Goal: Task Accomplishment & Management: Use online tool/utility

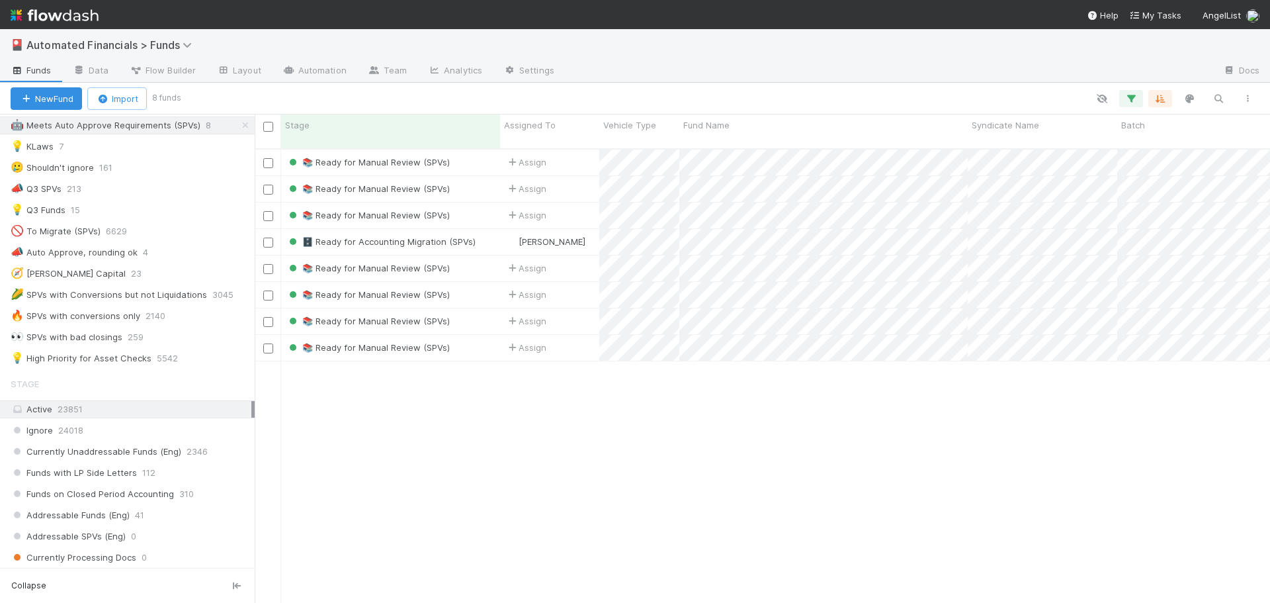
scroll to position [794, 0]
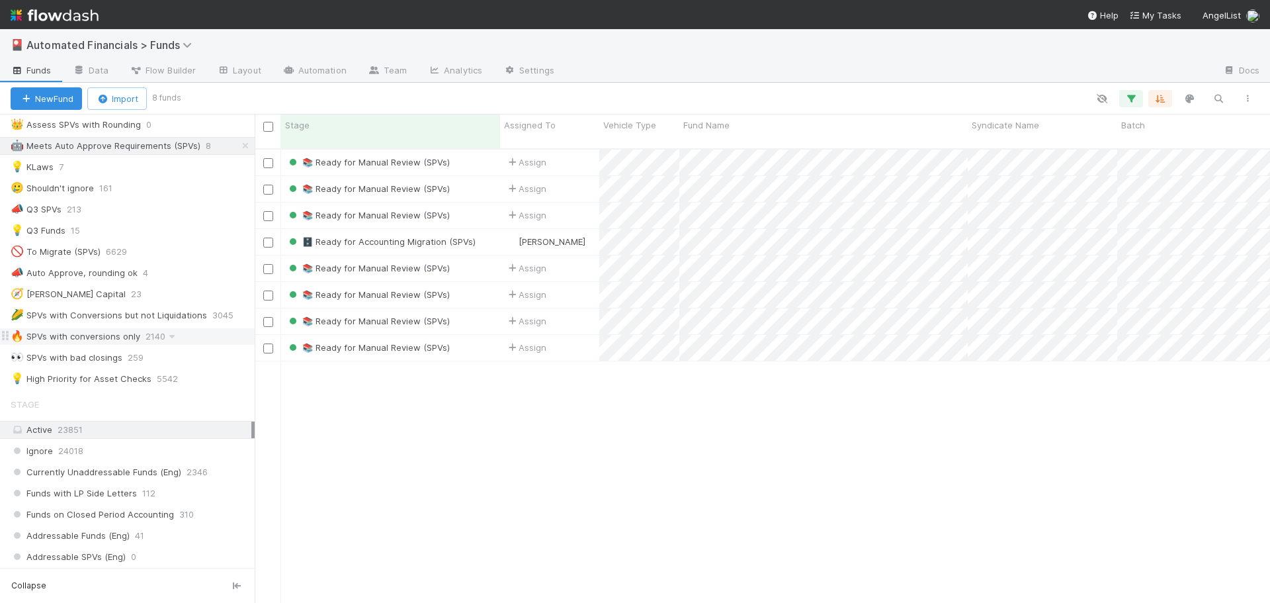
click at [132, 337] on div "🔥 SPVs with conversions only" at bounding box center [76, 336] width 130 height 17
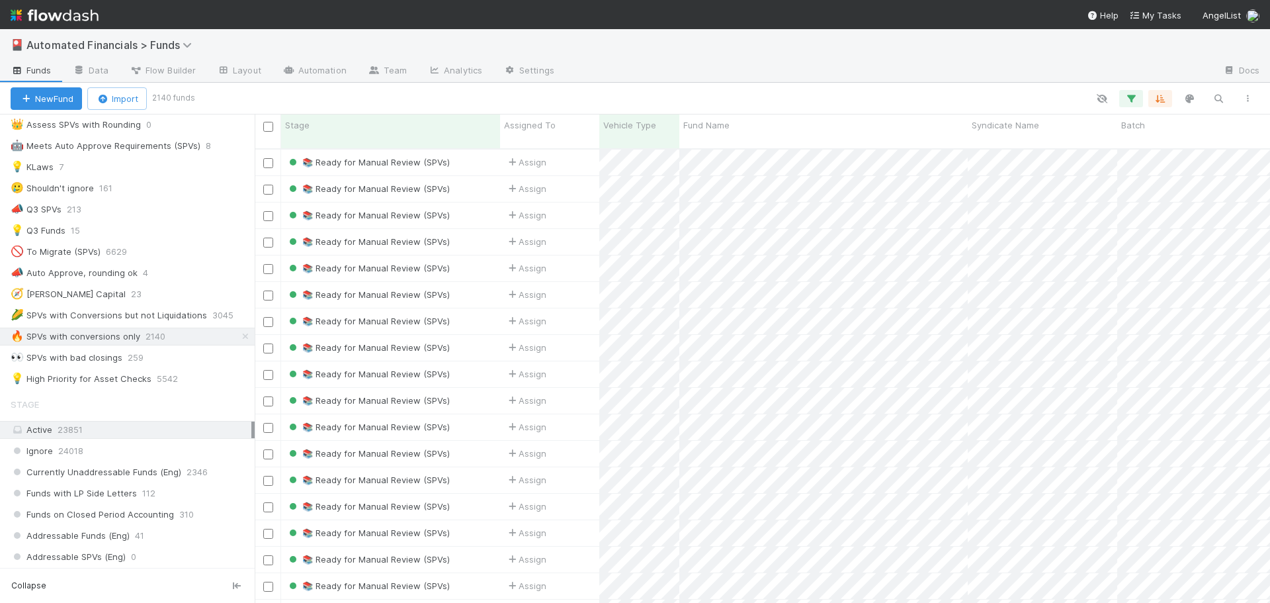
scroll to position [11, 11]
click at [1131, 99] on icon "button" at bounding box center [1131, 99] width 13 height 12
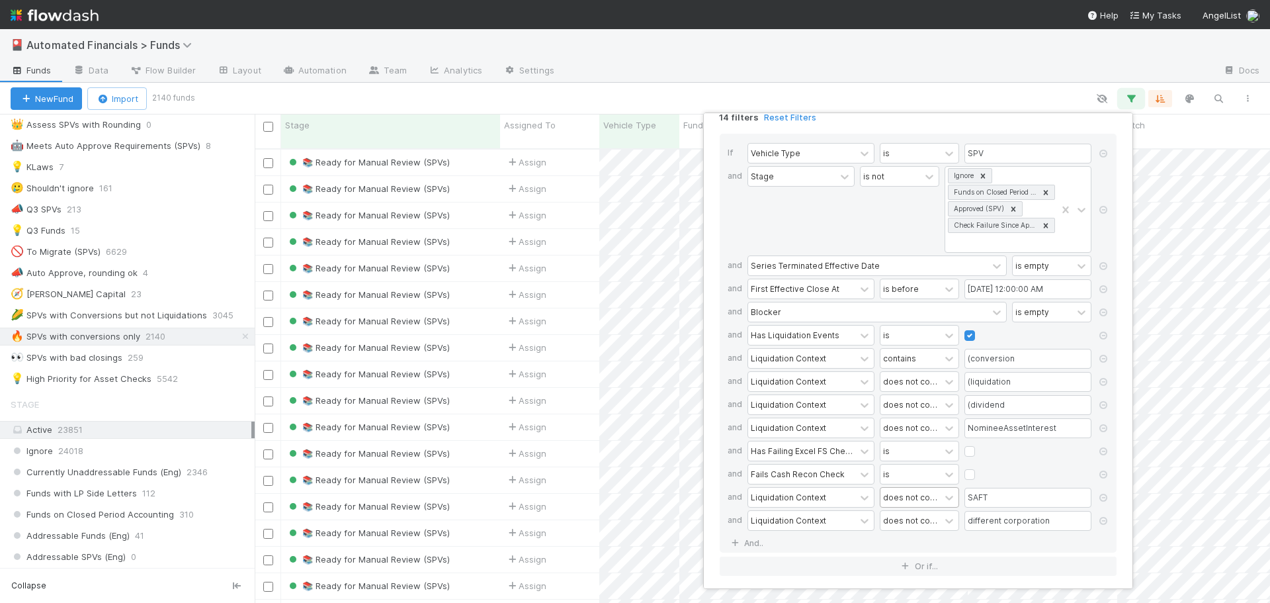
scroll to position [18, 0]
click at [749, 540] on link "And.." at bounding box center [749, 539] width 42 height 19
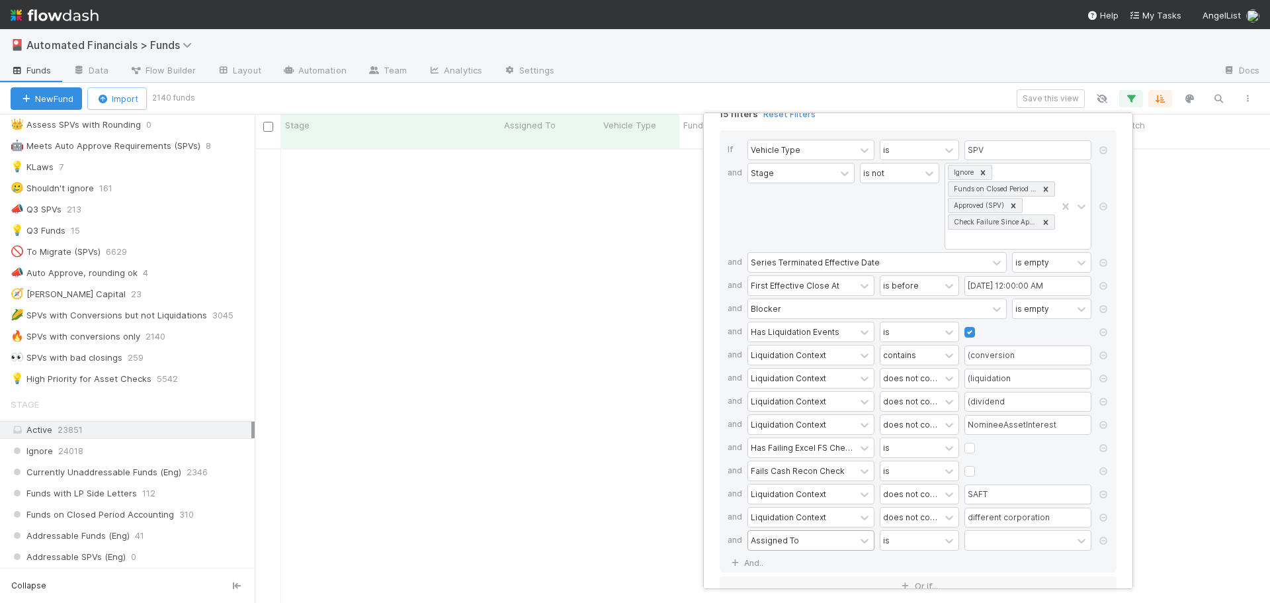
click at [775, 542] on div "Assigned To" at bounding box center [775, 540] width 48 height 12
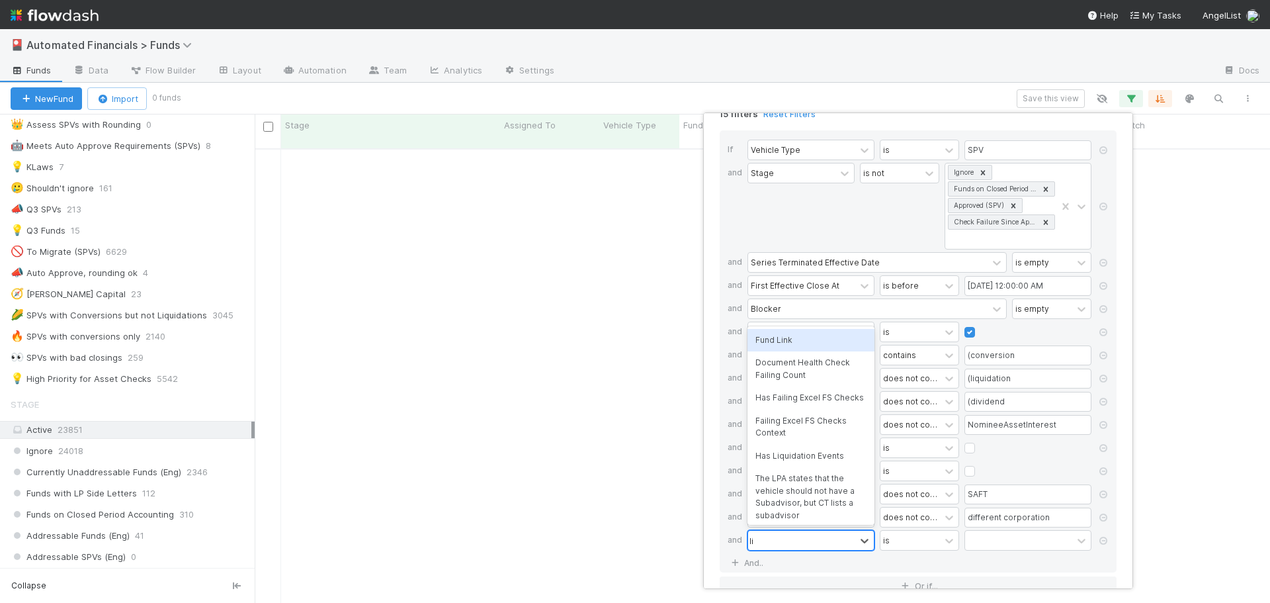
scroll to position [445, 1006]
type input "liqui"
click at [811, 512] on div "Liquidation Context" at bounding box center [811, 511] width 127 height 22
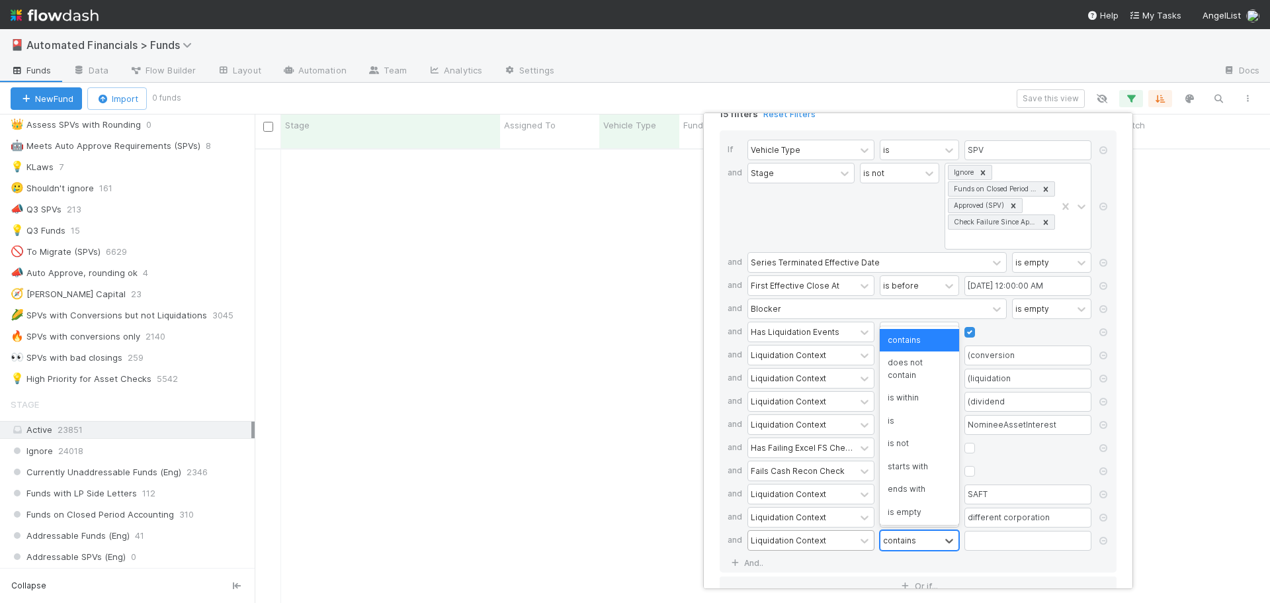
click at [921, 542] on div "contains" at bounding box center [911, 540] width 60 height 19
click at [987, 540] on input "text" at bounding box center [1028, 541] width 127 height 20
type input "SAFE"
click at [995, 560] on div "If Vehicle Type is SPV and Stage is not Ignore Funds on Closed Period Accountin…" at bounding box center [918, 351] width 397 height 442
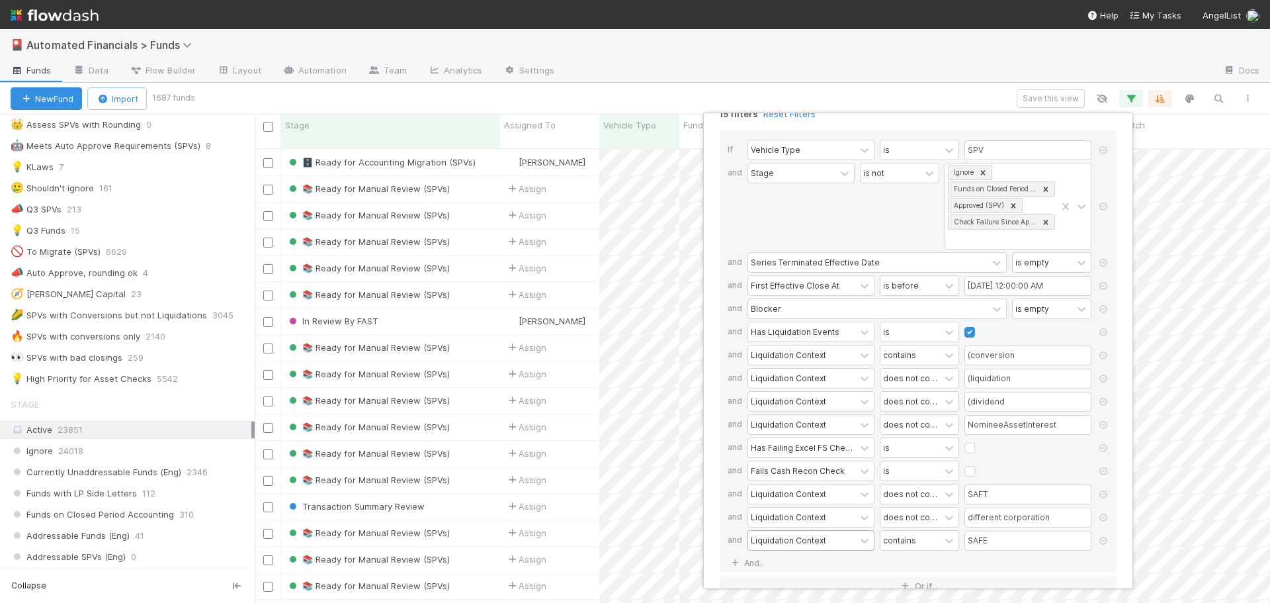
scroll to position [455, 1006]
click at [758, 73] on div "15 filters Reset Filters If Vehicle Type is SPV and Stage is not Ignore Funds o…" at bounding box center [635, 301] width 1270 height 603
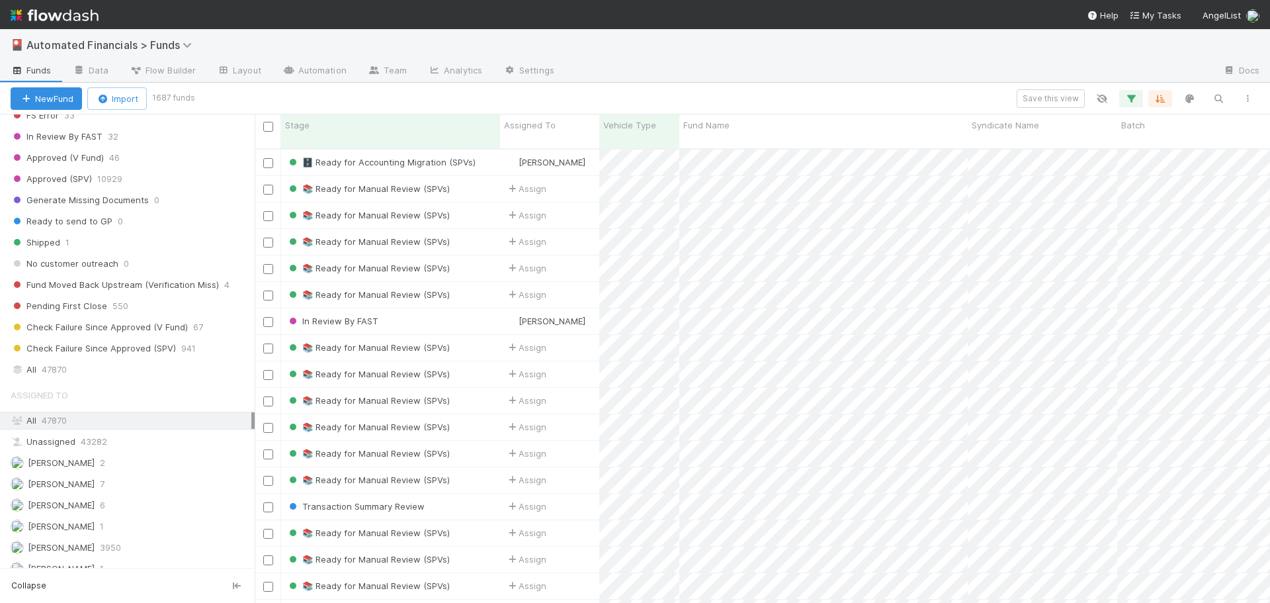
scroll to position [1720, 0]
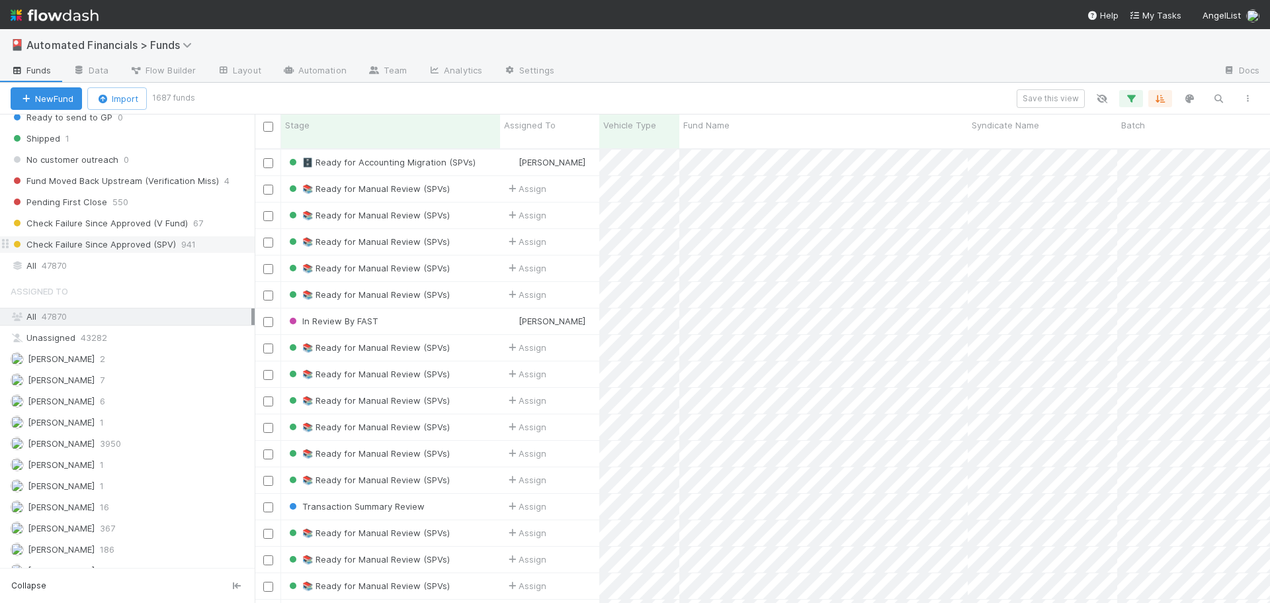
click at [142, 243] on span "Check Failure Since Approved (SPV)" at bounding box center [93, 244] width 165 height 17
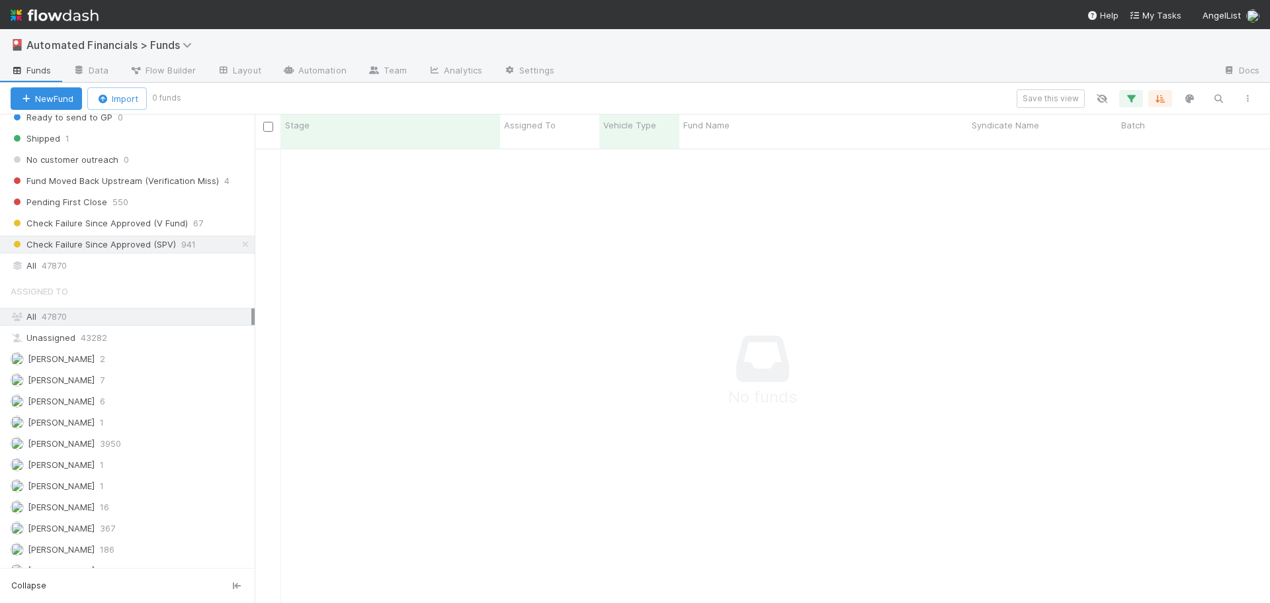
scroll to position [445, 1006]
click at [1132, 95] on icon "button" at bounding box center [1131, 99] width 13 height 12
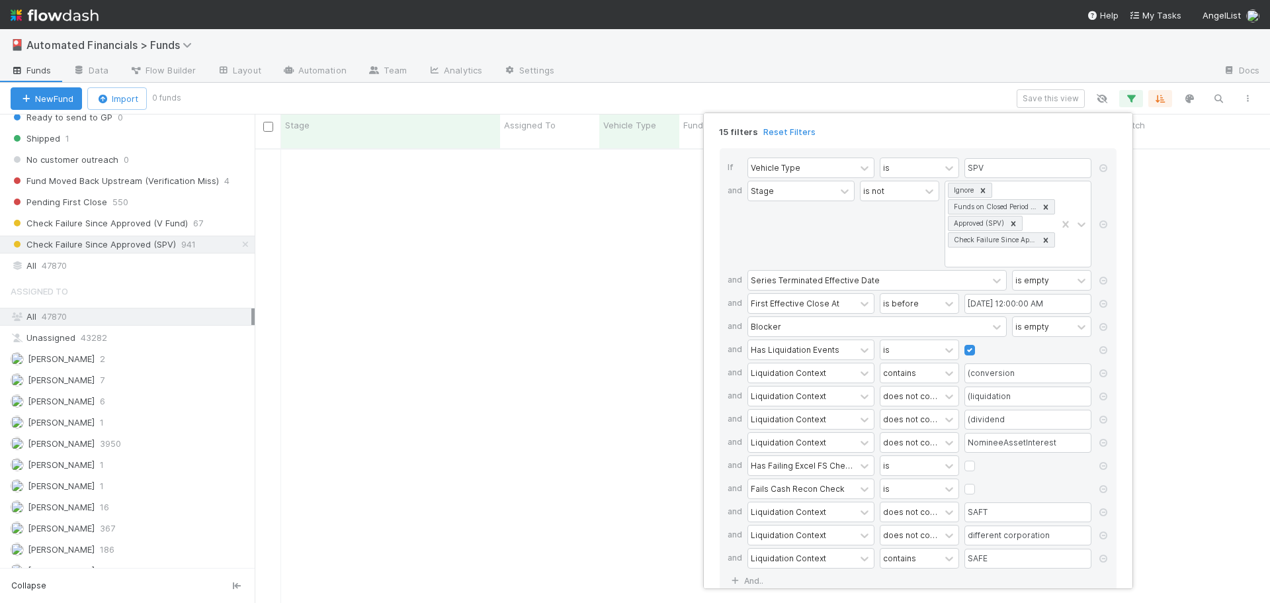
click at [517, 269] on div "15 filters Reset Filters If Vehicle Type is SPV and Stage is not Ignore Funds o…" at bounding box center [635, 301] width 1270 height 603
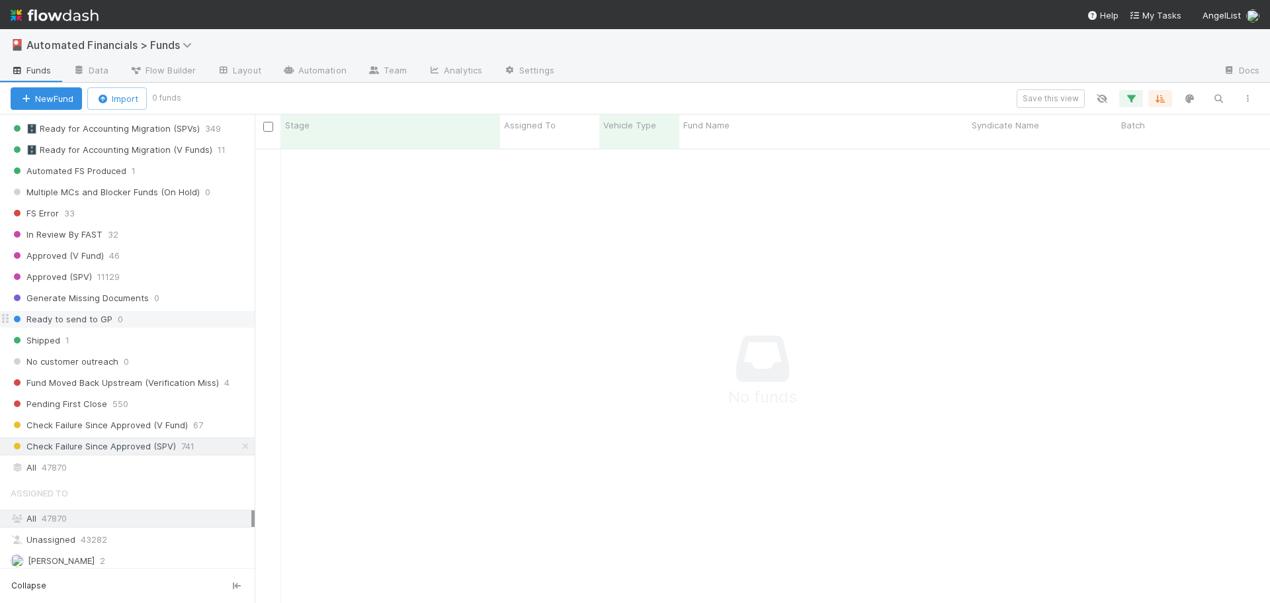
scroll to position [1720, 0]
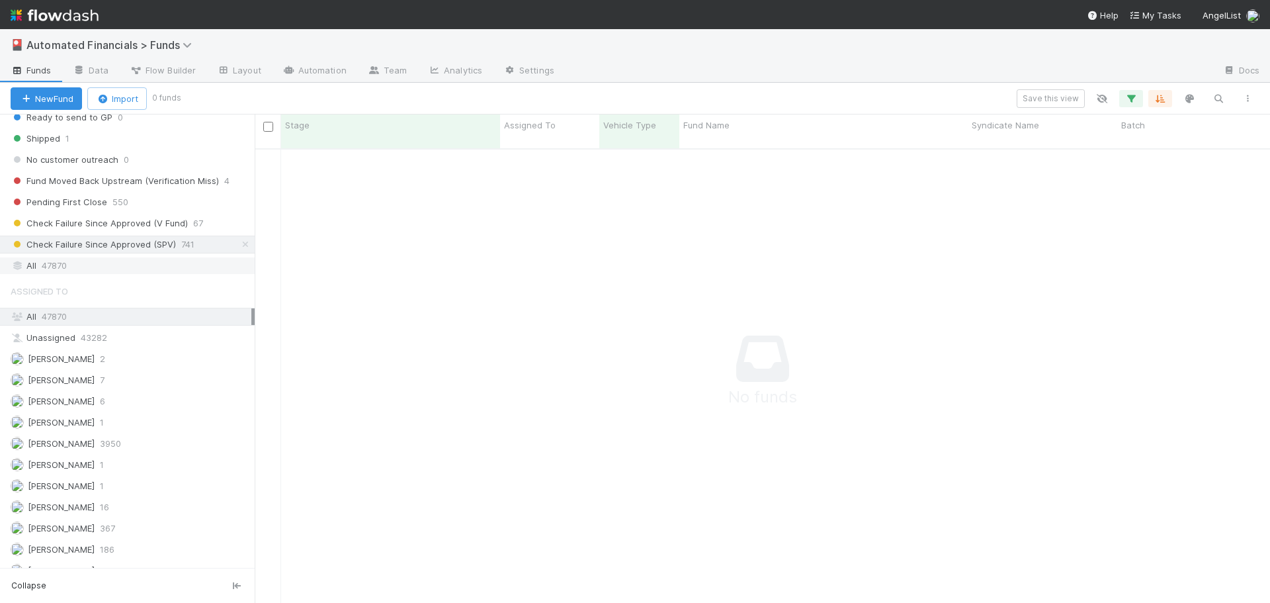
click at [54, 269] on span "47870" at bounding box center [54, 265] width 25 height 17
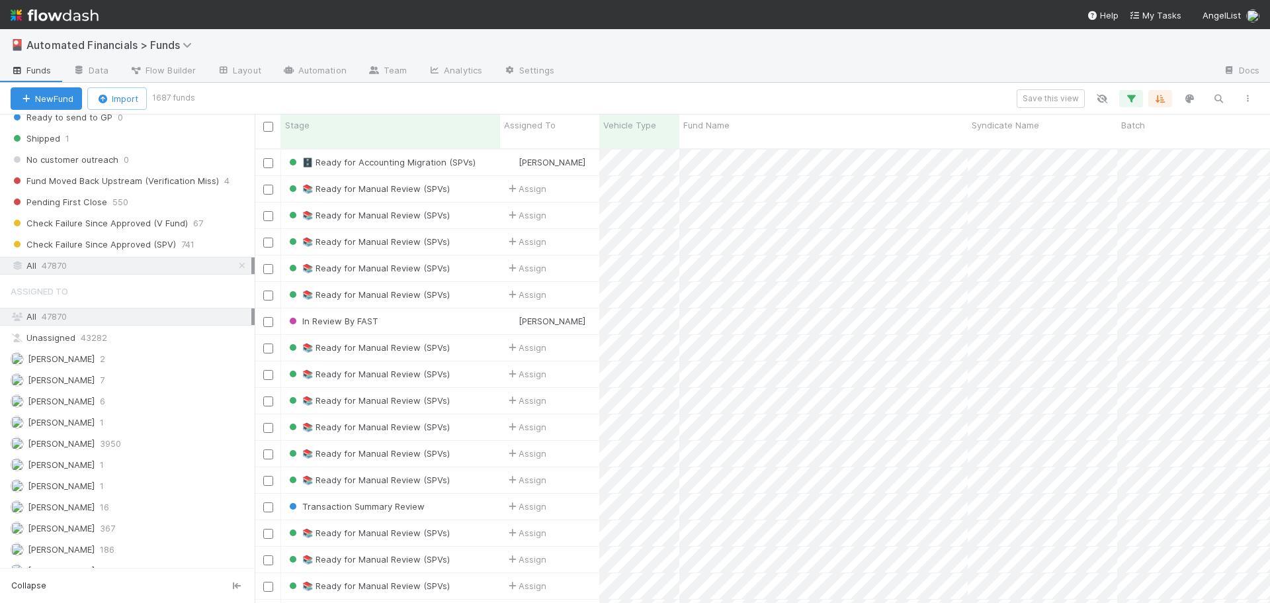
scroll to position [455, 1006]
click at [748, 95] on div "Save this view" at bounding box center [728, 98] width 1070 height 19
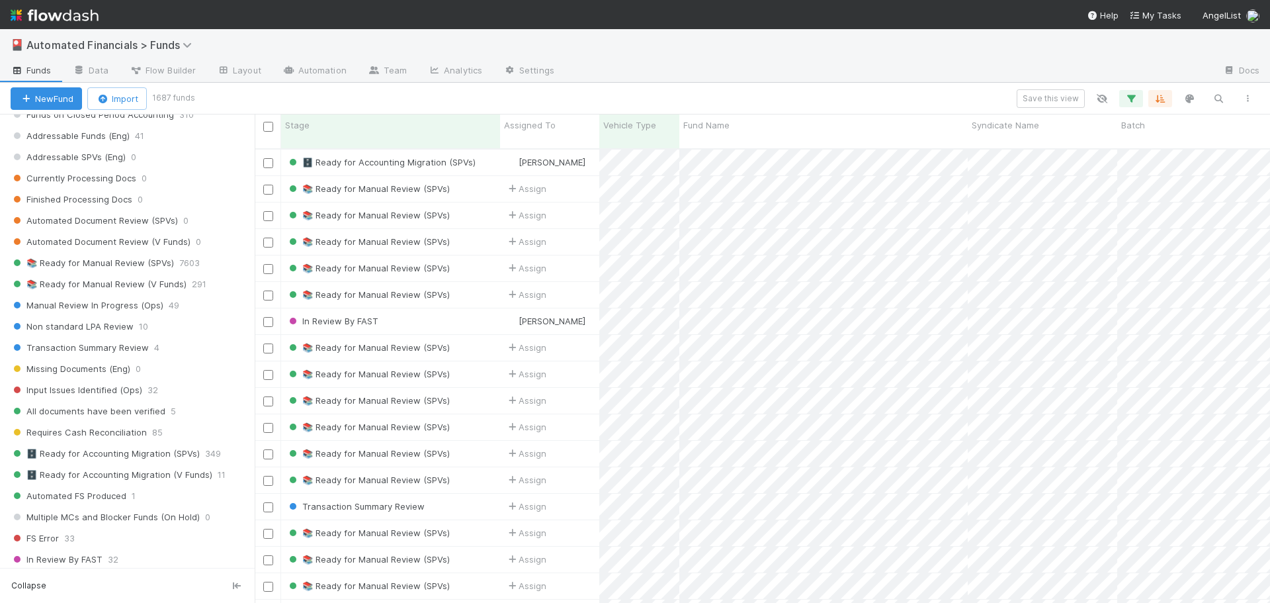
scroll to position [1125, 0]
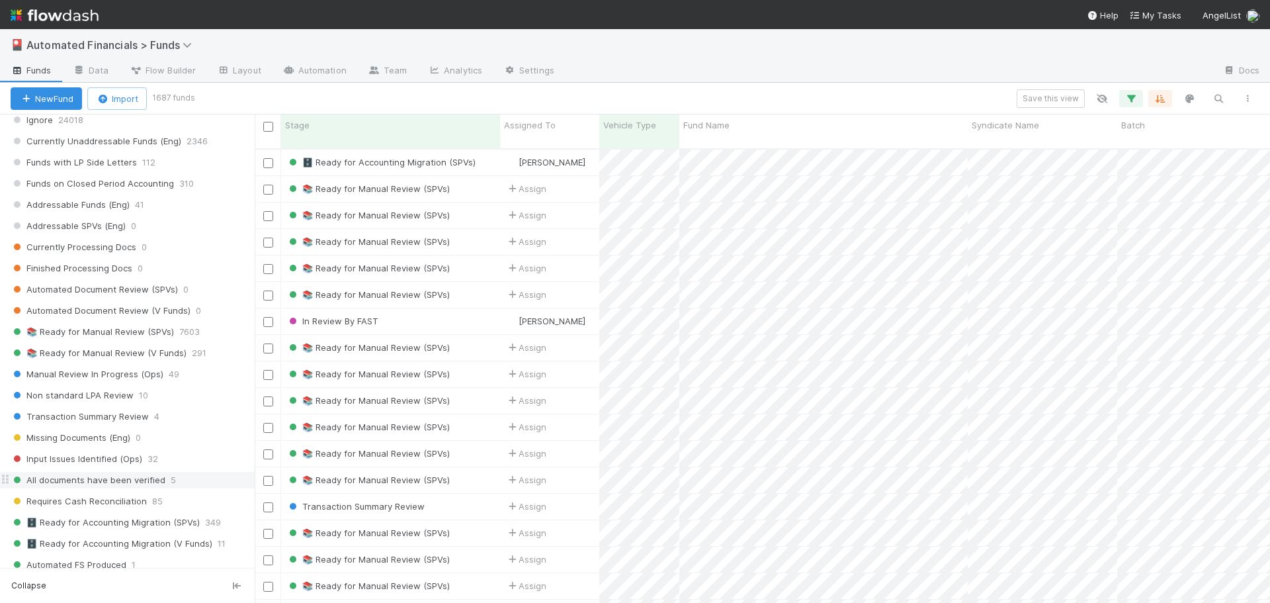
click at [84, 481] on span "All documents have been verified" at bounding box center [88, 480] width 155 height 17
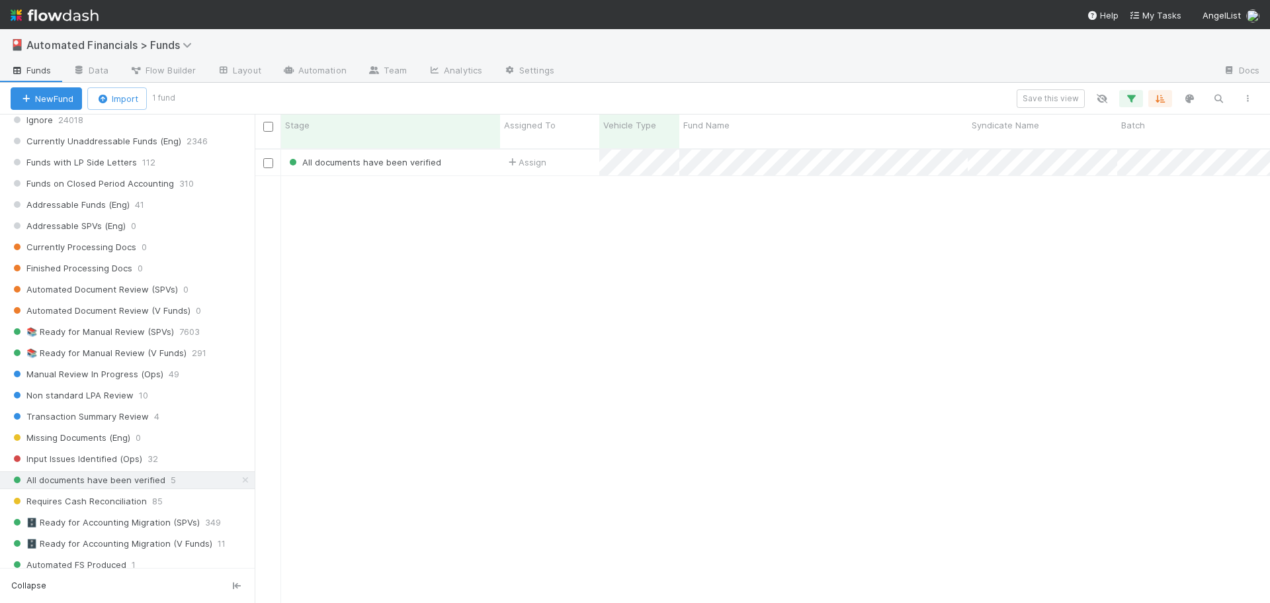
scroll to position [455, 1006]
click at [472, 150] on div "All documents have been verified" at bounding box center [390, 163] width 219 height 26
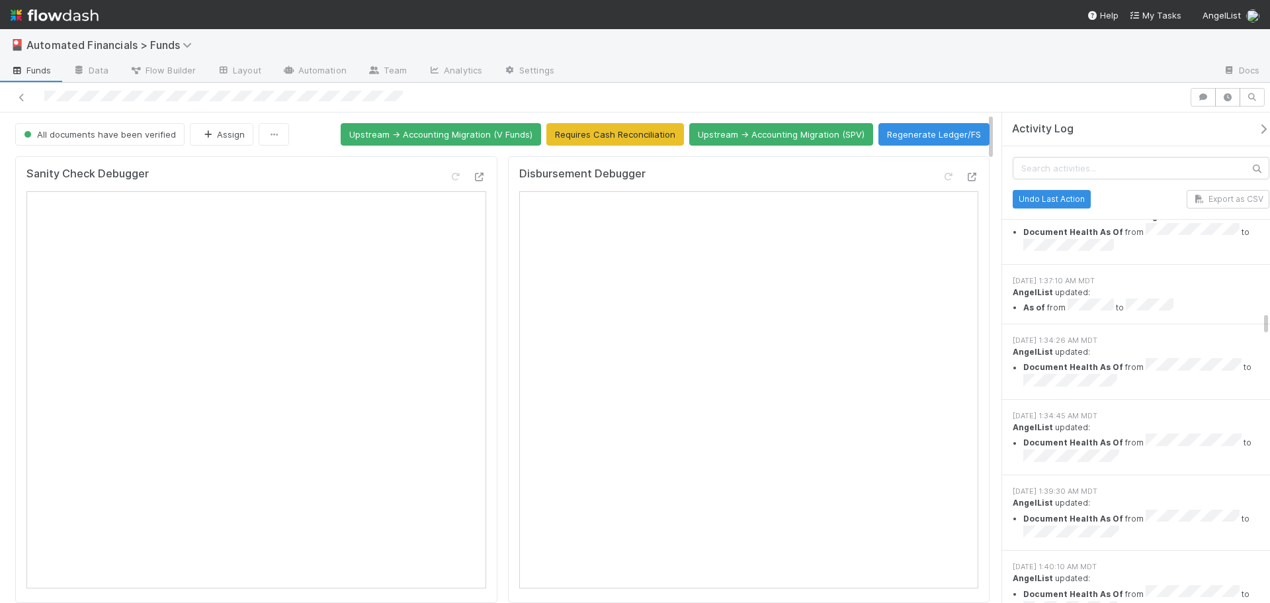
scroll to position [6551, 0]
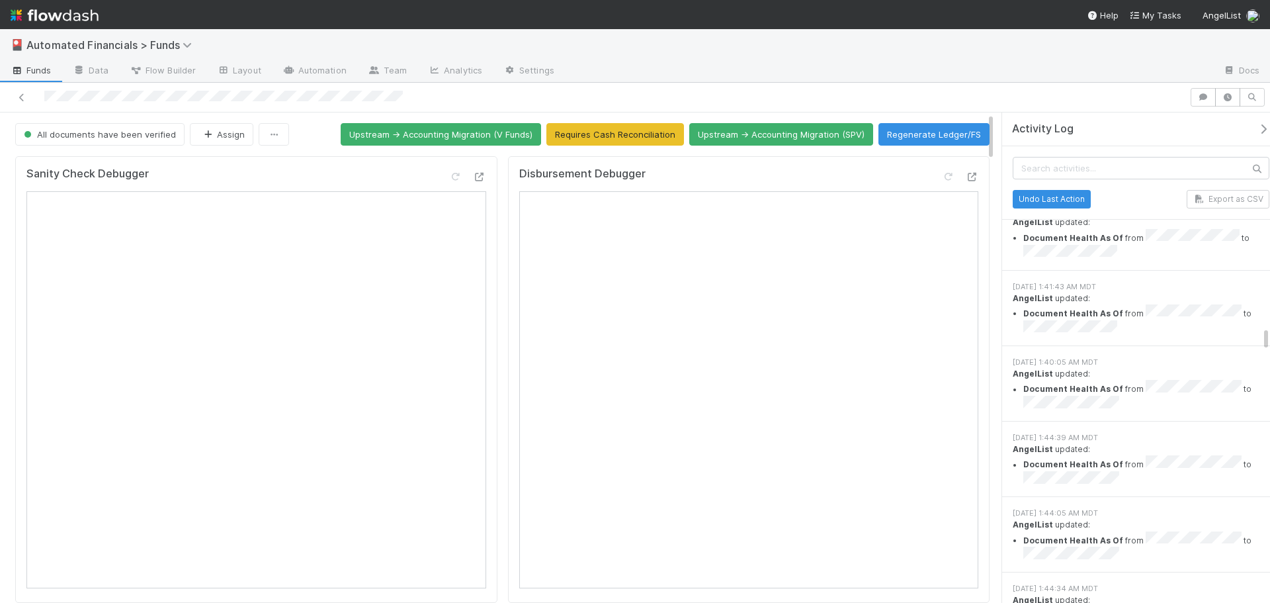
drag, startPoint x: 1264, startPoint y: 338, endPoint x: 1266, endPoint y: 356, distance: 17.9
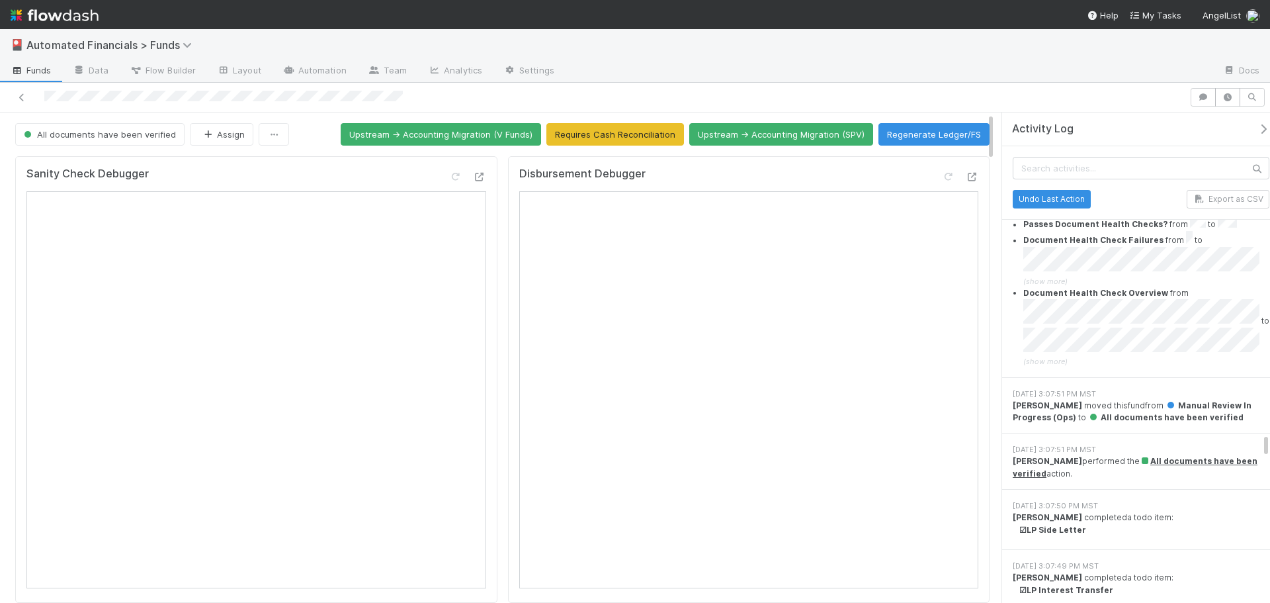
scroll to position [9811, 0]
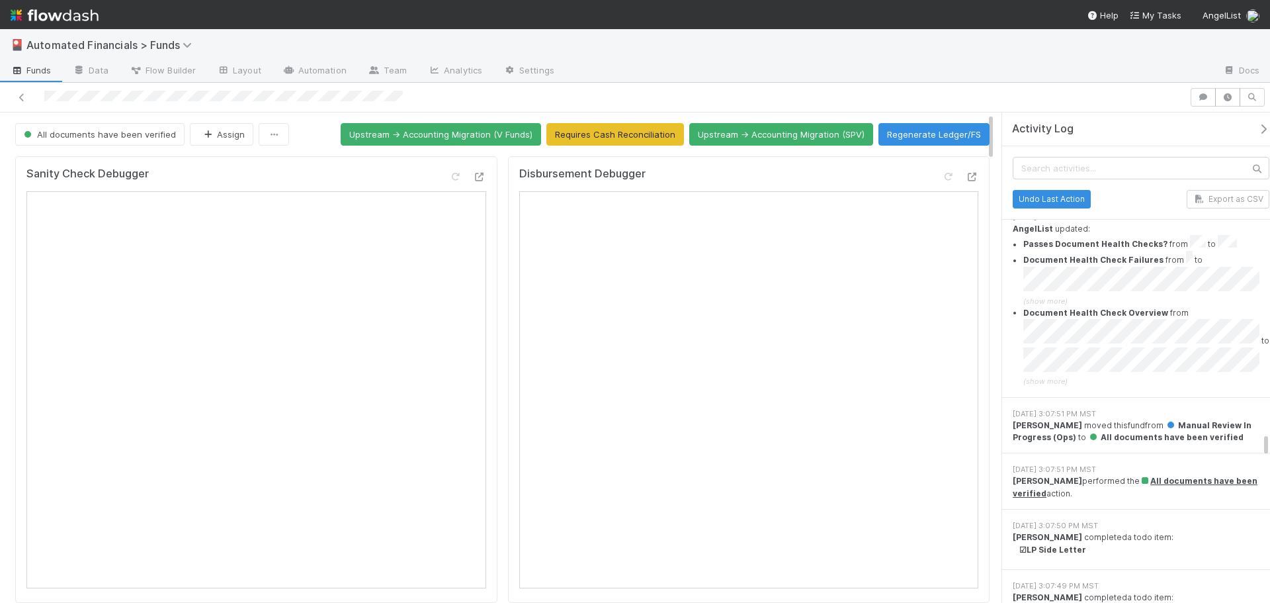
drag, startPoint x: 1266, startPoint y: 352, endPoint x: 1272, endPoint y: 444, distance: 92.2
click at [1270, 444] on html "🎴 Automated Financials > Funds Funds Data Flow Builder Layout Automation Team A…" at bounding box center [635, 301] width 1270 height 603
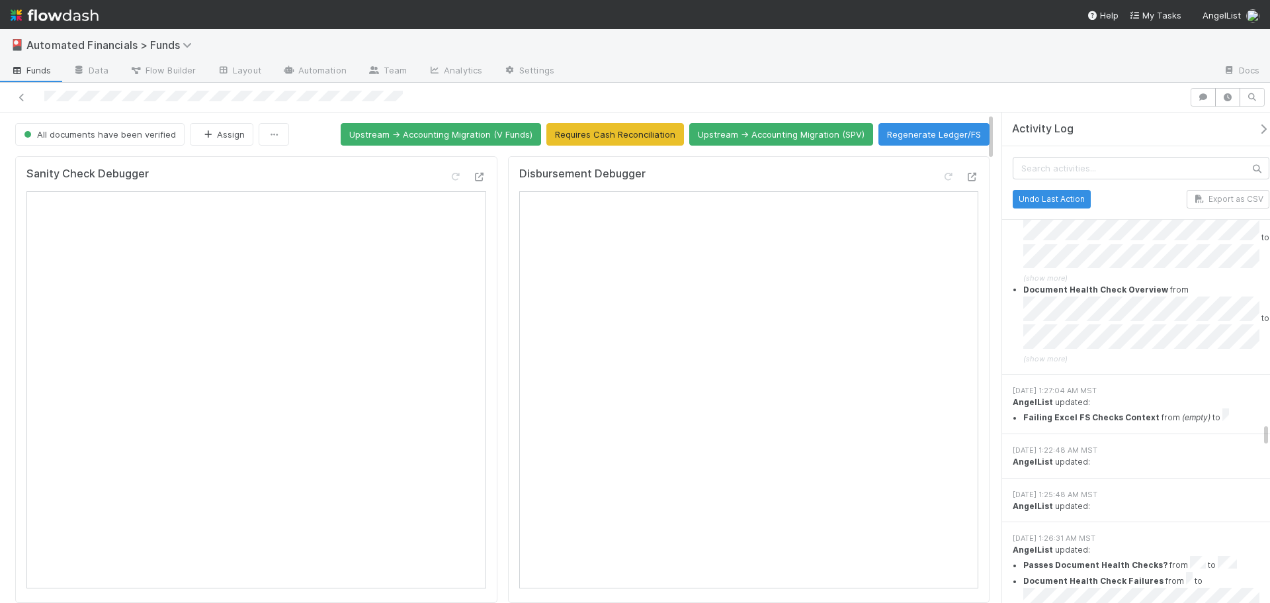
scroll to position [9480, 0]
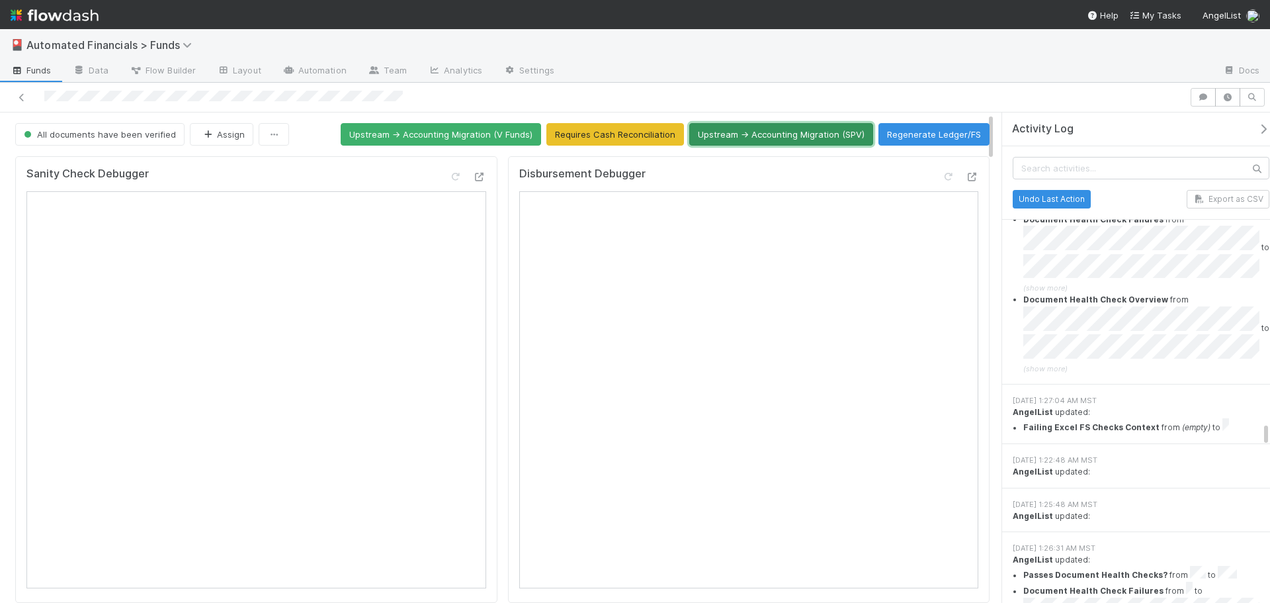
click at [796, 137] on button "Upstream -> Accounting Migration (SPV)" at bounding box center [781, 134] width 184 height 22
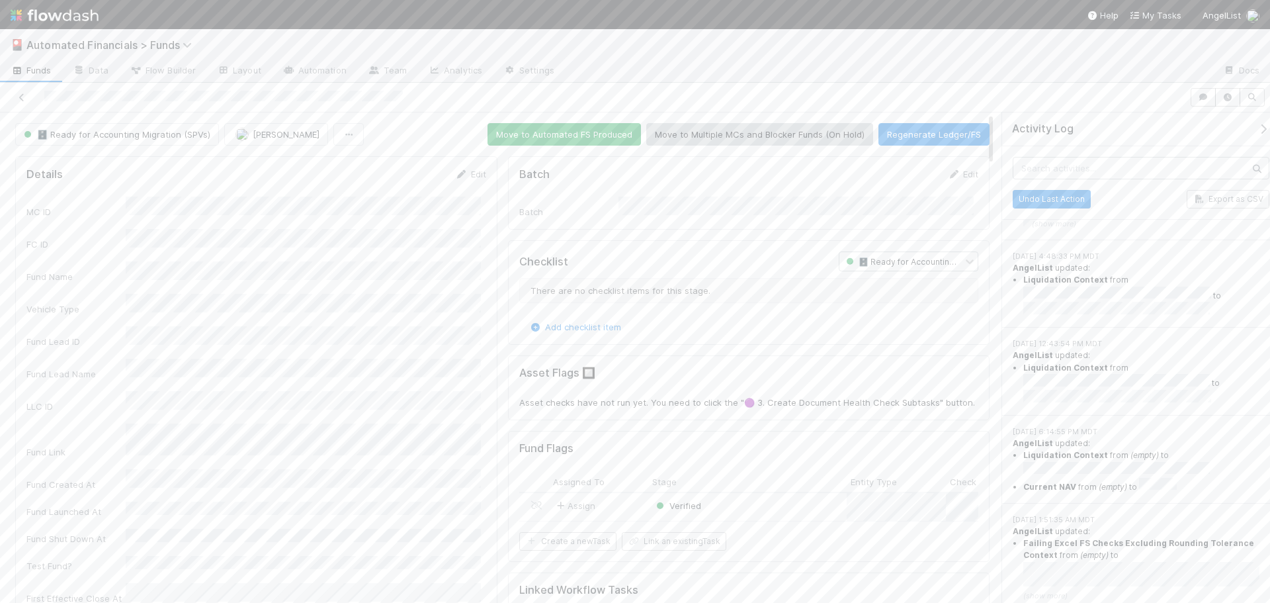
scroll to position [0, 0]
drag, startPoint x: 1267, startPoint y: 412, endPoint x: 1260, endPoint y: 67, distance: 345.5
click at [1270, 61] on html "🎴 Automated Financials > Funds Funds Data Flow Builder Layout Automation Team A…" at bounding box center [635, 301] width 1270 height 603
click at [19, 96] on icon at bounding box center [21, 97] width 13 height 9
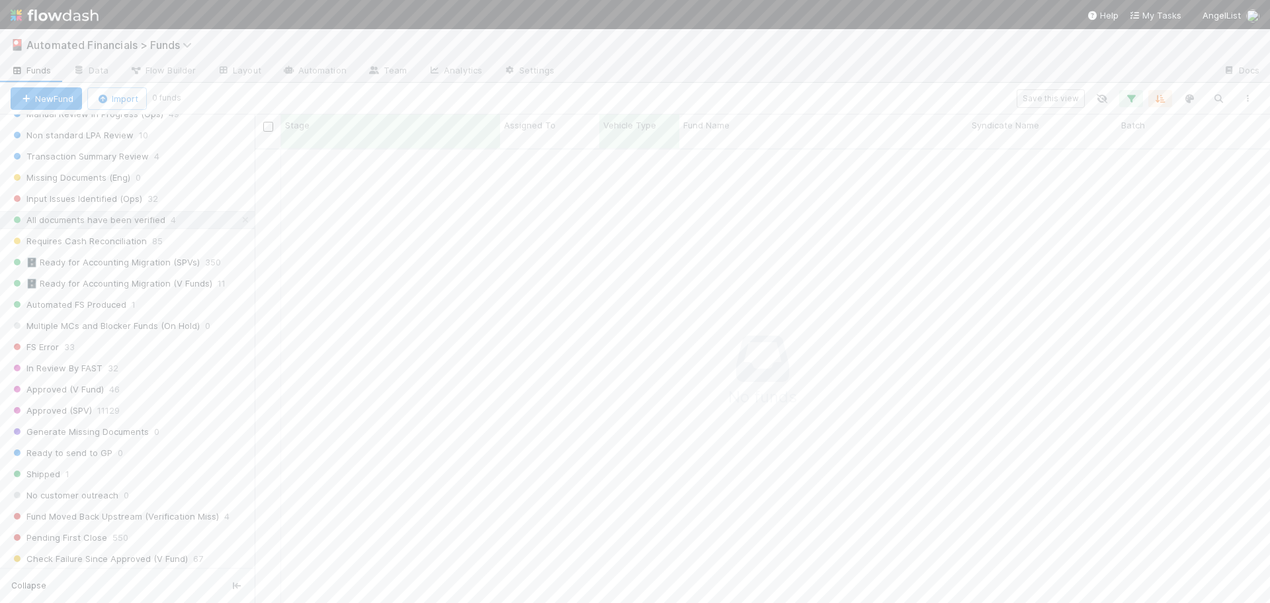
scroll to position [1390, 0]
click at [36, 345] on span "FS Error" at bounding box center [35, 342] width 48 height 17
click at [440, 150] on div "FS Error" at bounding box center [390, 163] width 219 height 26
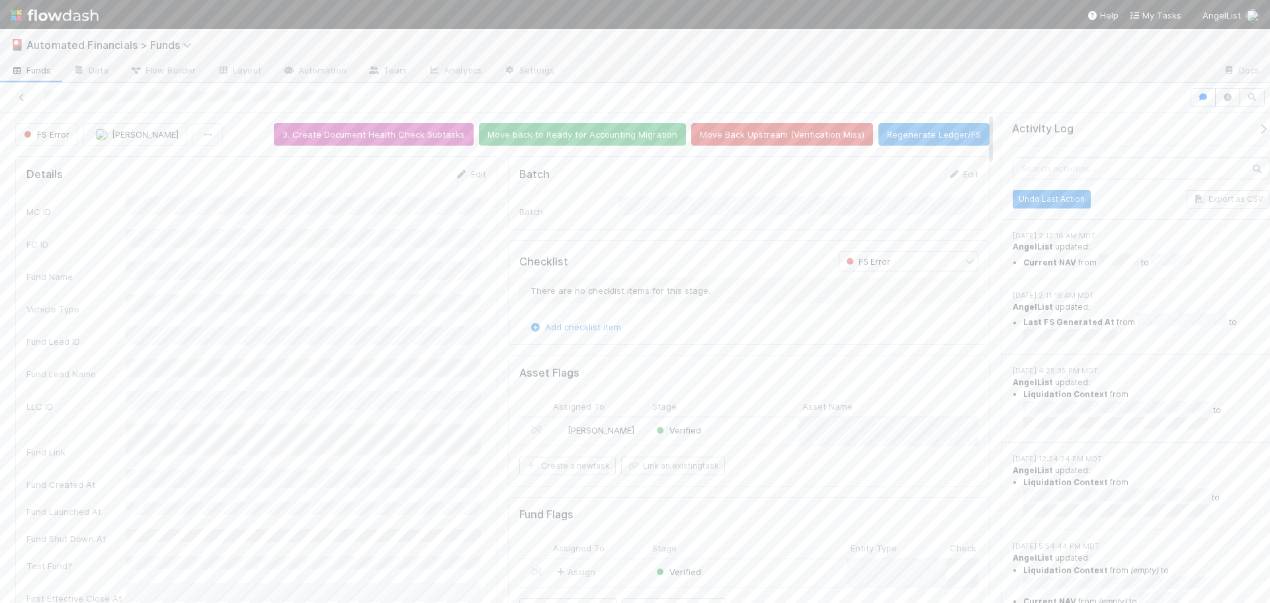
click at [181, 99] on div at bounding box center [594, 97] width 1179 height 19
drag, startPoint x: 1265, startPoint y: 297, endPoint x: 1274, endPoint y: 443, distance: 145.9
click at [1270, 443] on html "🎴 Automated Financials > Funds Funds Data Flow Builder Layout Automation Team A…" at bounding box center [635, 301] width 1270 height 603
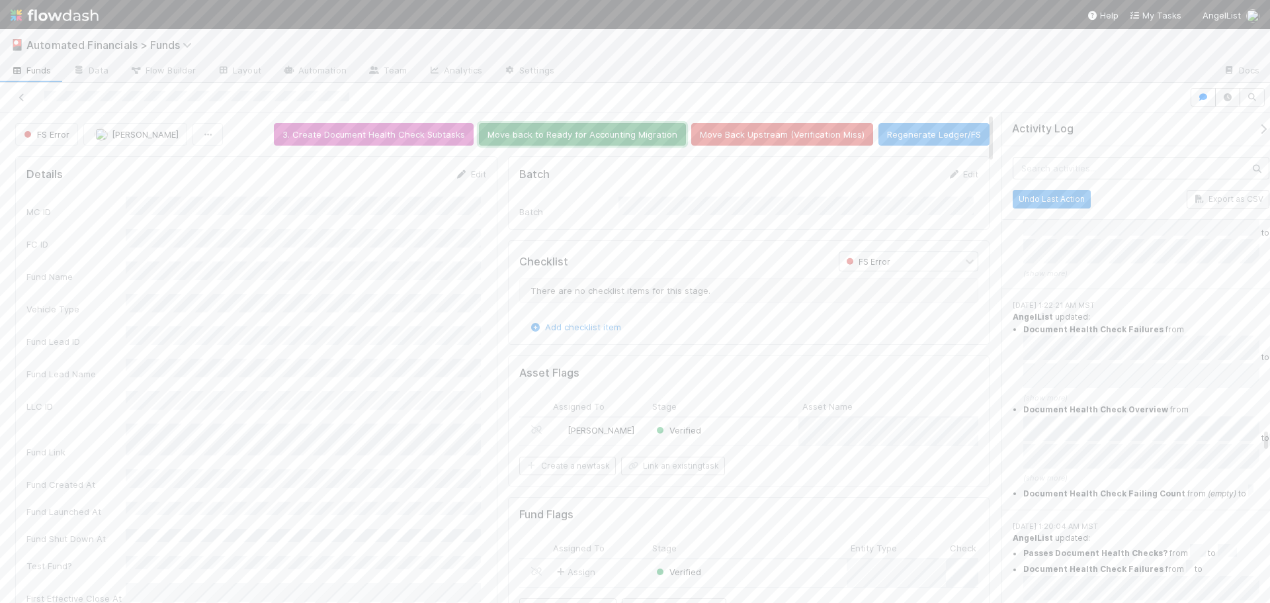
click at [615, 134] on button "Move back to Ready for Accounting Migration" at bounding box center [582, 134] width 207 height 22
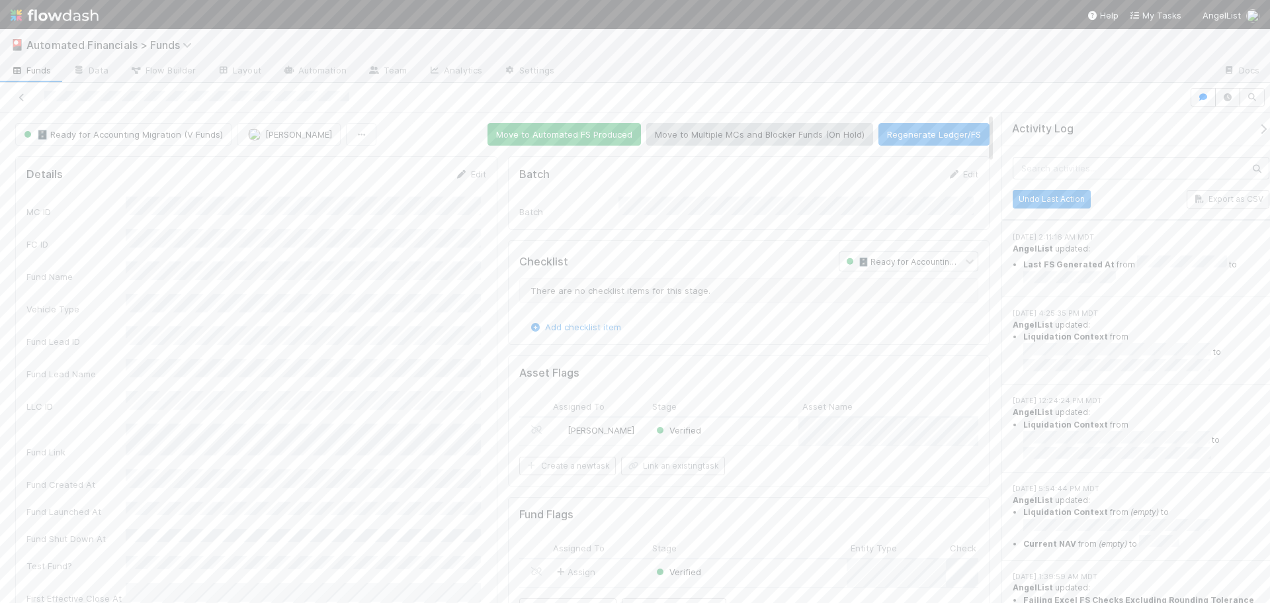
scroll to position [0, 0]
drag, startPoint x: 1266, startPoint y: 412, endPoint x: 1251, endPoint y: 107, distance: 306.1
click at [1262, 101] on div "🗄️ Ready for Accounting Migration (V Funds) Joseph Rappleye Move to Automated F…" at bounding box center [635, 343] width 1270 height 520
click at [151, 138] on span "🗄️ Ready for Accounting Migration (V Funds)" at bounding box center [122, 134] width 202 height 11
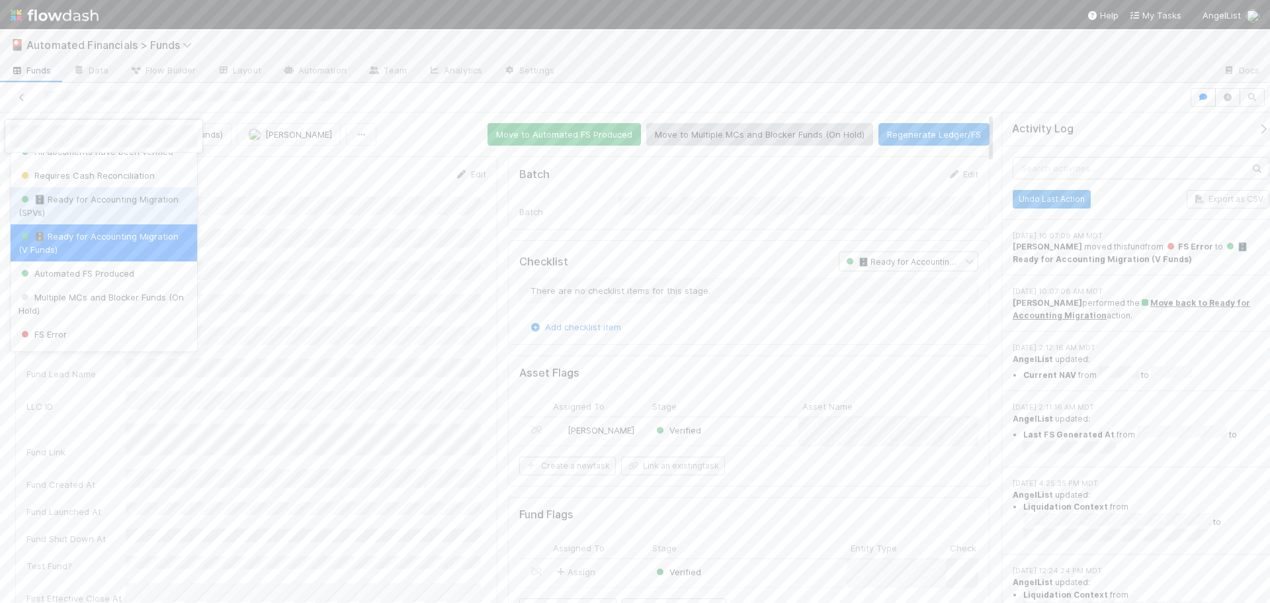
scroll to position [476, 0]
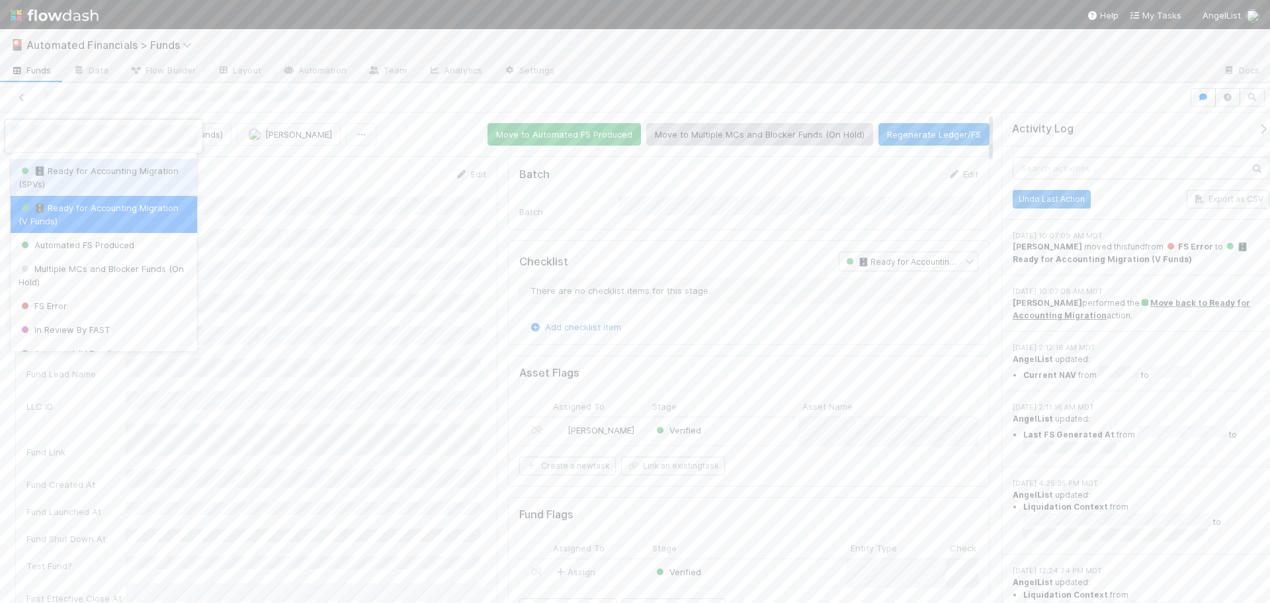
click at [114, 196] on div "🗄️ Ready for Accounting Migration (SPVs)" at bounding box center [104, 177] width 187 height 37
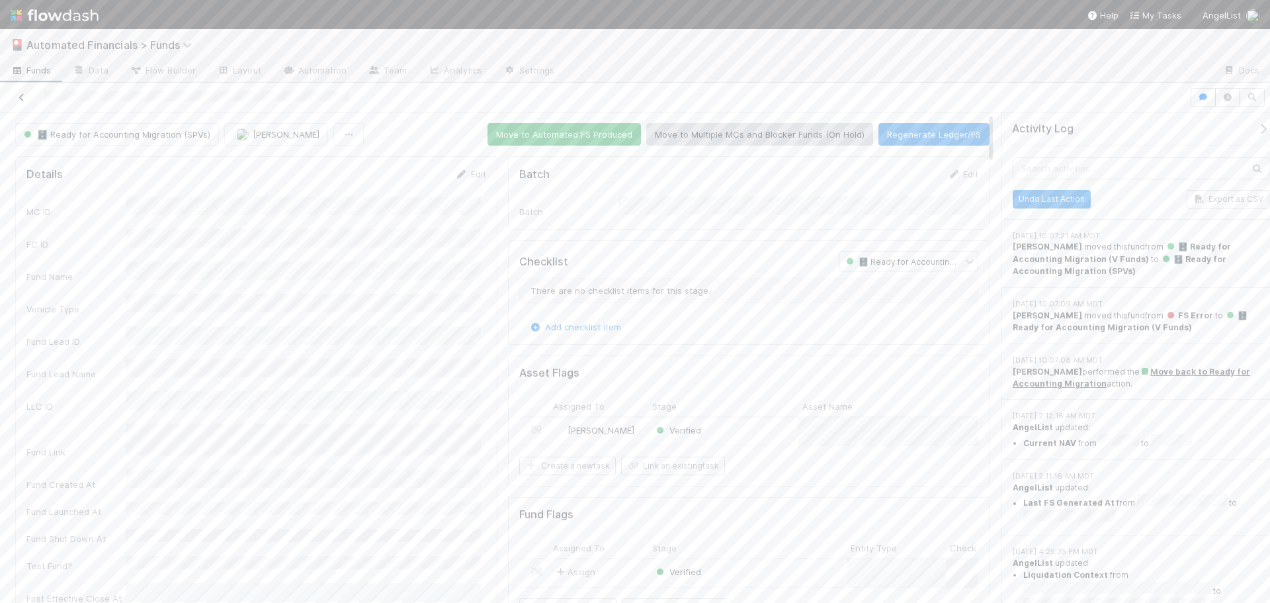
click at [22, 97] on icon at bounding box center [21, 97] width 13 height 9
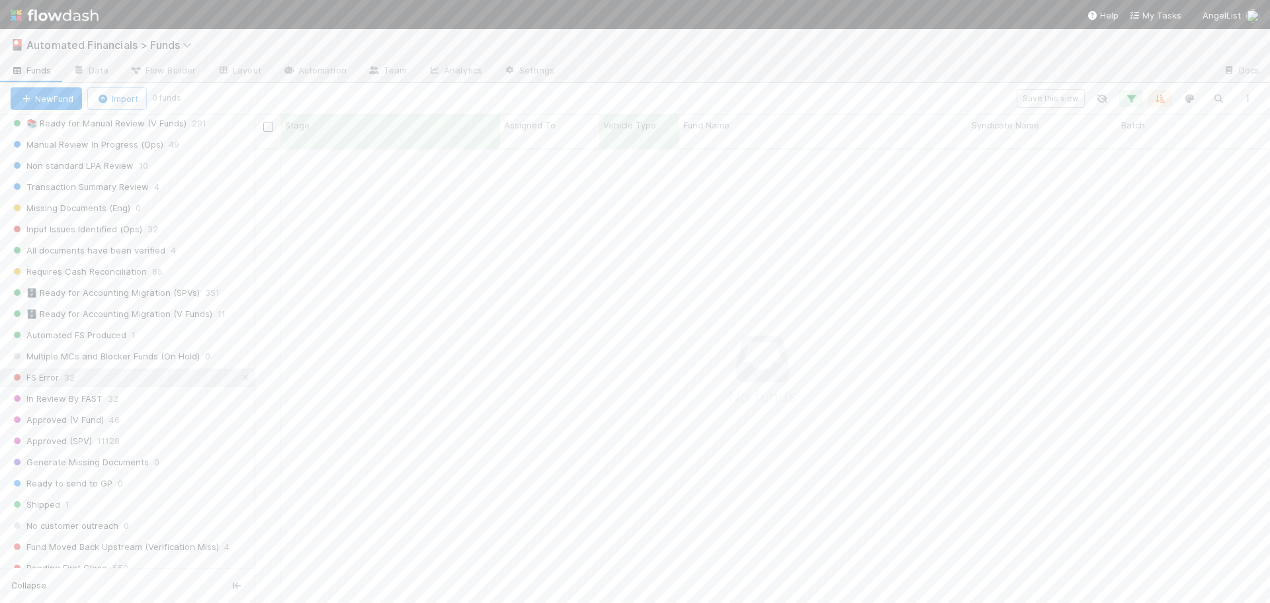
scroll to position [1390, 0]
click at [81, 367] on span "In Review By FAST" at bounding box center [57, 363] width 92 height 17
click at [463, 153] on div "In Review By FAST" at bounding box center [390, 163] width 219 height 26
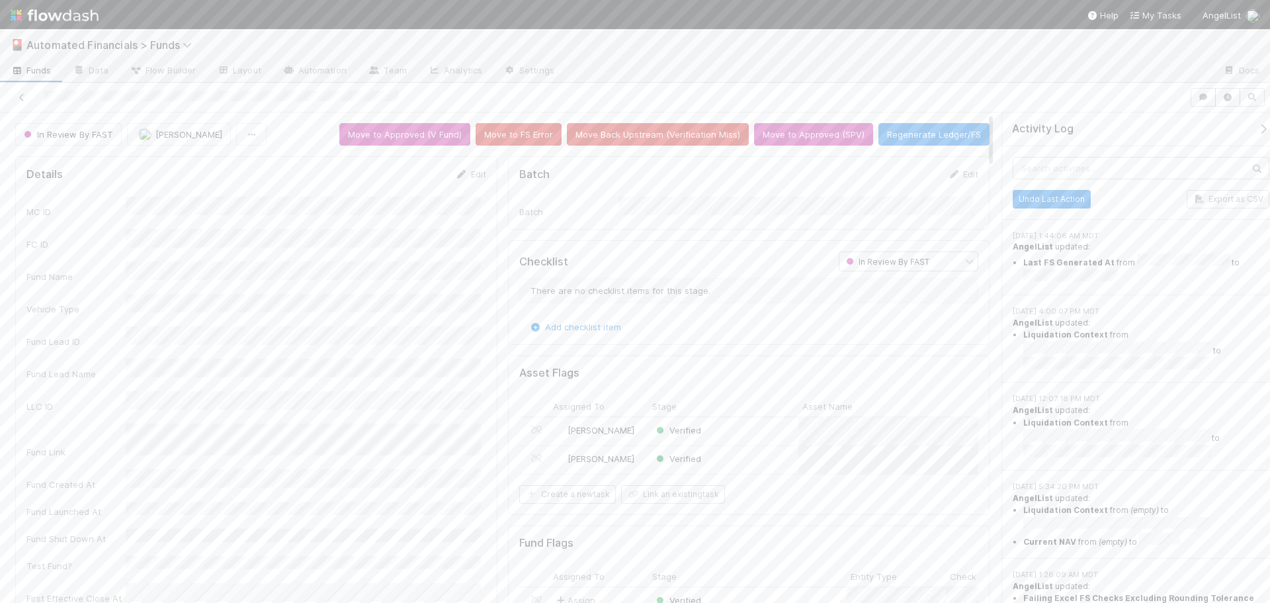
drag, startPoint x: 44, startPoint y: 95, endPoint x: 234, endPoint y: 103, distance: 190.0
click at [234, 103] on div at bounding box center [594, 97] width 1179 height 19
click at [808, 140] on button "Move to Approved (SPV)" at bounding box center [813, 134] width 119 height 22
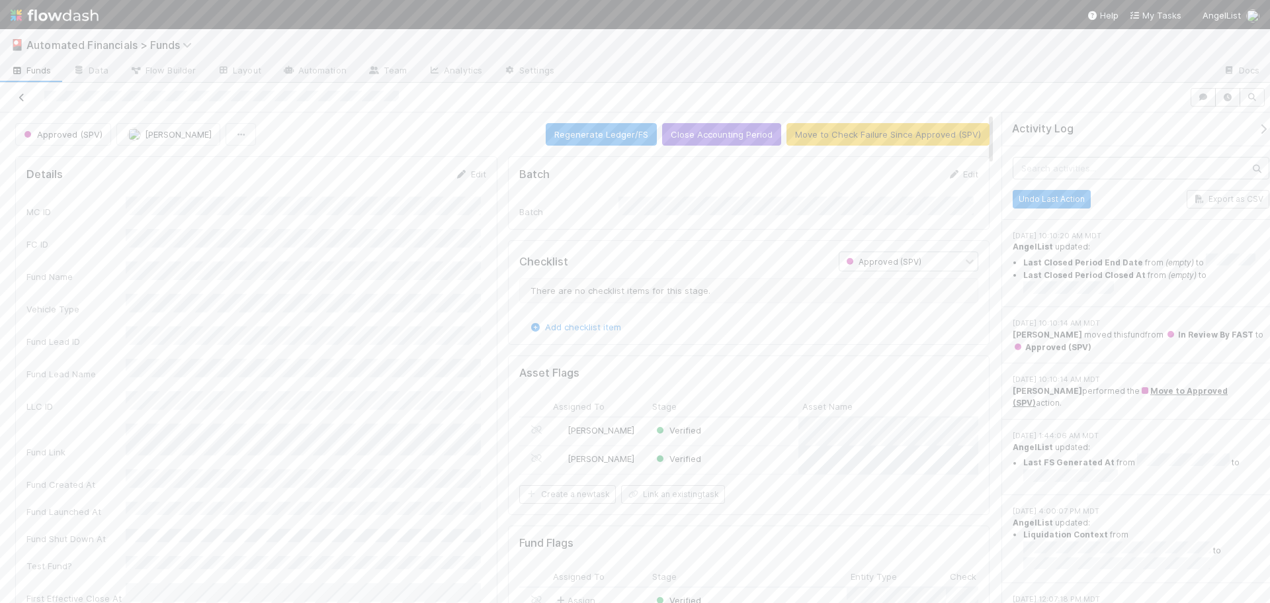
click at [21, 98] on icon at bounding box center [21, 97] width 13 height 9
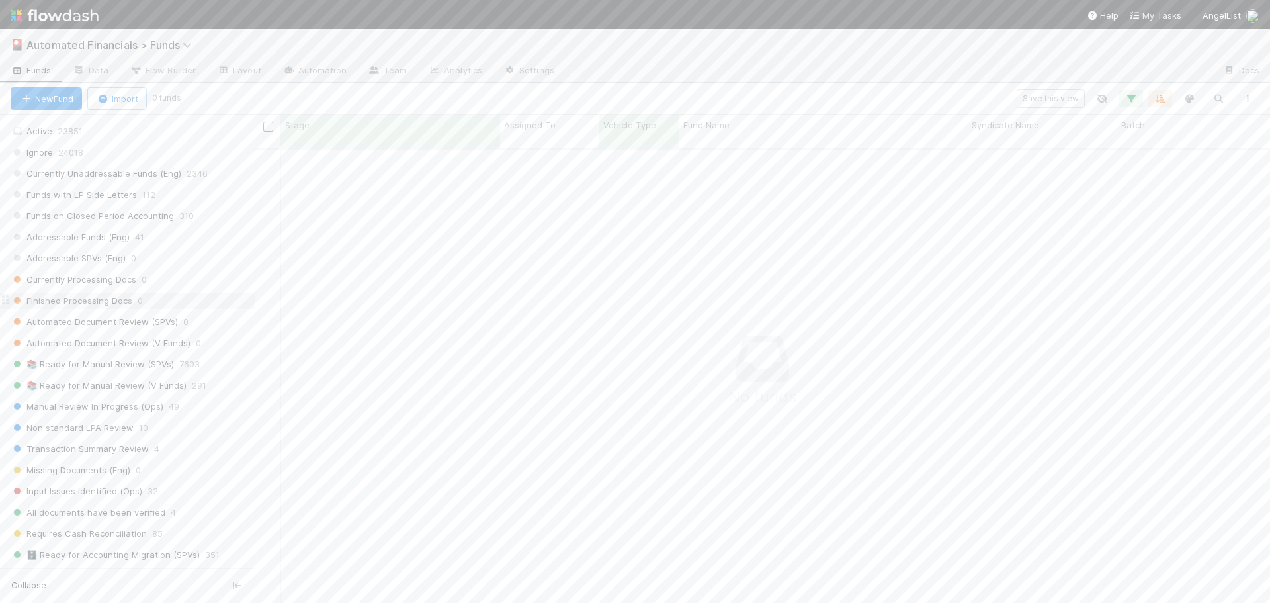
scroll to position [1125, 0]
click at [106, 457] on span "Input Issues Identified (Ops)" at bounding box center [77, 459] width 132 height 17
click at [474, 155] on div "Input Issues Identified (Ops)" at bounding box center [390, 163] width 219 height 26
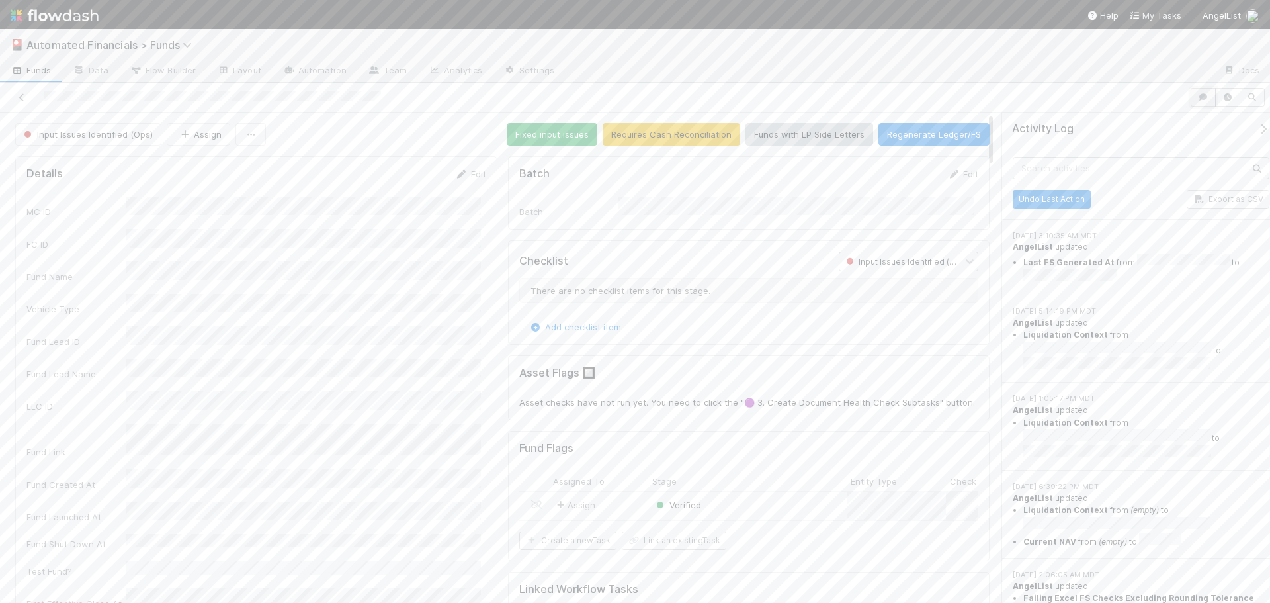
click at [1208, 96] on icon "button" at bounding box center [1203, 97] width 13 height 8
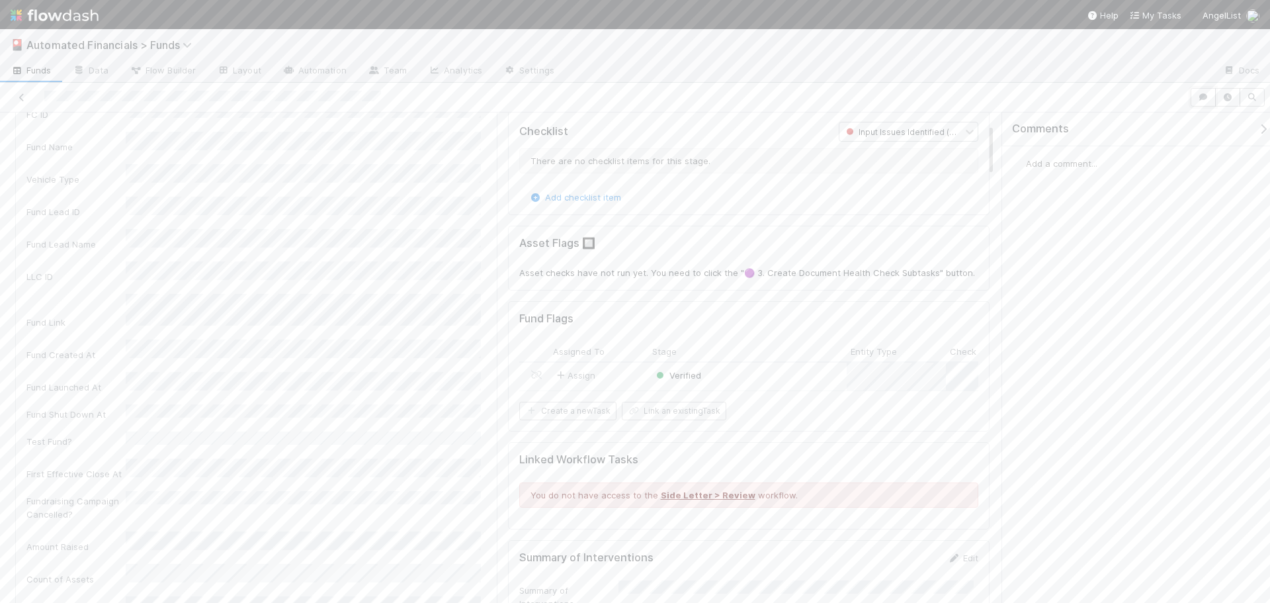
scroll to position [132, 0]
click at [777, 367] on div "Verified" at bounding box center [747, 374] width 199 height 28
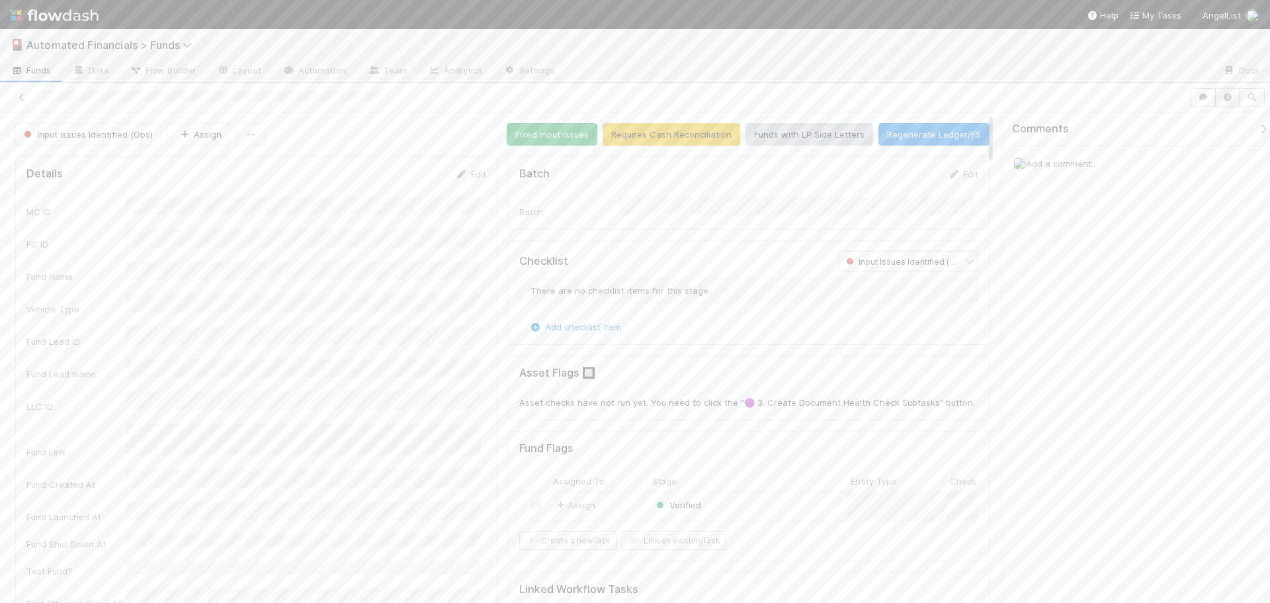
click at [1231, 100] on icon "button" at bounding box center [1227, 97] width 13 height 8
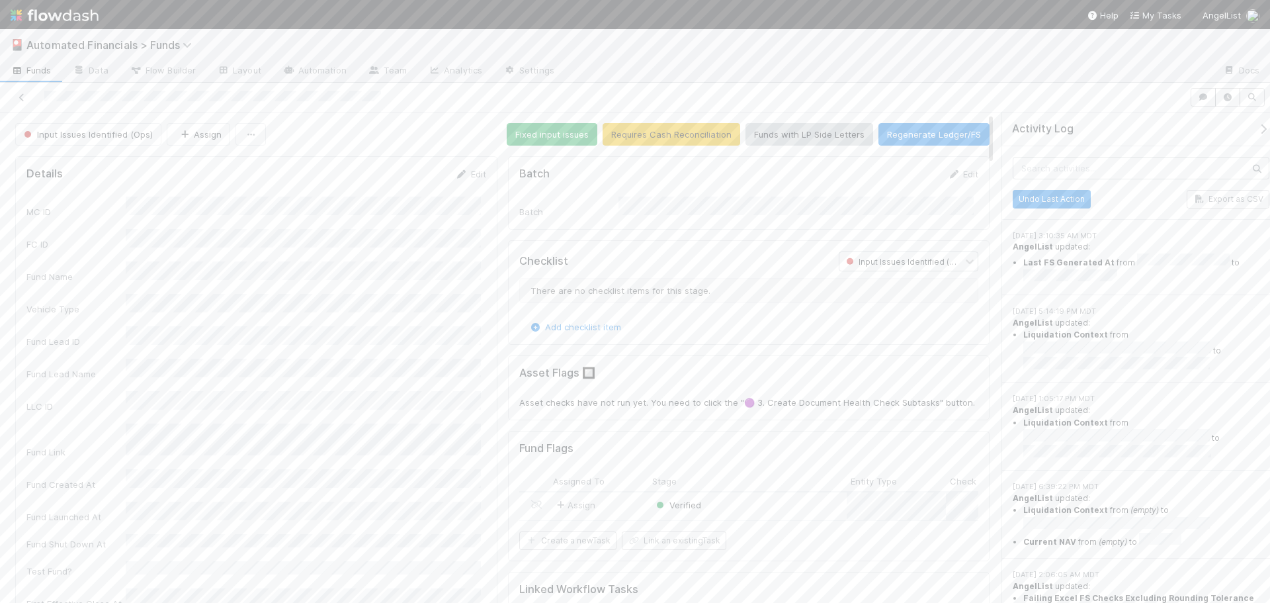
click at [1188, 273] on li "Last FS Generated At from to" at bounding box center [1147, 269] width 246 height 32
click at [114, 134] on span "Input Issues Identified (Ops)" at bounding box center [87, 134] width 132 height 11
click at [95, 232] on div "📚 Ready for Manual Review (SPVs)" at bounding box center [104, 220] width 187 height 24
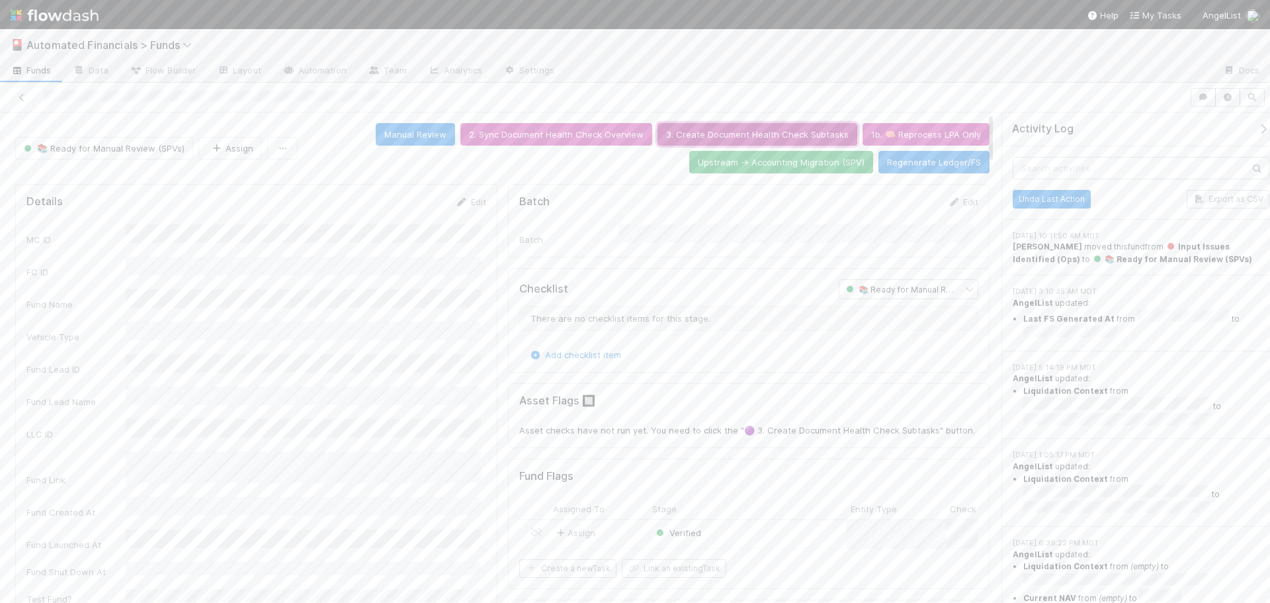
click at [749, 128] on button "3. Create Document Health Check Subtasks" at bounding box center [758, 134] width 200 height 22
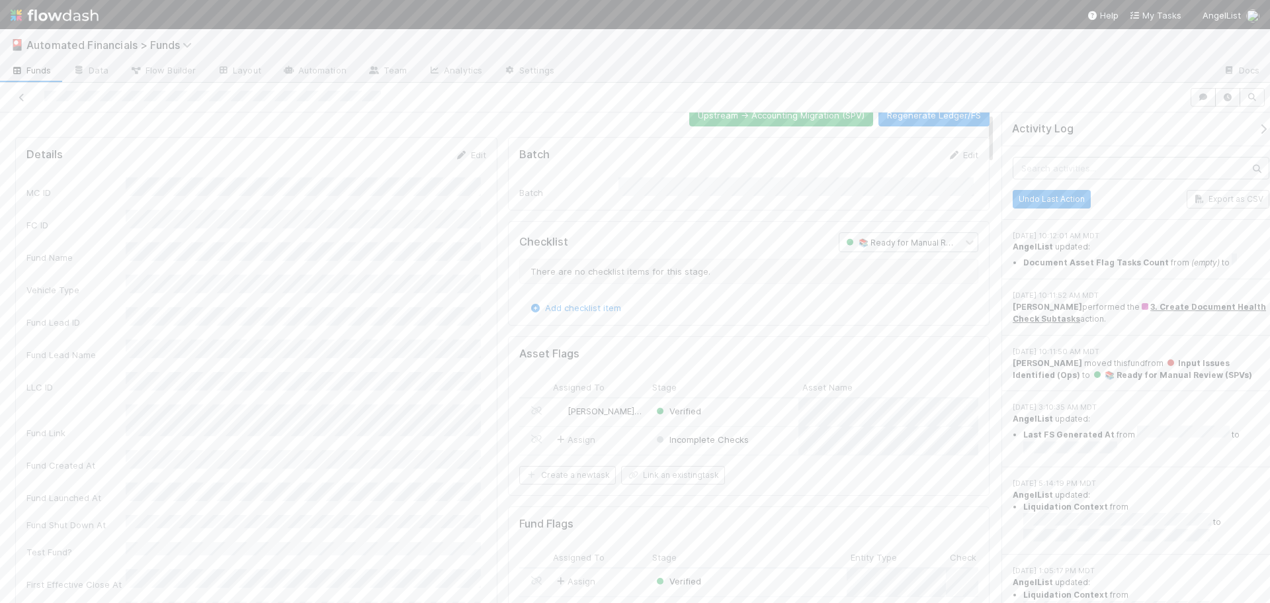
scroll to position [0, 0]
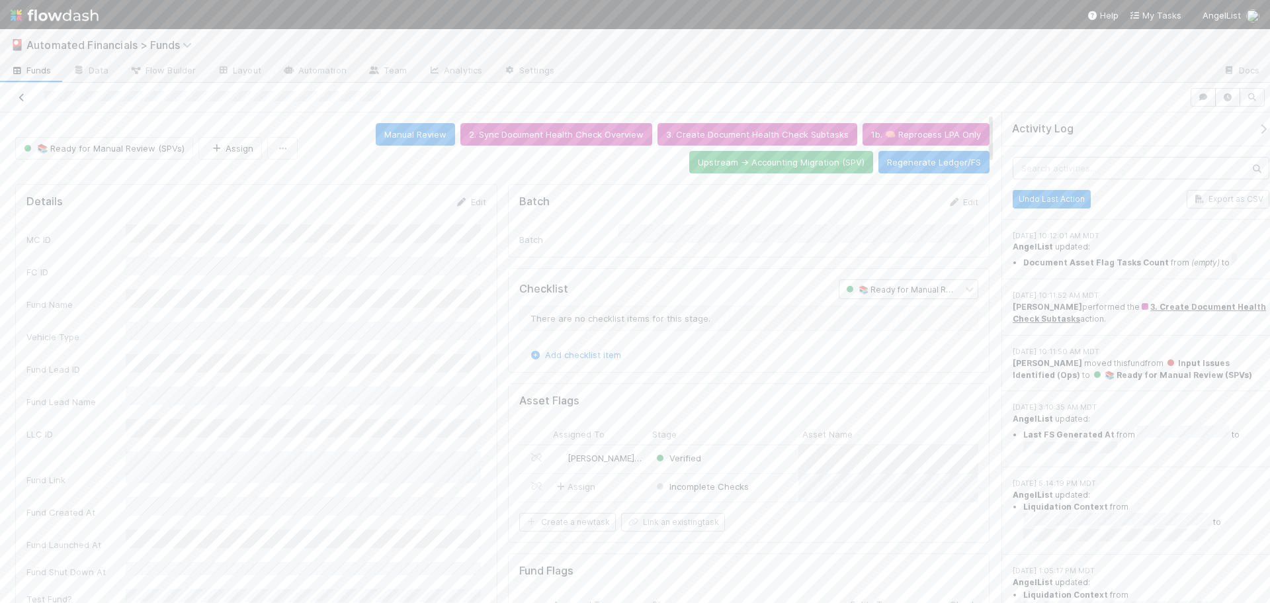
click at [19, 97] on icon at bounding box center [21, 97] width 13 height 9
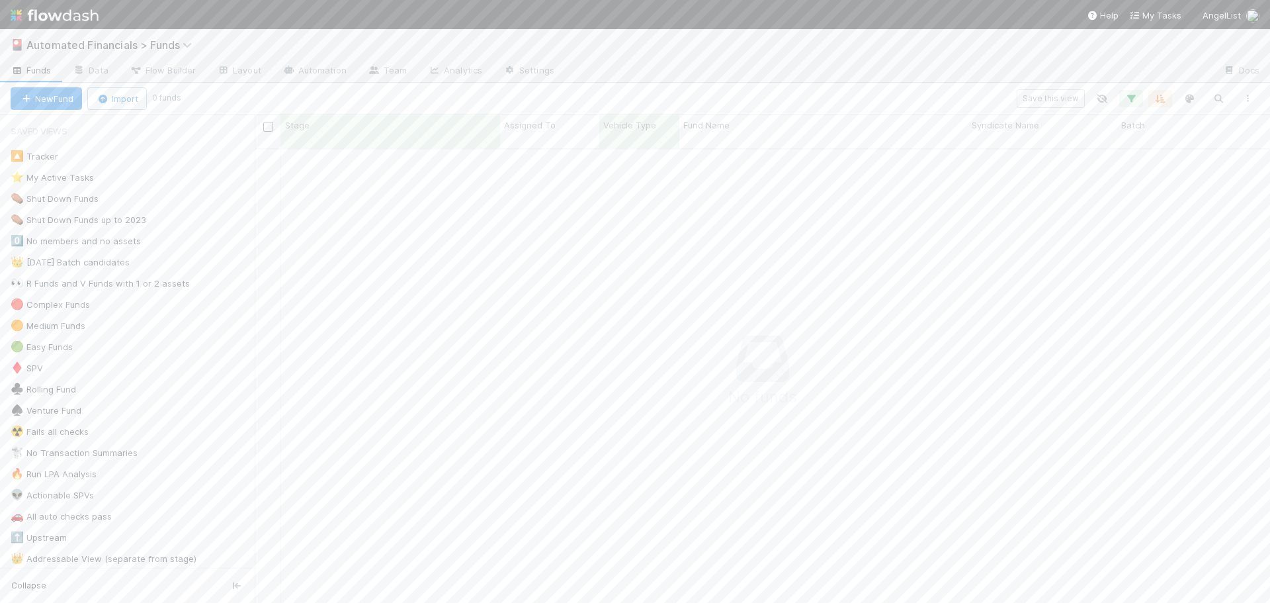
scroll to position [11, 11]
click at [1135, 97] on icon "button" at bounding box center [1131, 99] width 13 height 12
click at [1135, 97] on div "15 filters Reset Filters If Vehicle Type is SPV and Stage is not Ignore Funds o…" at bounding box center [635, 301] width 1270 height 603
click at [89, 311] on span "Manual Review In Progress (Ops)" at bounding box center [87, 308] width 153 height 17
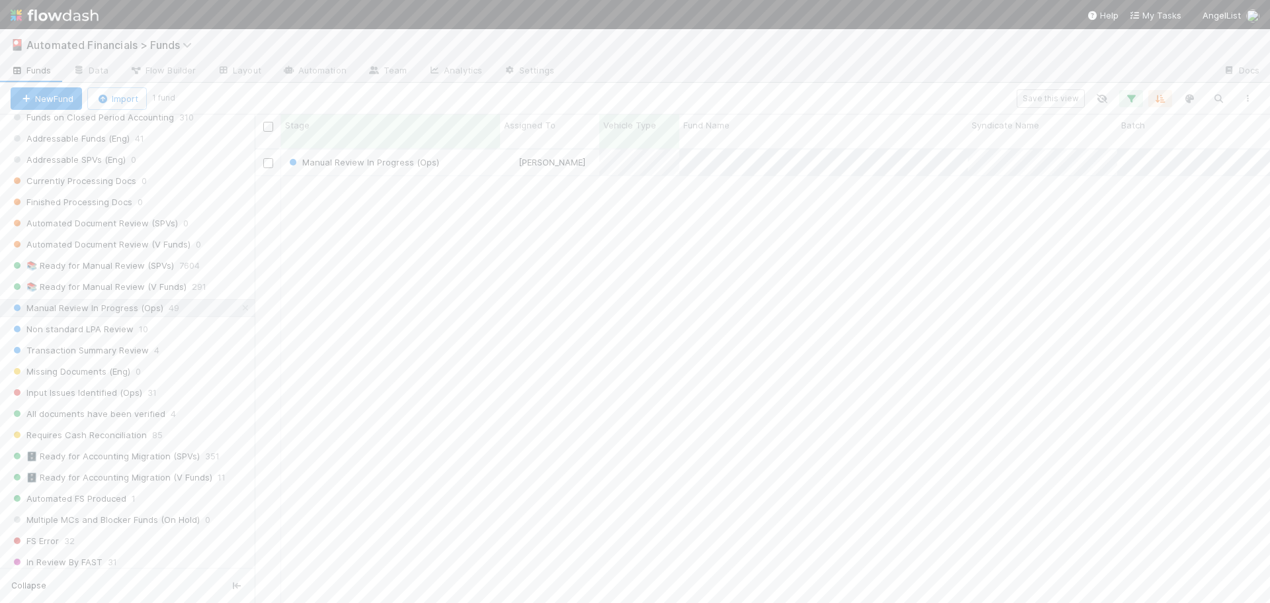
scroll to position [455, 1006]
click at [478, 153] on div "Manual Review In Progress (Ops)" at bounding box center [390, 163] width 219 height 26
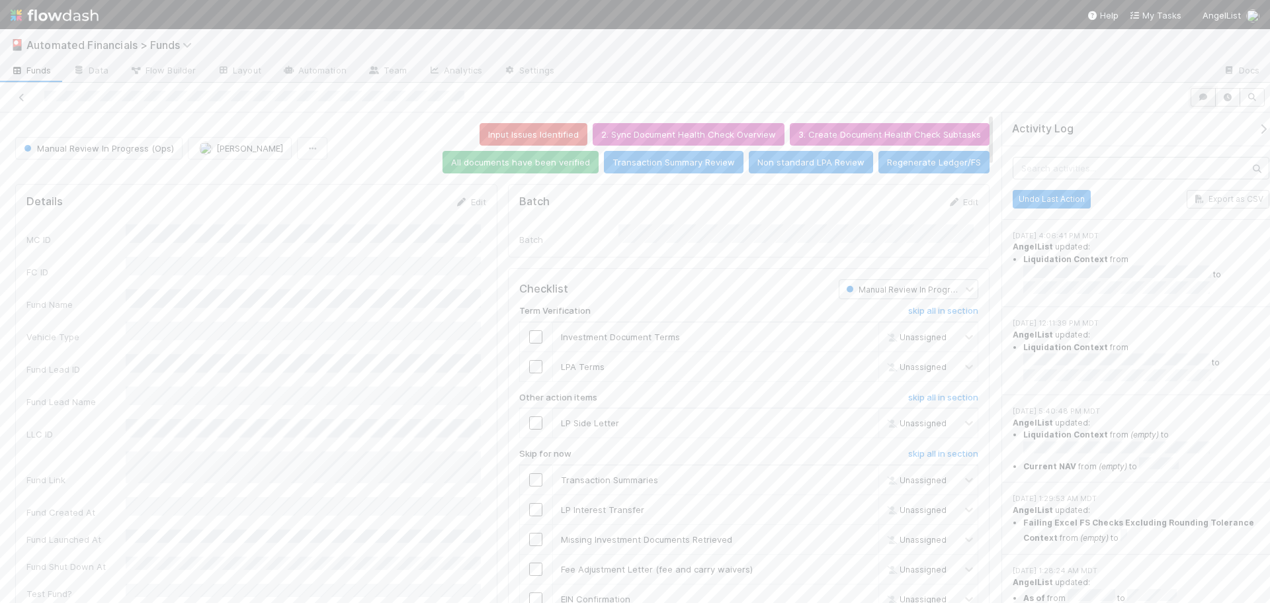
click at [1205, 93] on icon "button" at bounding box center [1203, 97] width 13 height 8
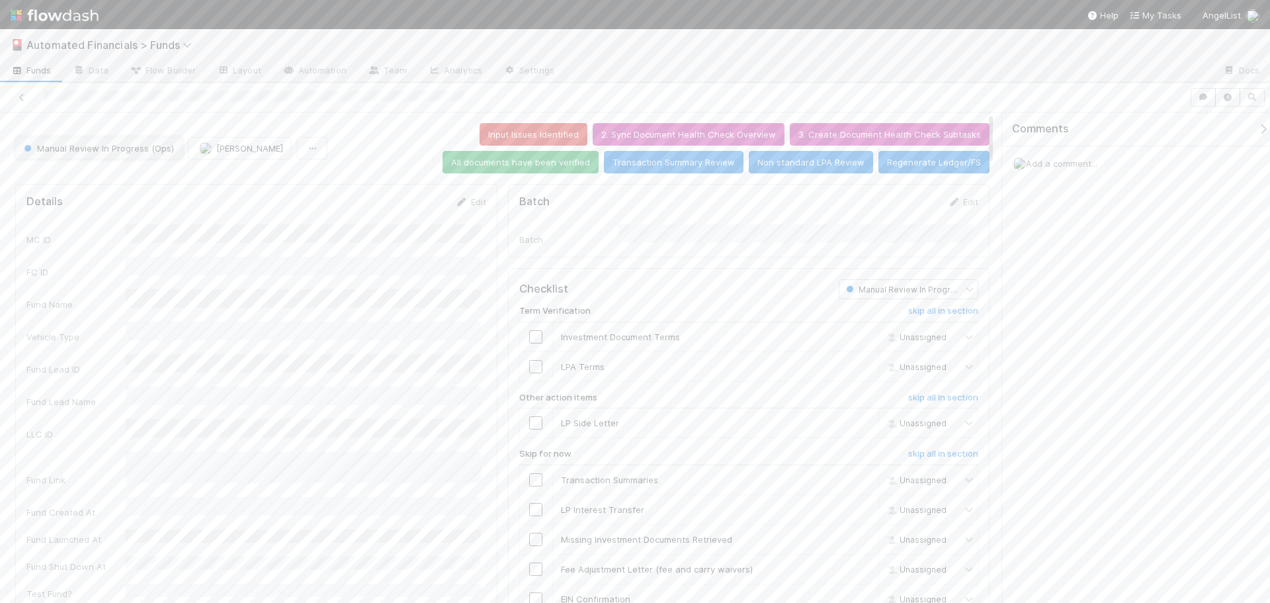
click at [99, 150] on span "Manual Review In Progress (Ops)" at bounding box center [97, 148] width 153 height 11
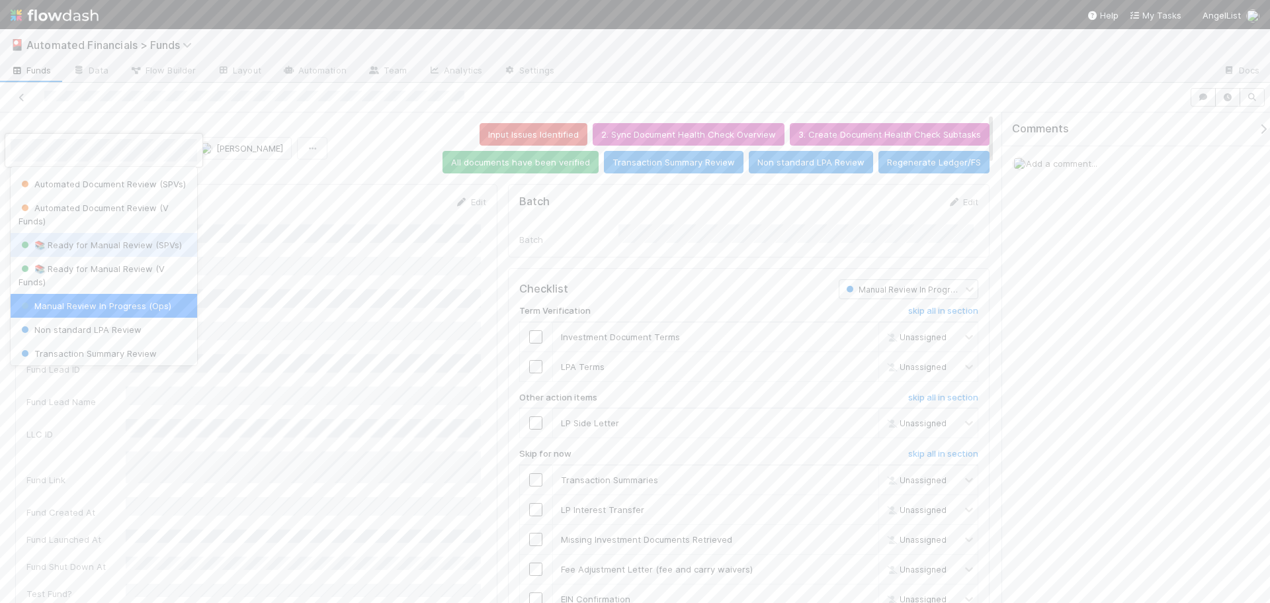
click at [73, 250] on span "📚 Ready for Manual Review (SPVs)" at bounding box center [100, 245] width 163 height 11
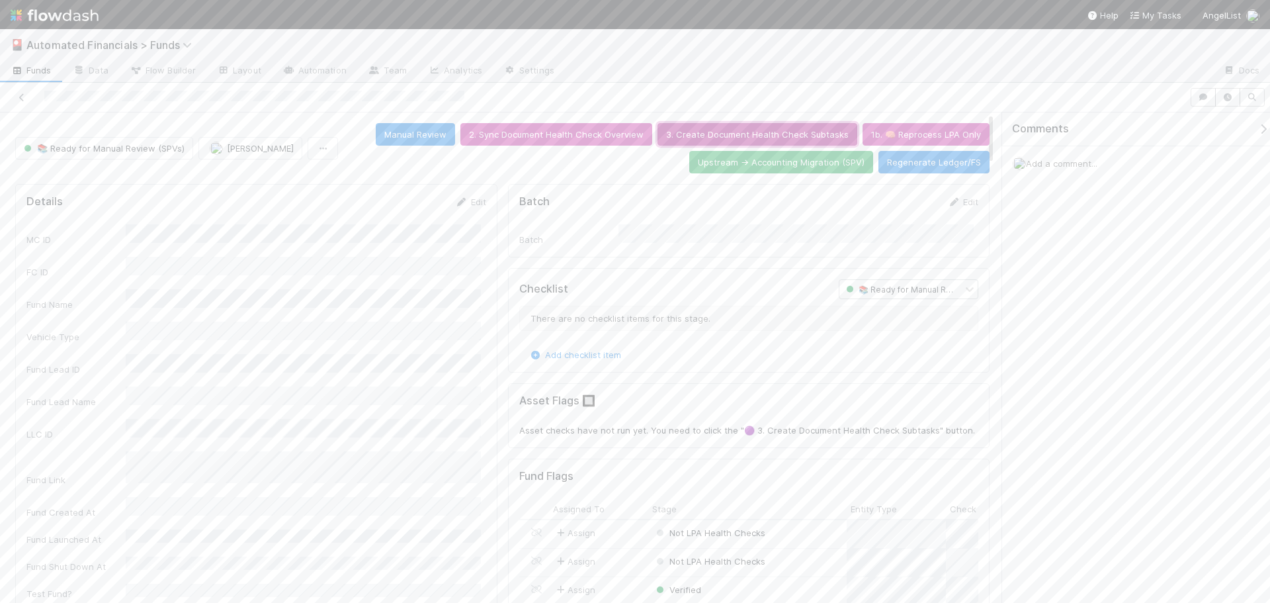
click at [785, 133] on button "3. Create Document Health Check Subtasks" at bounding box center [758, 134] width 200 height 22
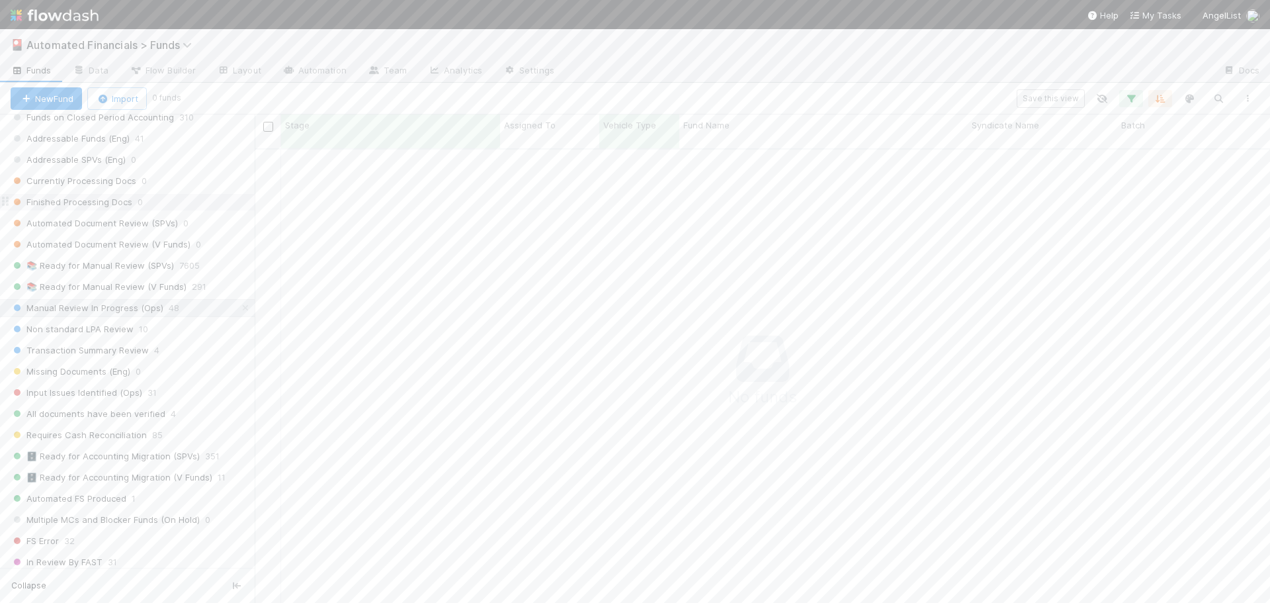
scroll to position [1257, 0]
click at [93, 285] on span "Transaction Summary Review" at bounding box center [80, 284] width 138 height 17
click at [468, 157] on div "Transaction Summary Review" at bounding box center [390, 163] width 219 height 26
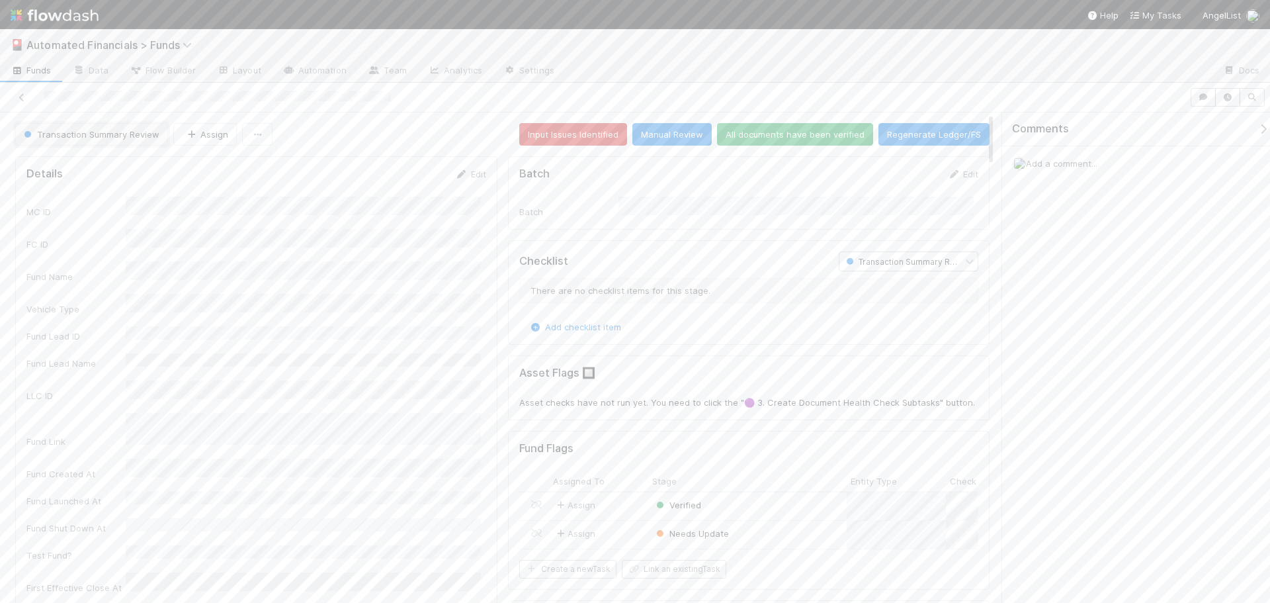
click at [73, 129] on span "Transaction Summary Review" at bounding box center [90, 134] width 138 height 11
click at [111, 261] on div "📚 Ready for Manual Review (SPVs)" at bounding box center [104, 250] width 187 height 24
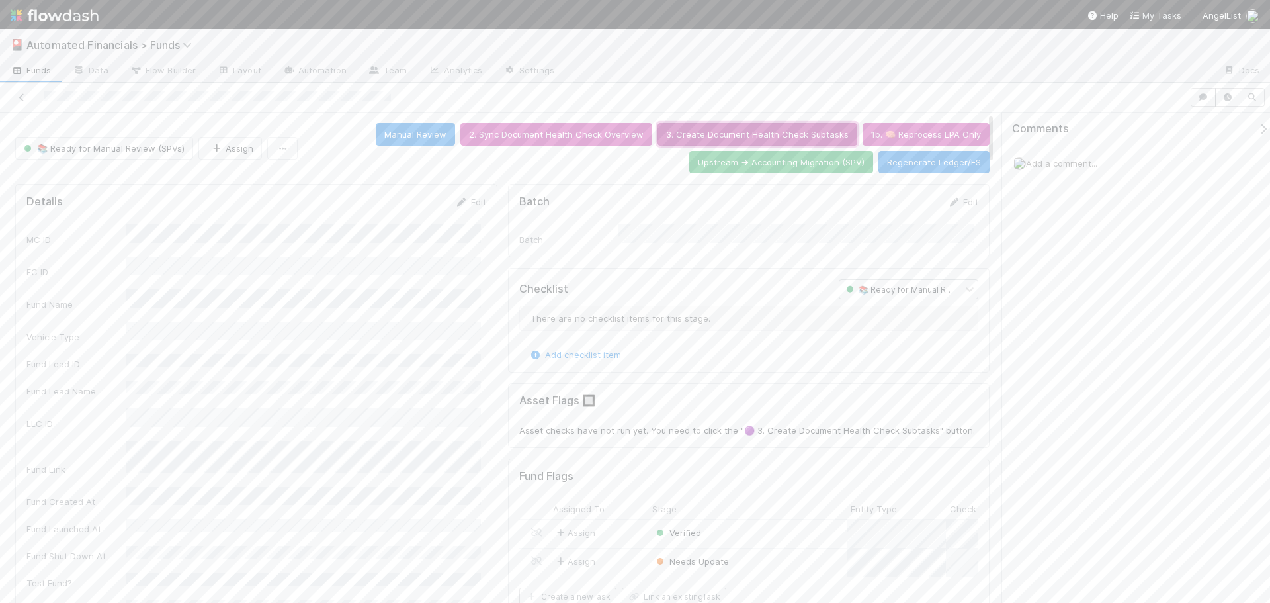
click at [736, 131] on button "3. Create Document Health Check Subtasks" at bounding box center [758, 134] width 200 height 22
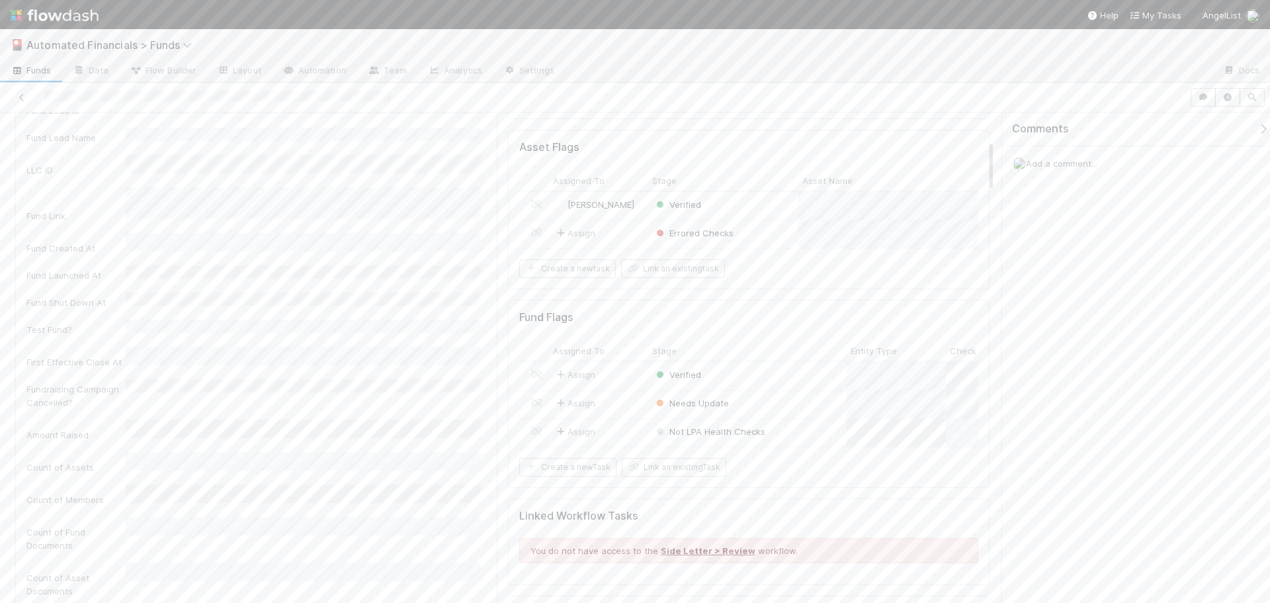
scroll to position [265, 0]
click at [803, 400] on div "Needs Update" at bounding box center [747, 393] width 199 height 28
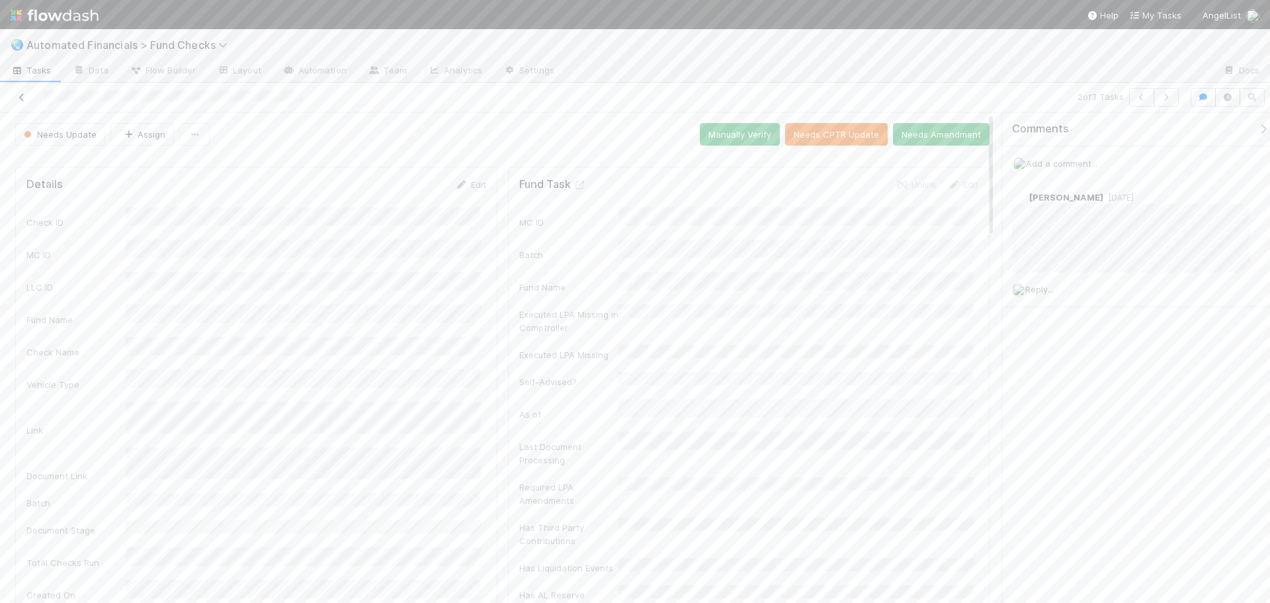
click at [21, 96] on icon at bounding box center [21, 97] width 13 height 9
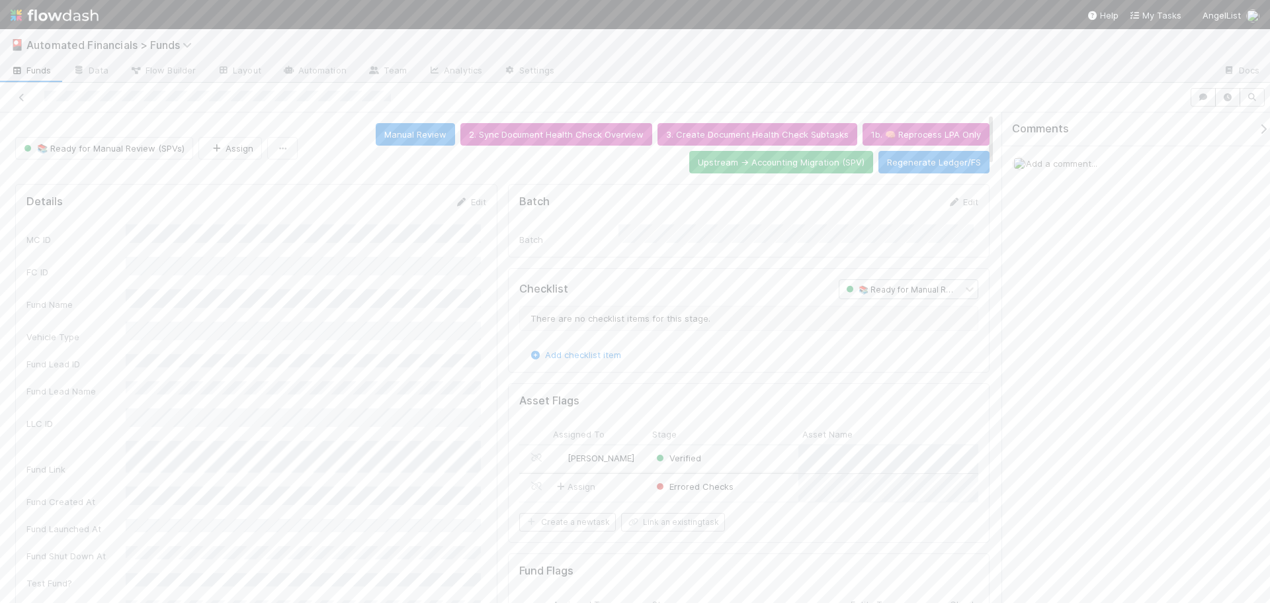
click at [767, 488] on div "Errored Checks" at bounding box center [723, 488] width 150 height 28
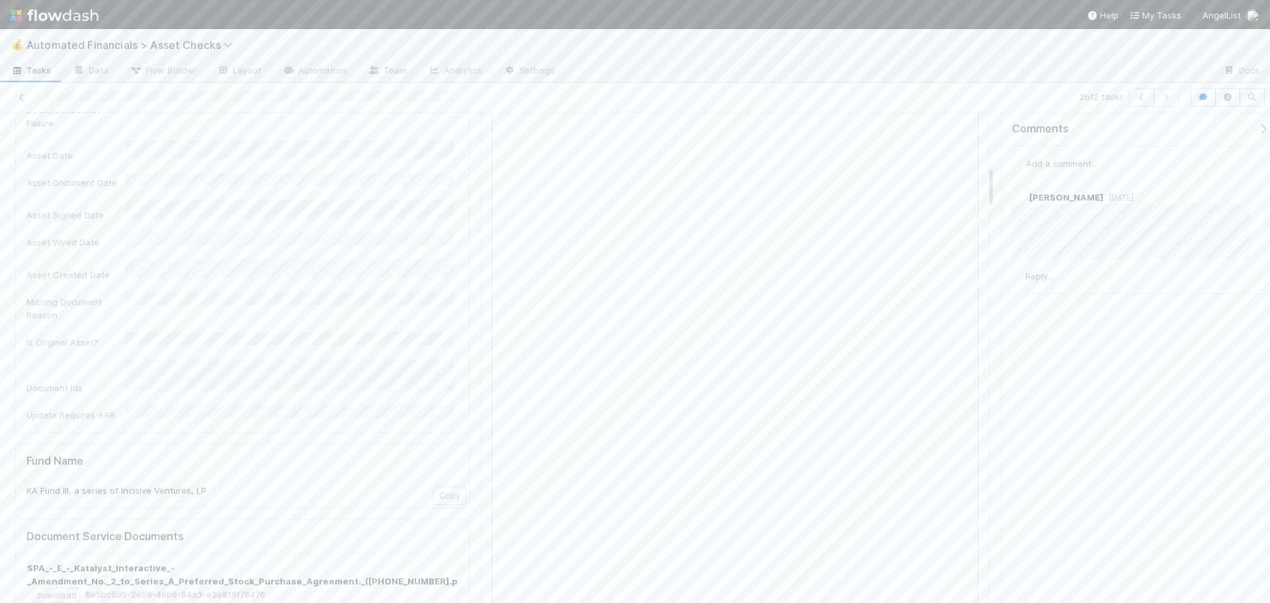
scroll to position [596, 0]
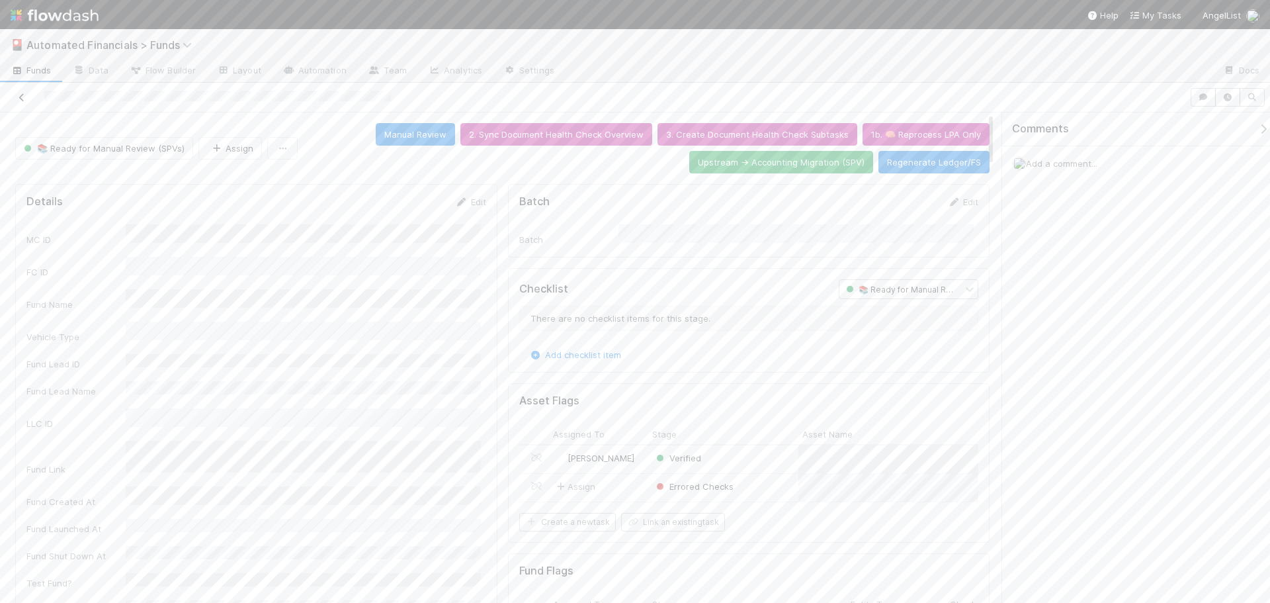
click at [17, 97] on icon at bounding box center [21, 97] width 13 height 9
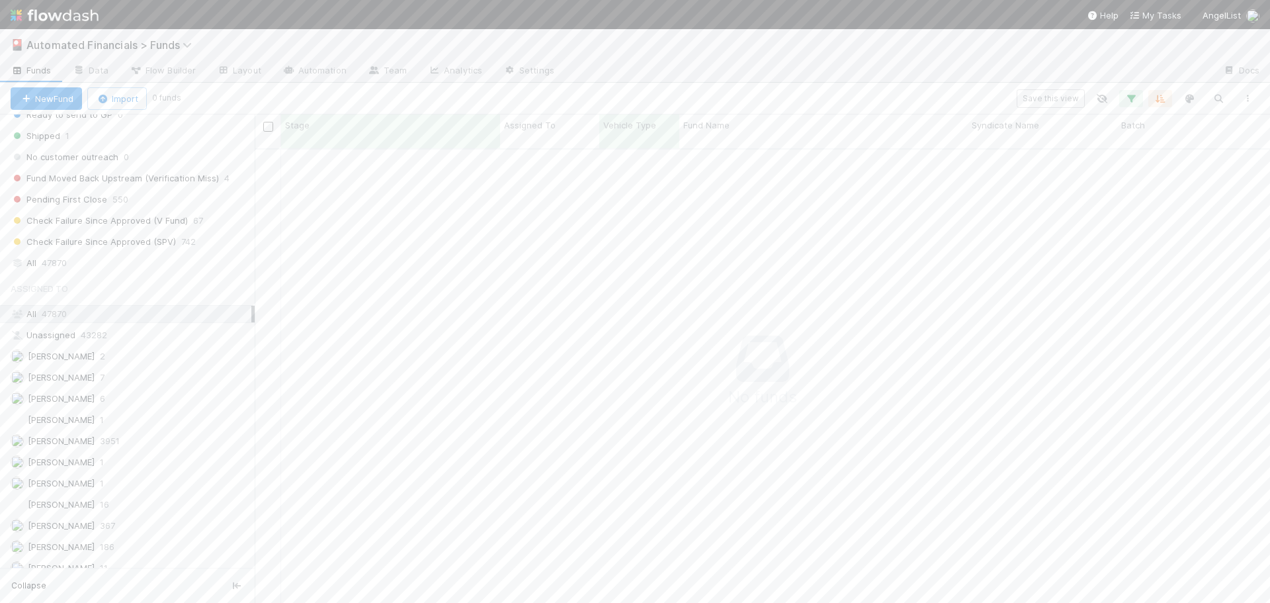
scroll to position [1736, 0]
click at [39, 249] on div "All 47870" at bounding box center [131, 250] width 241 height 17
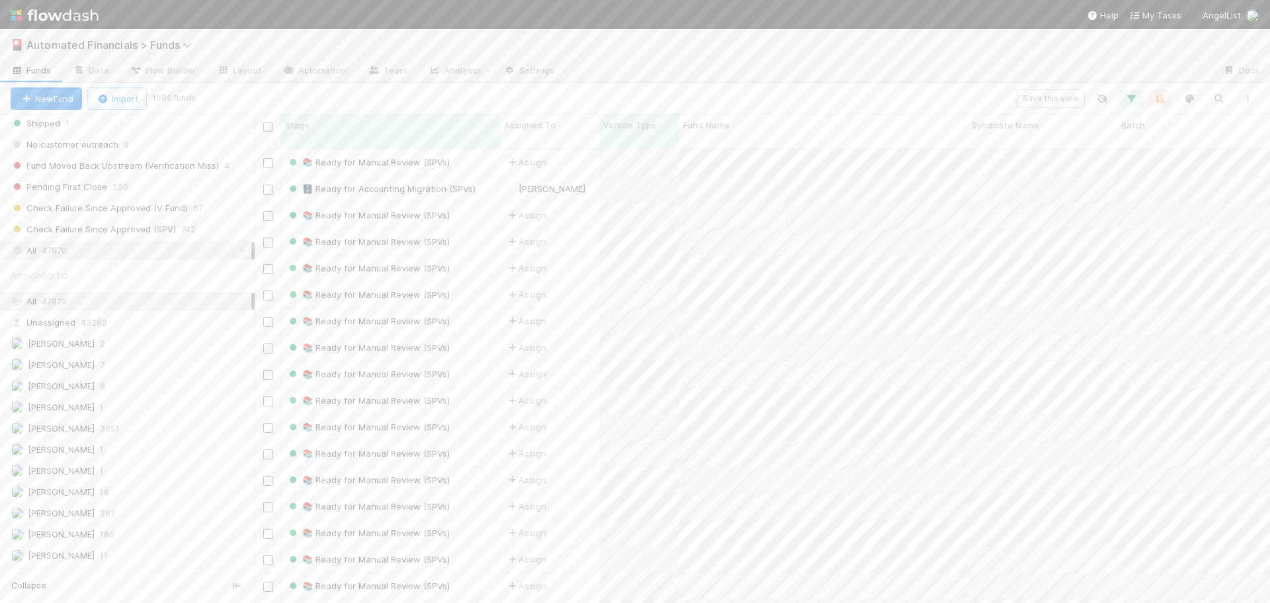
scroll to position [455, 1006]
click at [1137, 100] on icon "button" at bounding box center [1131, 99] width 13 height 12
click at [959, 121] on div "15 filters Reset Filters" at bounding box center [918, 127] width 418 height 19
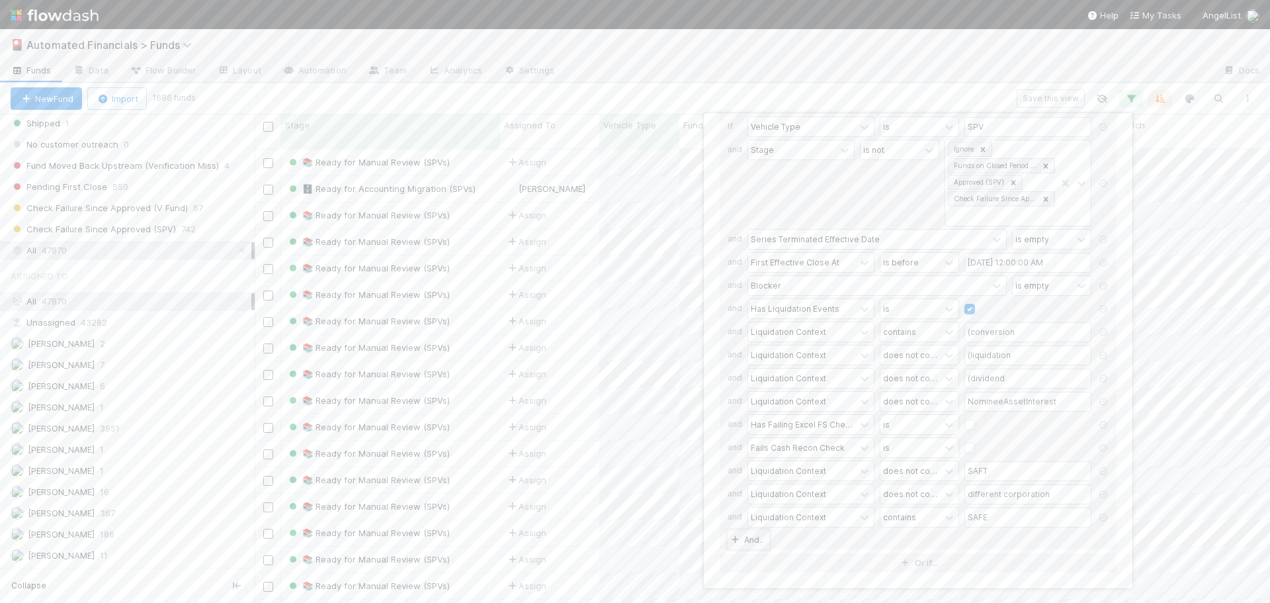
click at [756, 543] on link "And.." at bounding box center [749, 539] width 42 height 19
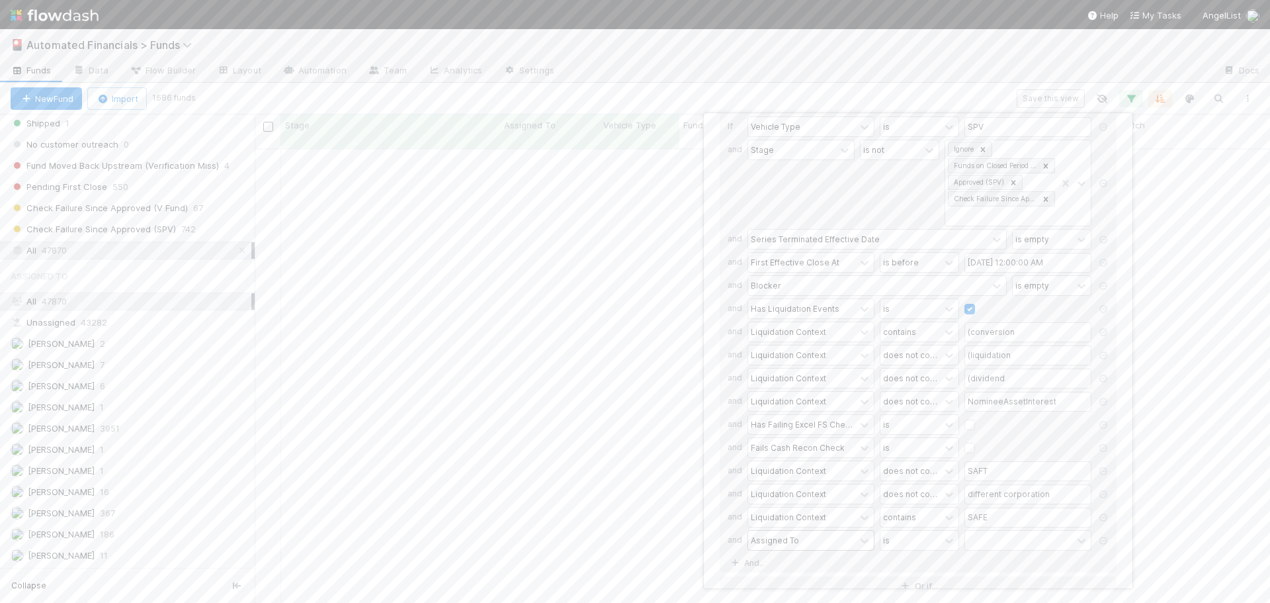
click at [769, 542] on div "Assigned To" at bounding box center [775, 540] width 48 height 12
type input "last fs"
click at [824, 508] on div "Last FS Generated At" at bounding box center [811, 511] width 127 height 22
click at [893, 541] on div "is" at bounding box center [911, 540] width 60 height 19
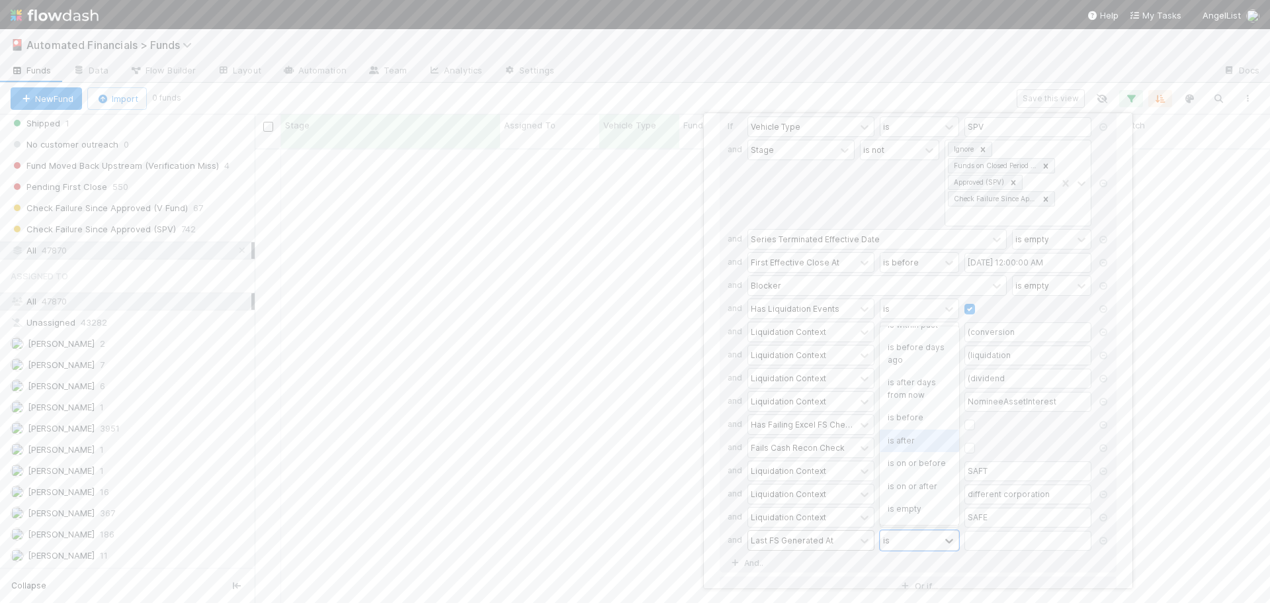
scroll to position [0, 0]
click at [913, 478] on div "is before" at bounding box center [919, 478] width 79 height 22
click at [1000, 543] on input "text" at bounding box center [1028, 541] width 127 height 20
click at [936, 444] on div "10" at bounding box center [935, 443] width 18 height 18
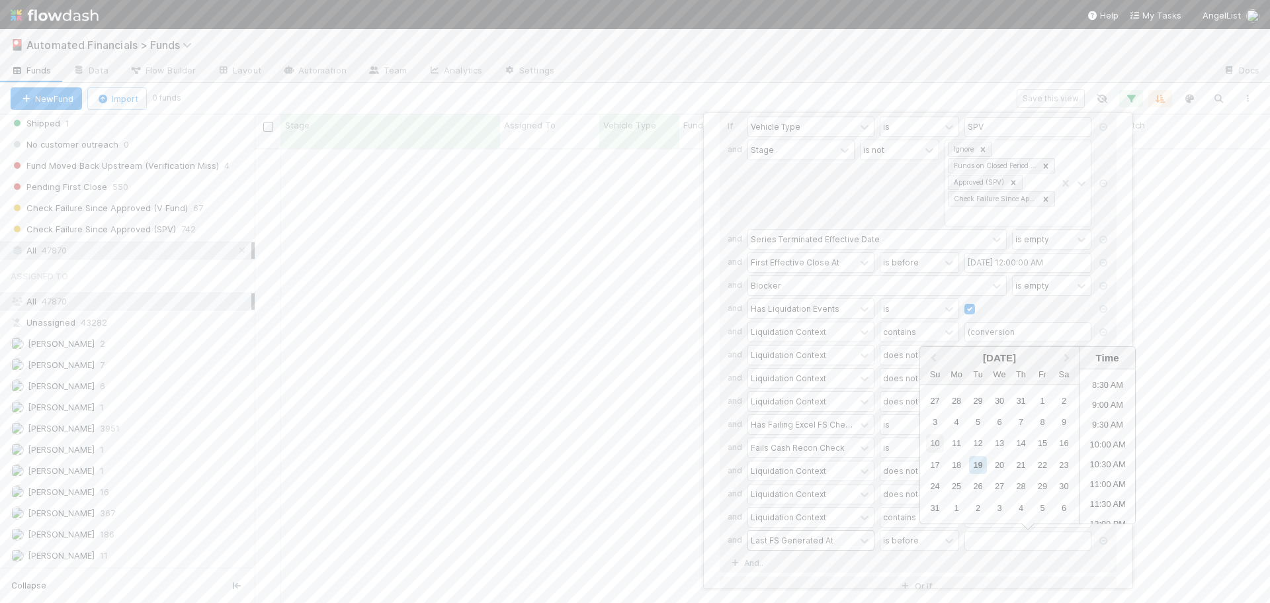
type input "[DATE] 12:00:00 AM"
click at [1050, 566] on div "If Vehicle Type is SPV and Stage is not Ignore Funds on Closed Period Accountin…" at bounding box center [918, 339] width 397 height 465
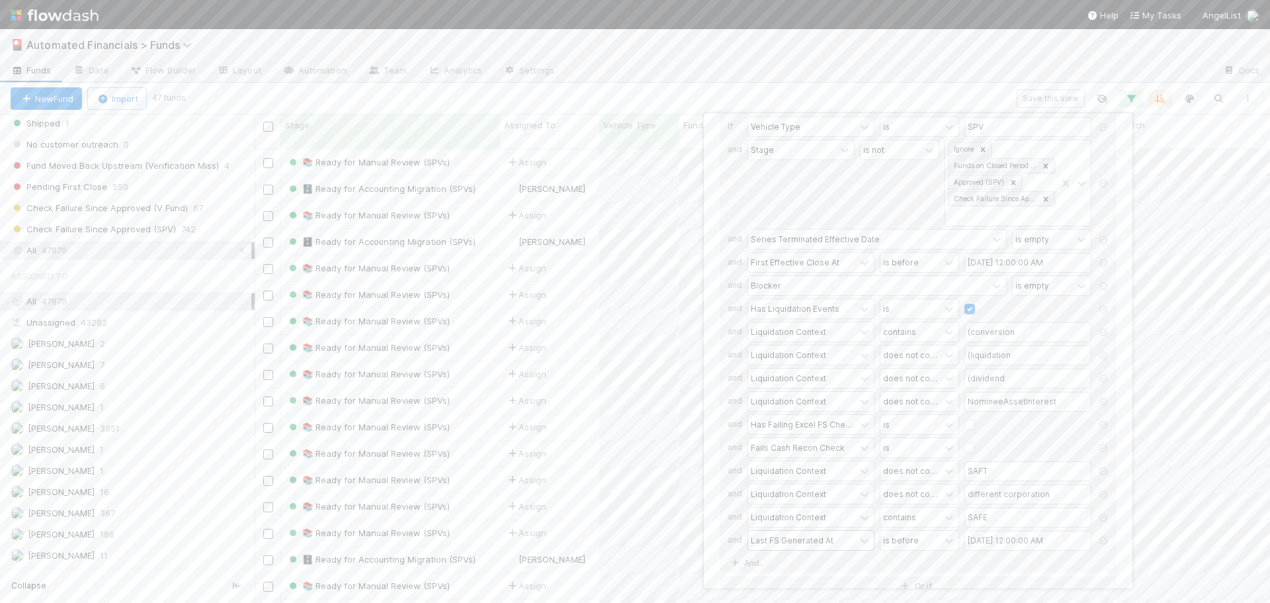
scroll to position [455, 1006]
click at [373, 89] on div "16 filters Reset Filters If Vehicle Type is SPV and Stage is not Ignore Funds o…" at bounding box center [635, 301] width 1270 height 603
click at [267, 128] on input "checkbox" at bounding box center [268, 127] width 10 height 10
checkbox input "true"
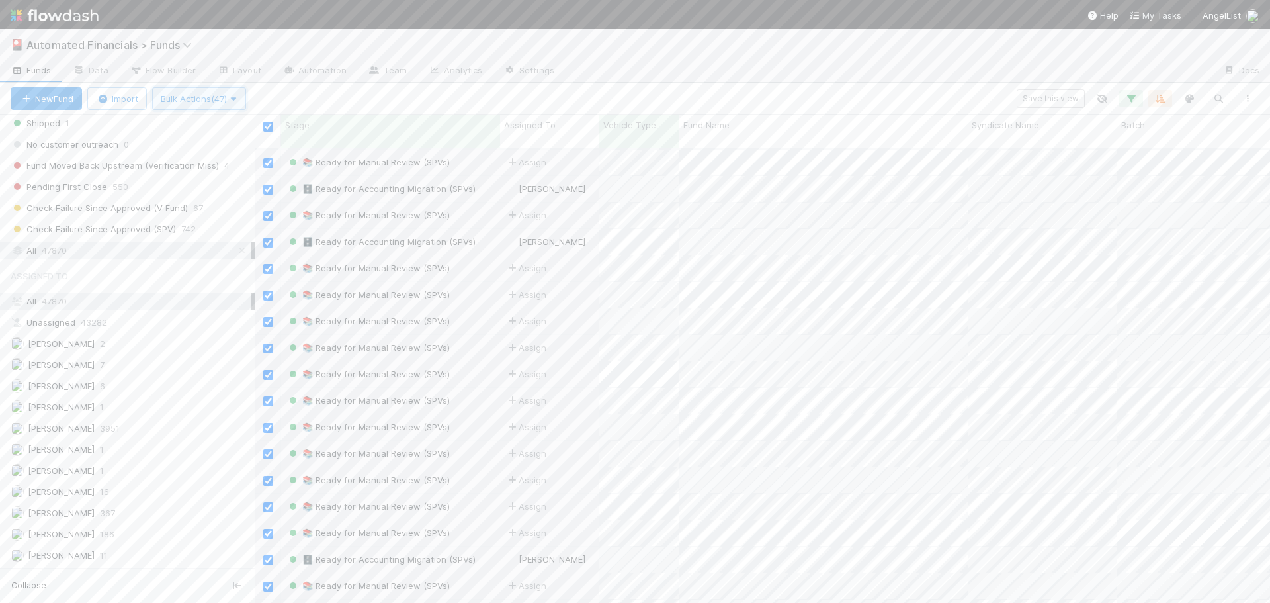
click at [203, 97] on span "Bulk Actions (47)" at bounding box center [199, 98] width 77 height 11
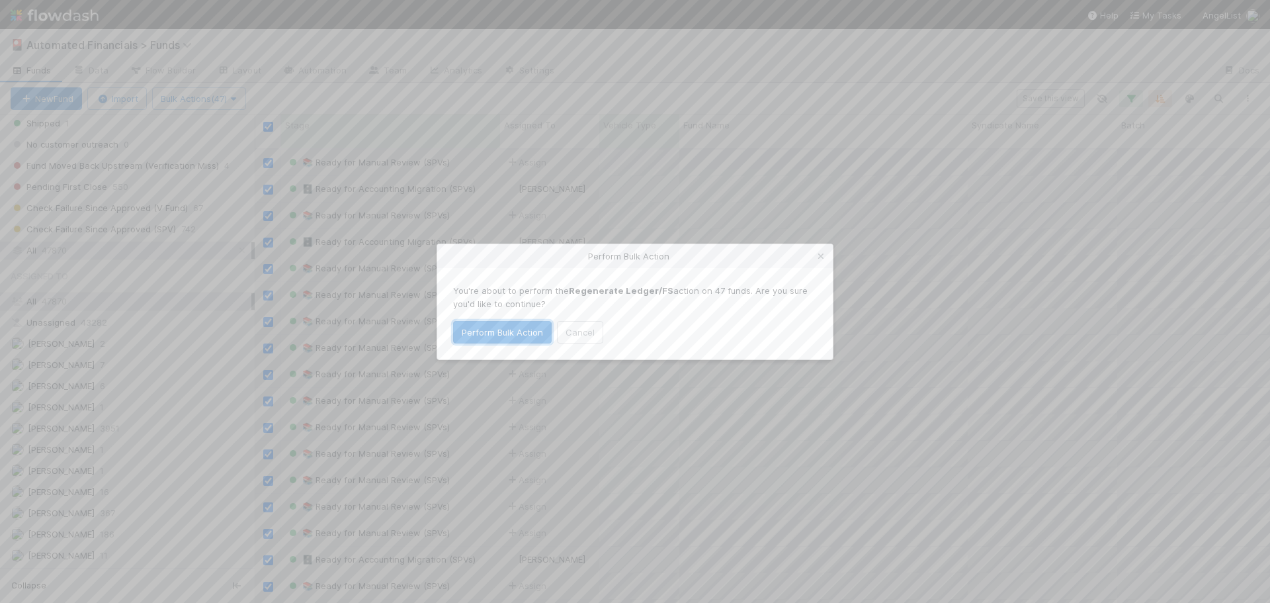
click at [521, 337] on button "Perform Bulk Action" at bounding box center [502, 332] width 99 height 22
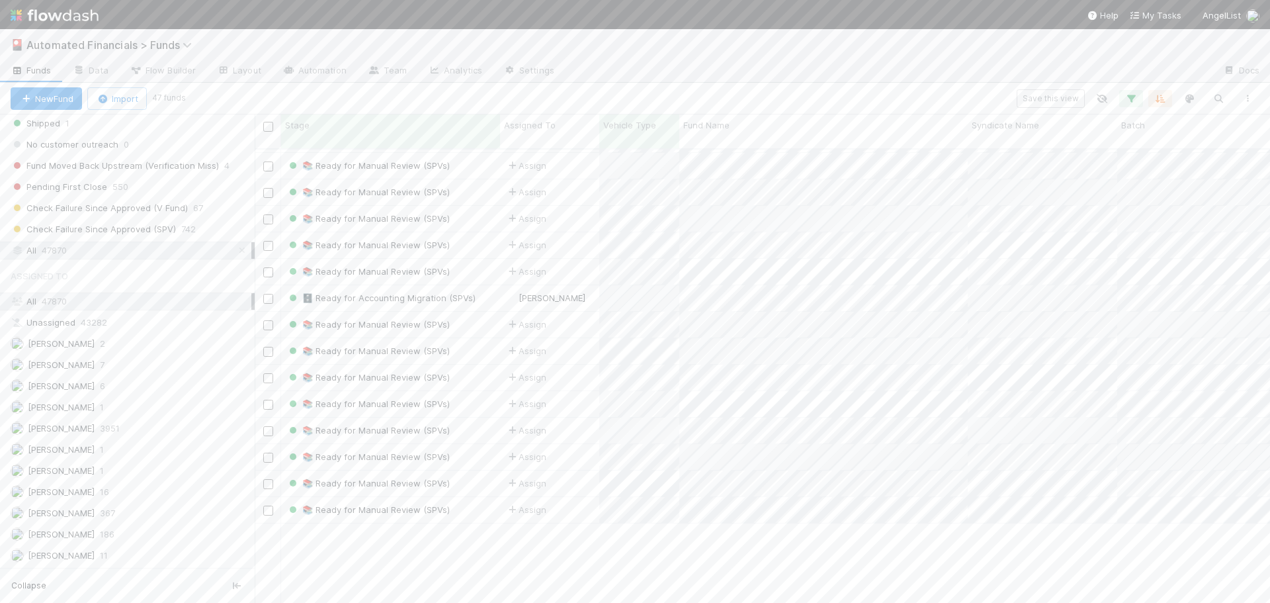
scroll to position [128, 0]
click at [799, 92] on div "Save this view" at bounding box center [722, 98] width 1079 height 19
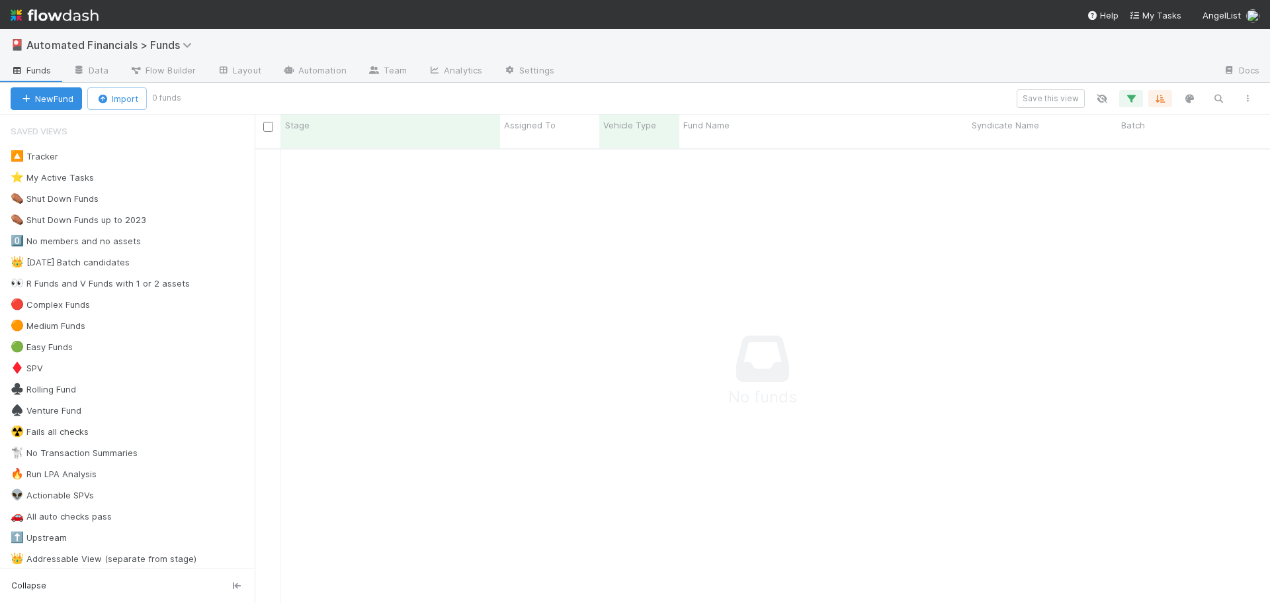
scroll to position [445, 1006]
click at [1138, 93] on button "button" at bounding box center [1132, 98] width 24 height 17
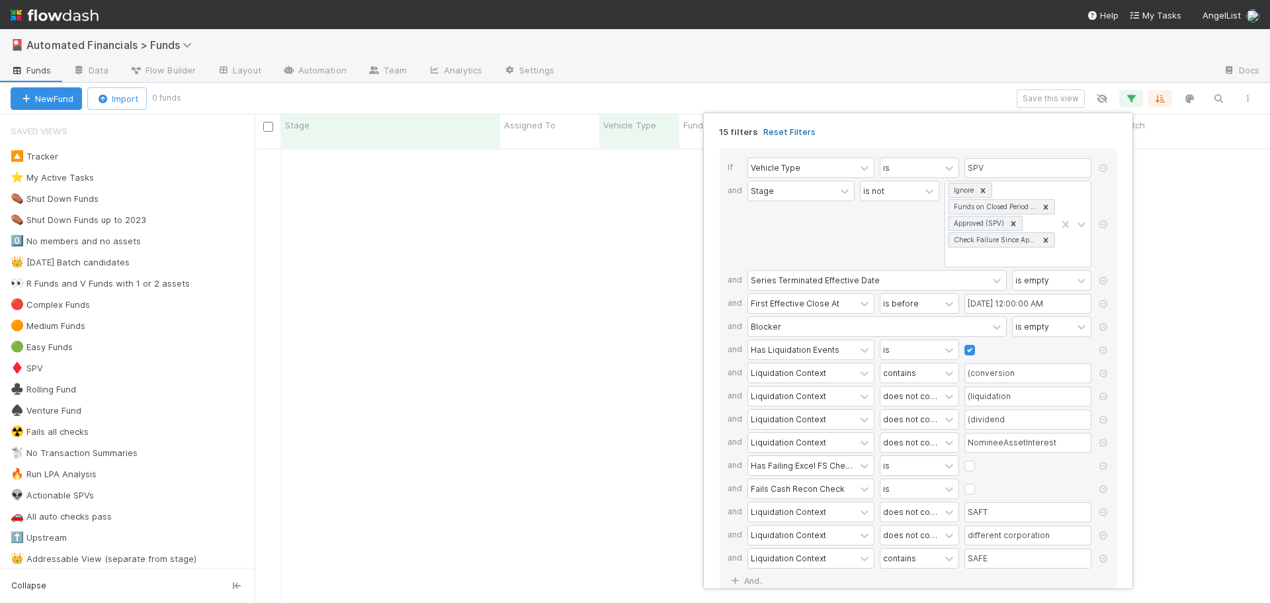
click at [797, 134] on link "Reset Filters" at bounding box center [790, 131] width 52 height 11
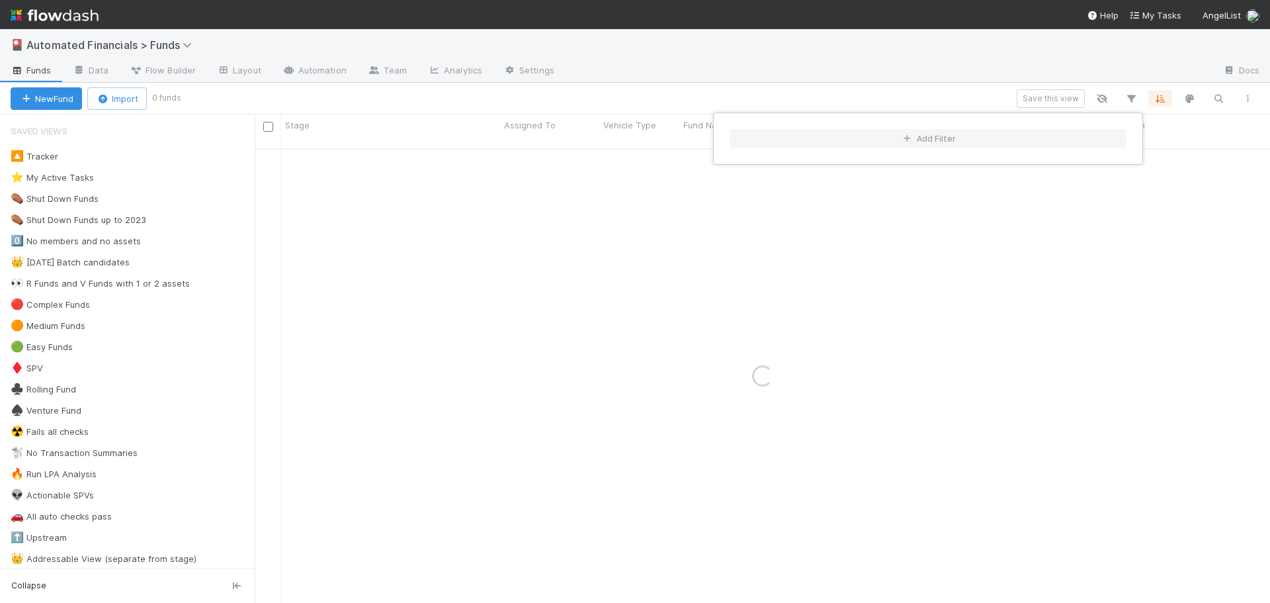
click at [988, 95] on div "Add Filter" at bounding box center [635, 301] width 1270 height 603
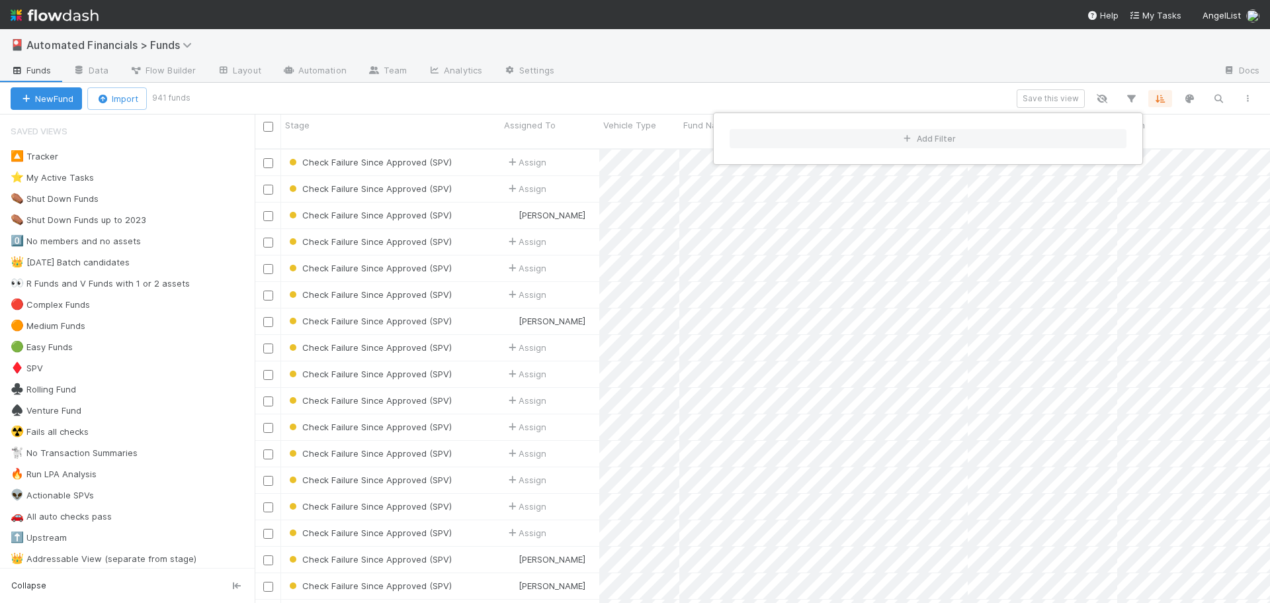
click at [986, 95] on div "Add Filter" at bounding box center [635, 301] width 1270 height 603
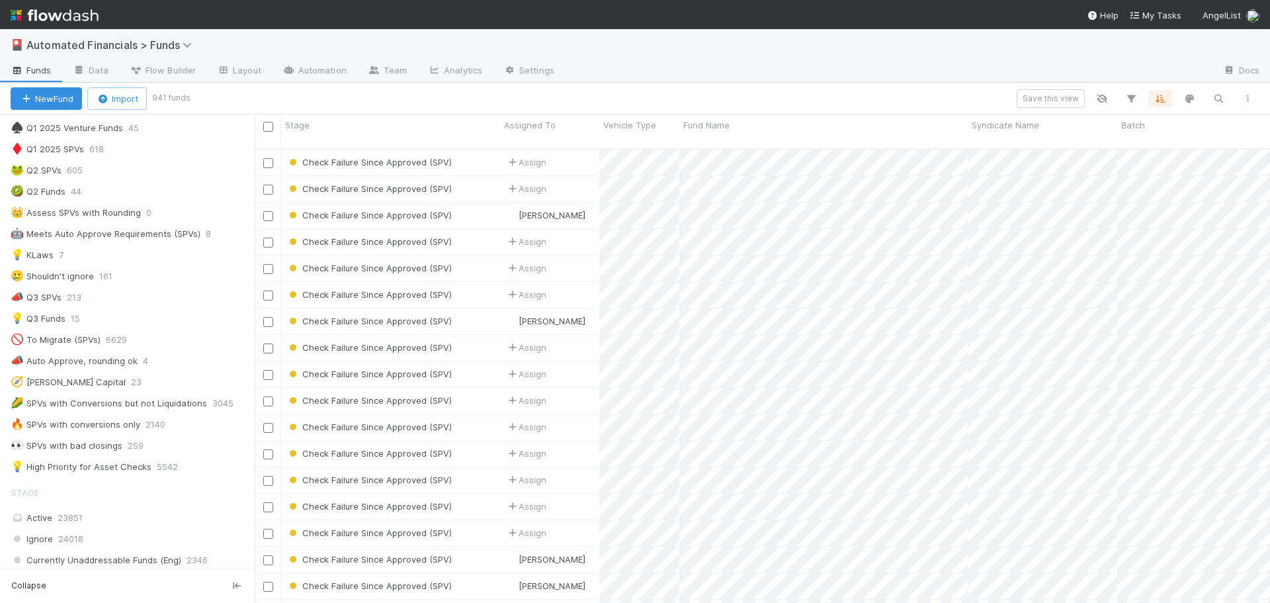
scroll to position [728, 0]
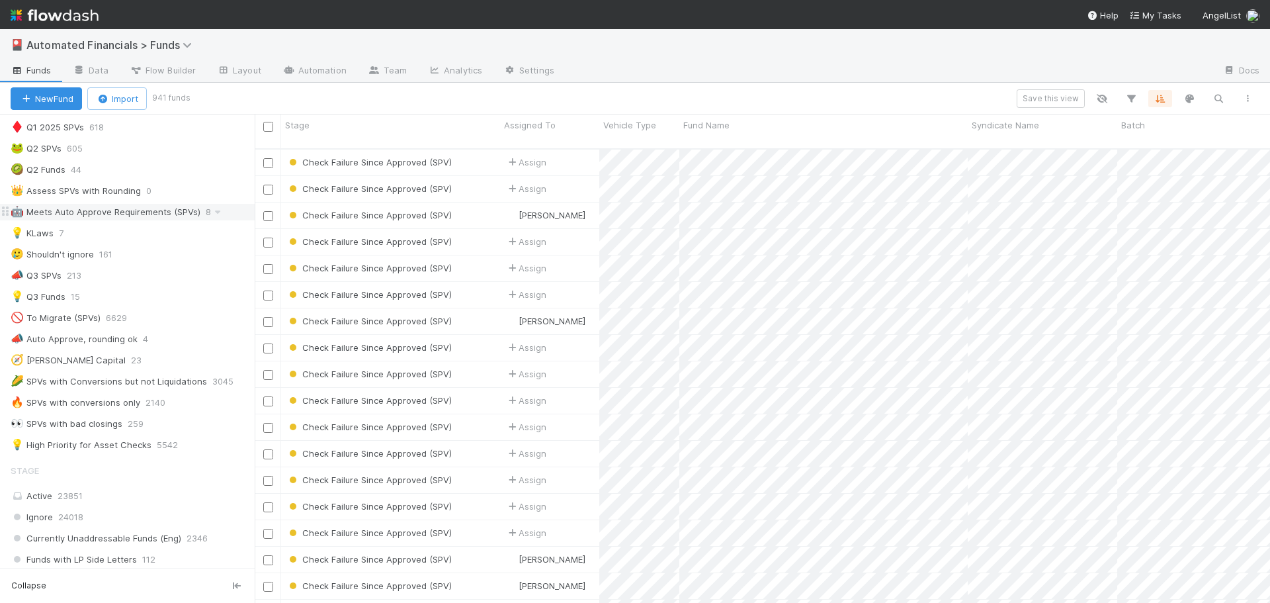
click at [86, 212] on div "🤖 Meets Auto Approve Requirements (SPVs)" at bounding box center [106, 212] width 190 height 17
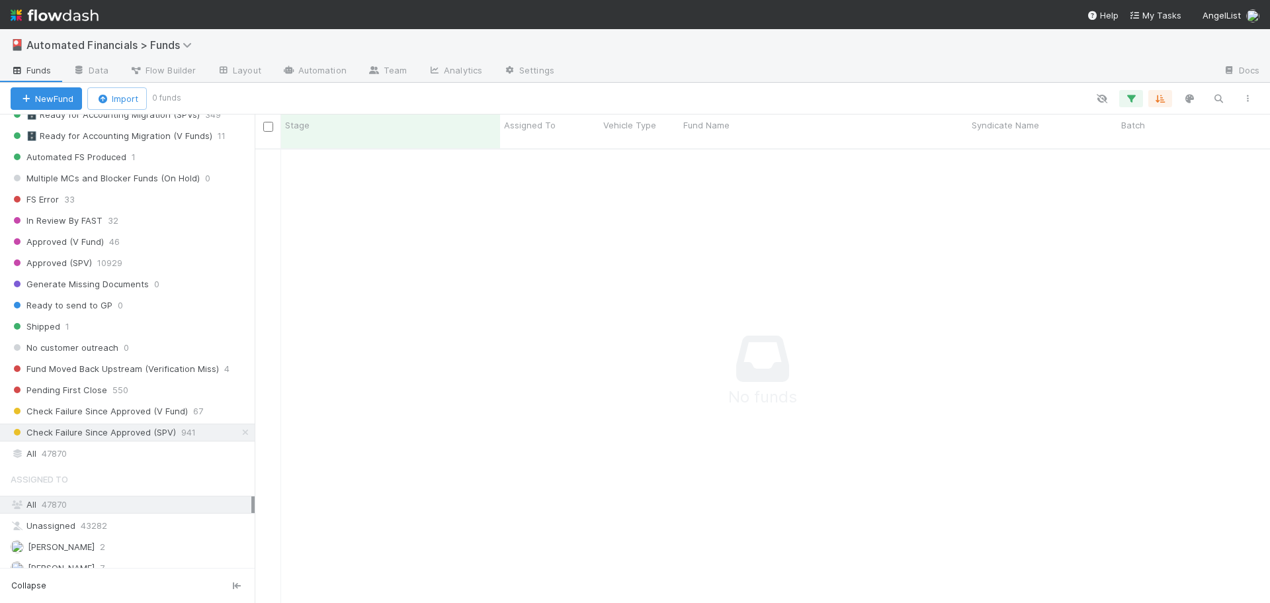
scroll to position [1654, 0]
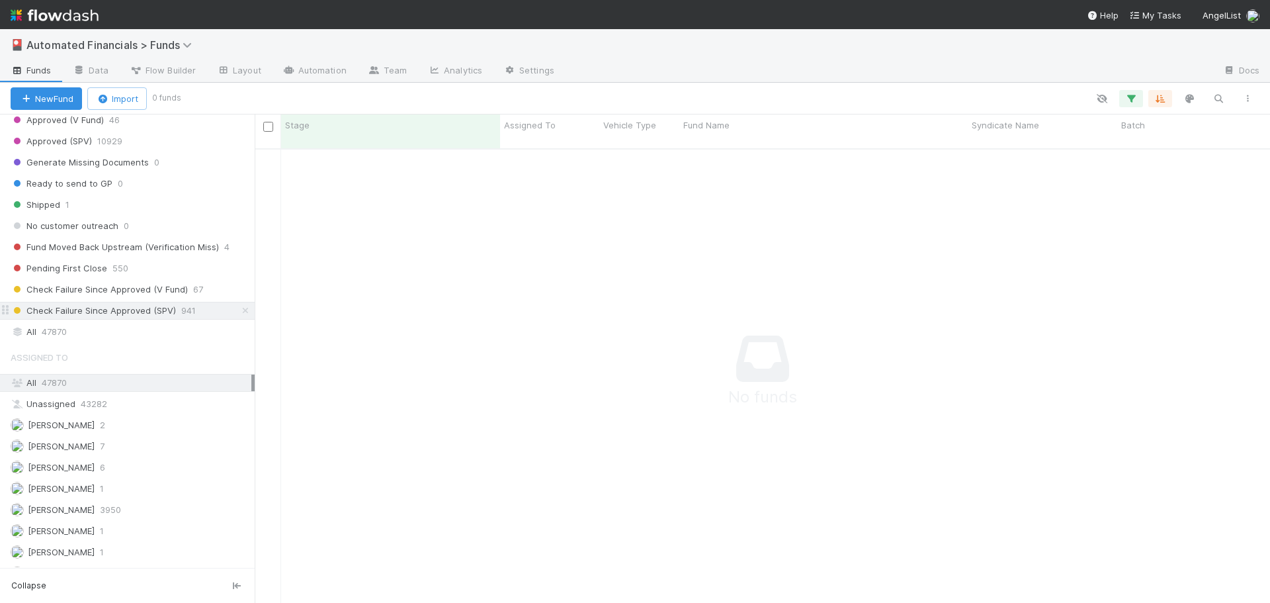
click at [131, 311] on span "Check Failure Since Approved (SPV)" at bounding box center [93, 310] width 165 height 17
click at [1133, 99] on icon "button" at bounding box center [1131, 99] width 13 height 12
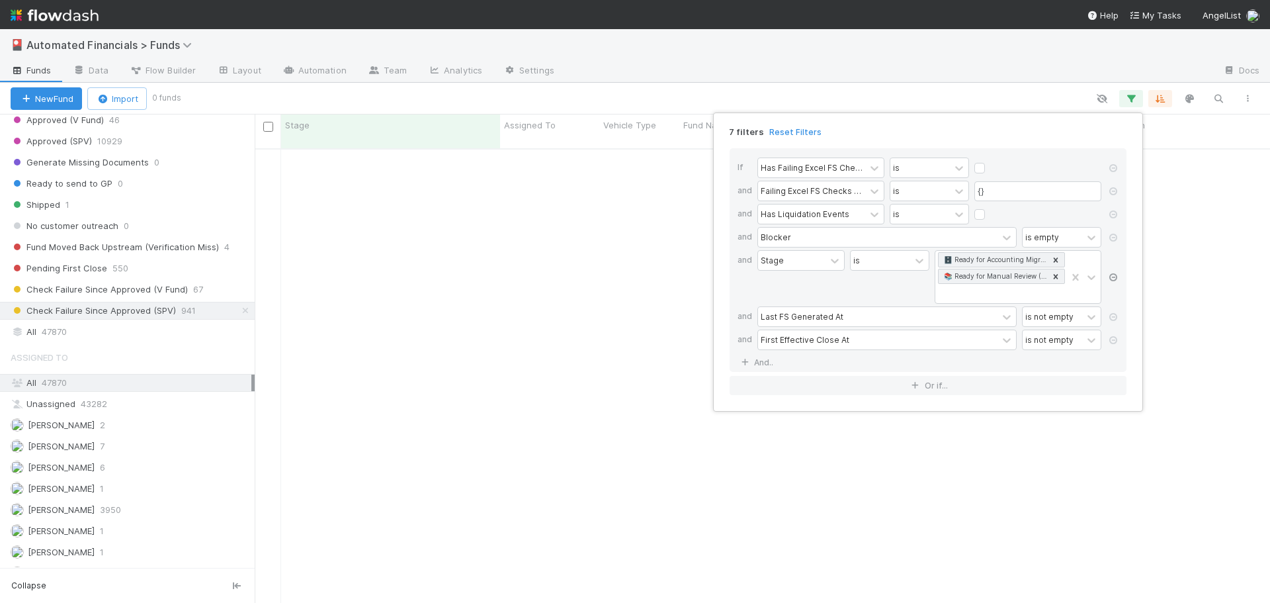
click at [1112, 277] on icon at bounding box center [1113, 277] width 13 height 8
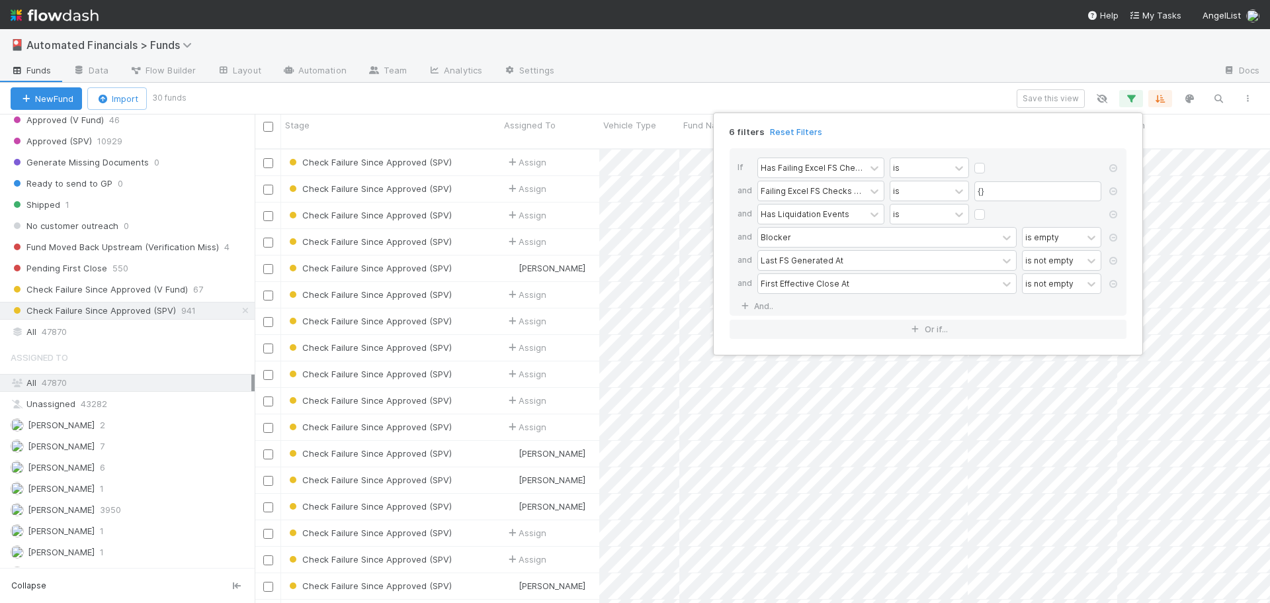
scroll to position [455, 1006]
click at [1113, 214] on icon at bounding box center [1113, 214] width 13 height 8
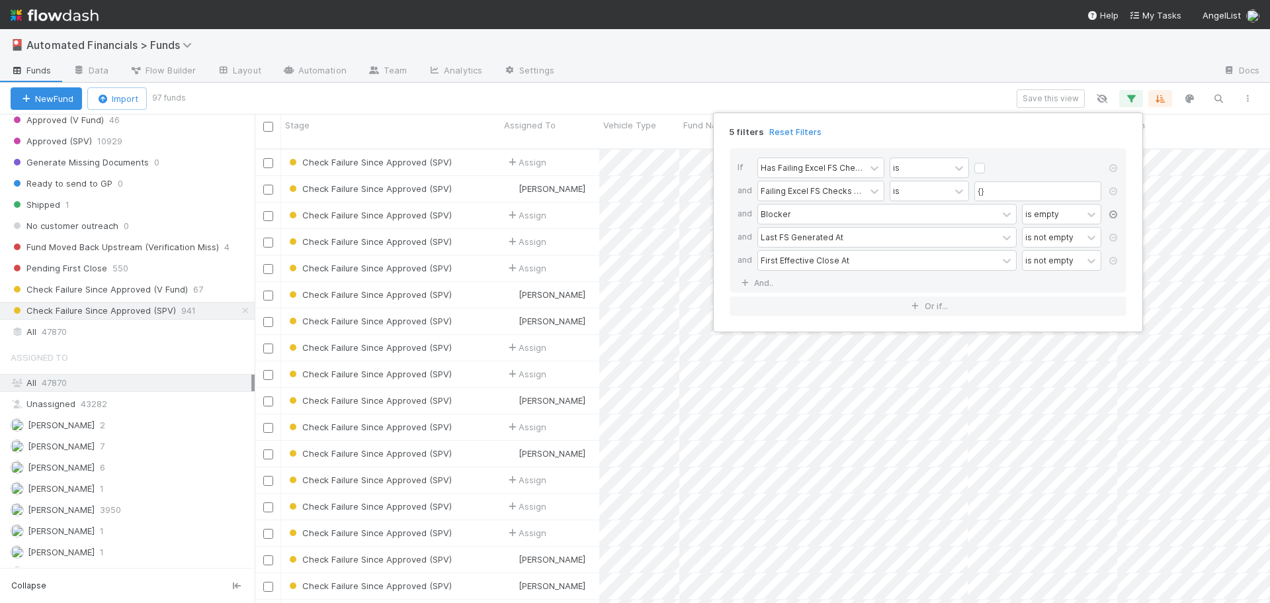
click at [1114, 214] on icon at bounding box center [1113, 214] width 13 height 8
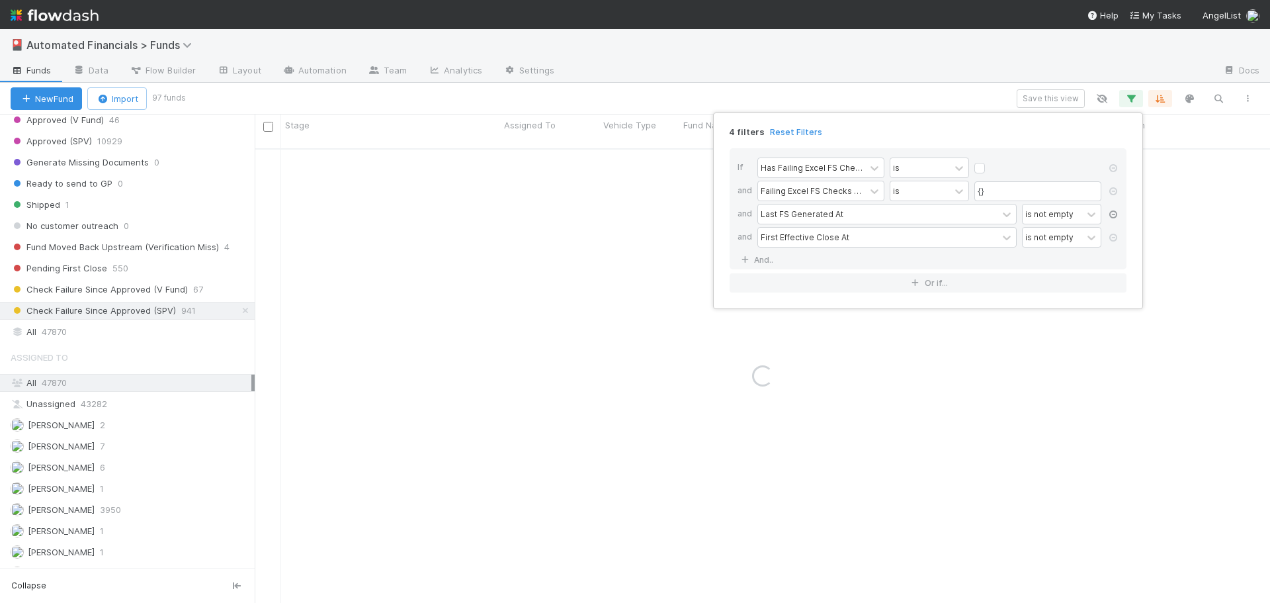
click at [1114, 214] on icon at bounding box center [1113, 214] width 13 height 8
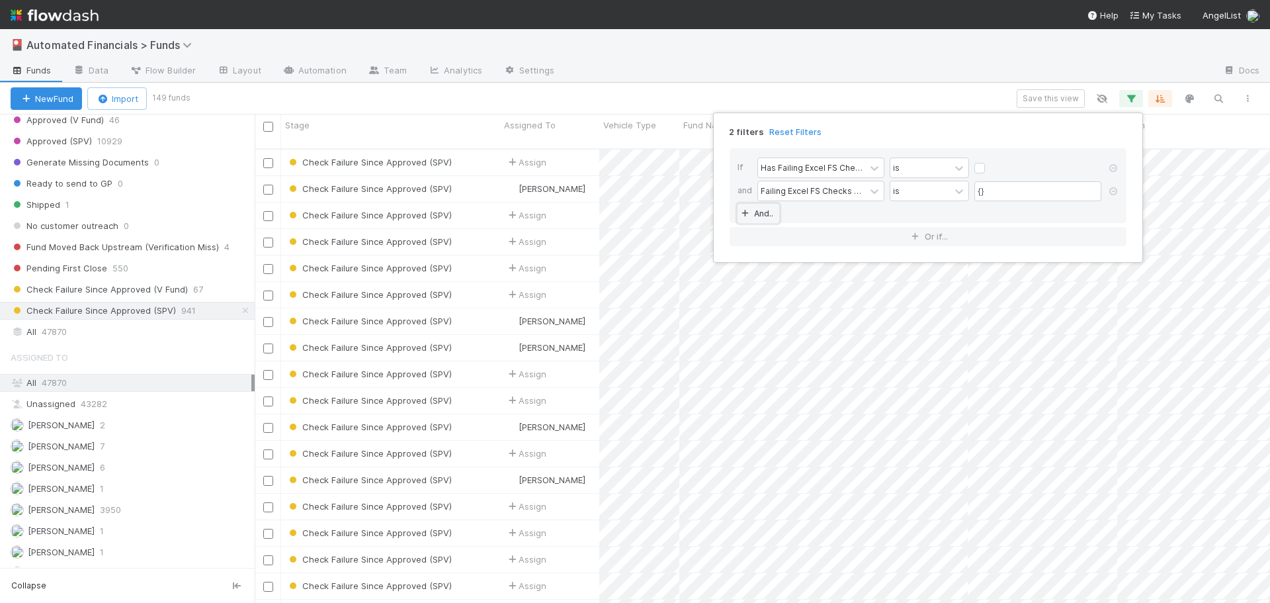
click at [765, 212] on link "And.." at bounding box center [759, 213] width 42 height 19
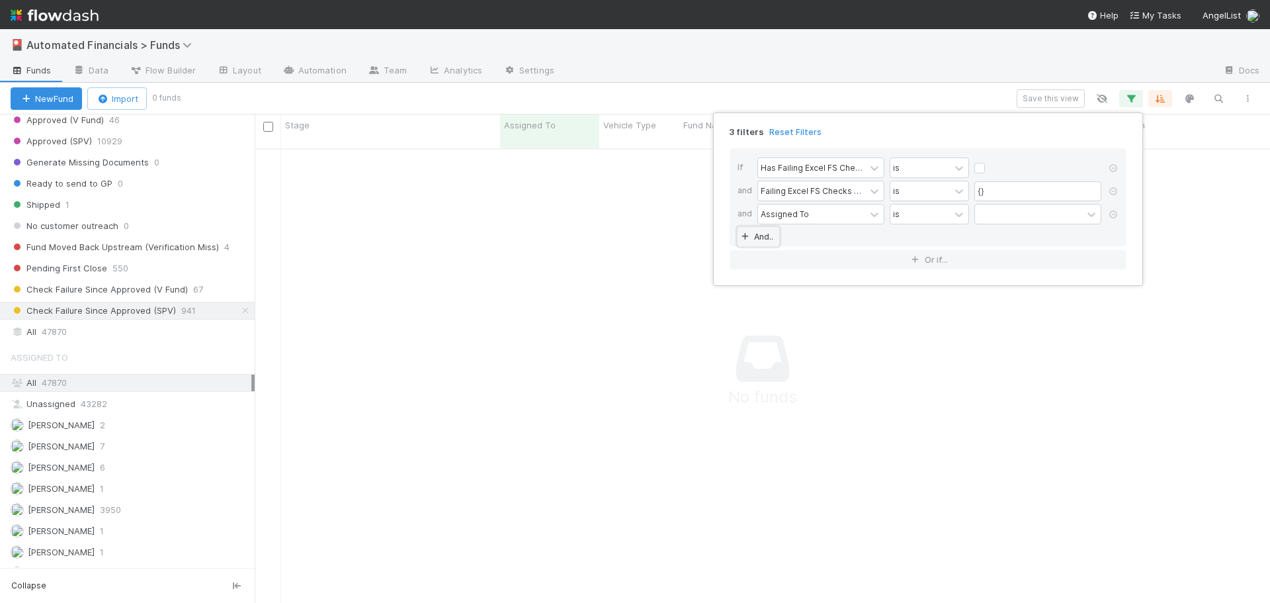
scroll to position [445, 1006]
click at [1116, 216] on icon at bounding box center [1113, 214] width 13 height 8
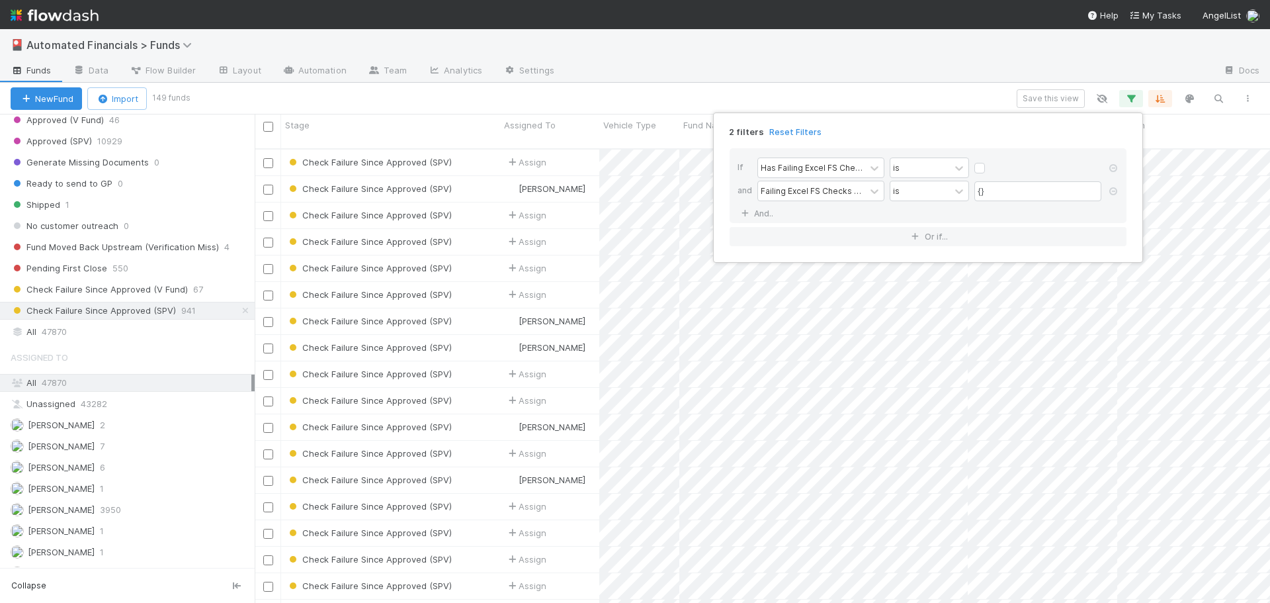
scroll to position [455, 1006]
click at [864, 165] on div "Has Failing Excel FS Checks" at bounding box center [811, 167] width 107 height 19
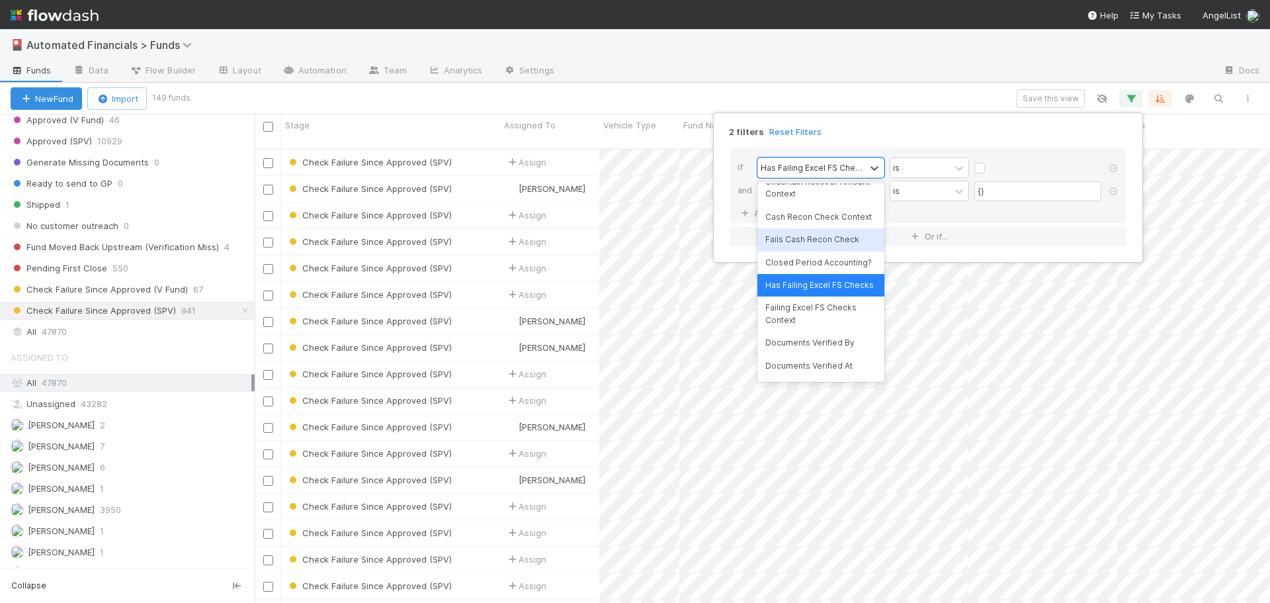
click at [1054, 154] on div "If option Fails Cash Recon Check focused, 82 of 200. 200 results available. Use…" at bounding box center [928, 185] width 397 height 75
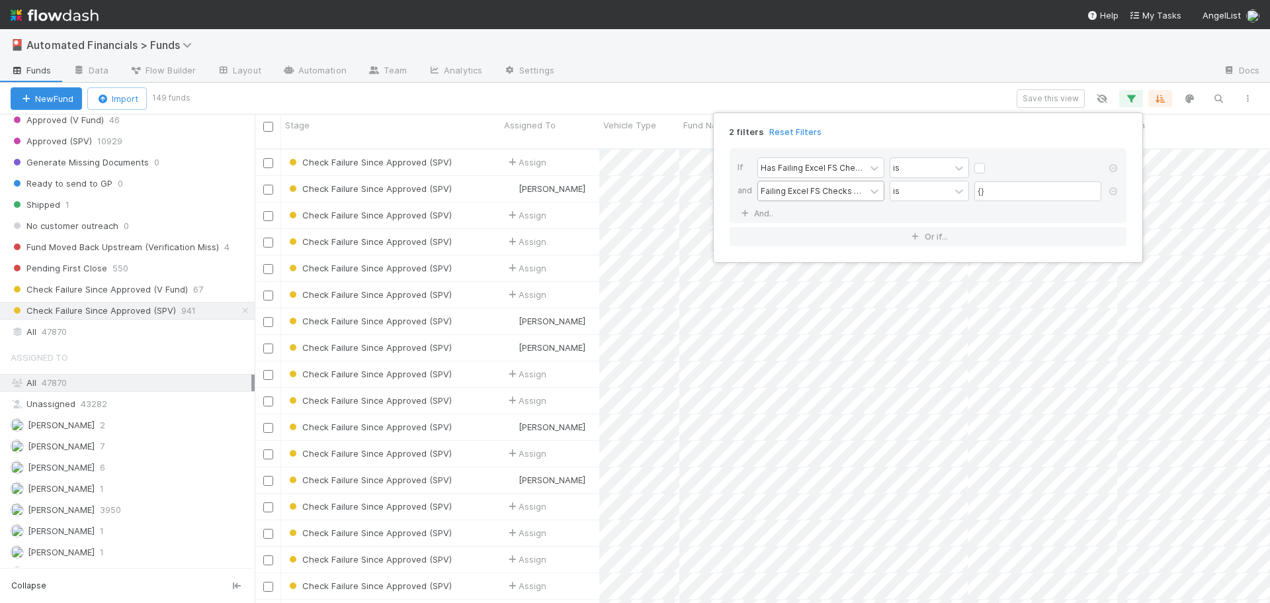
click at [860, 196] on div "Failing Excel FS Checks Context" at bounding box center [812, 191] width 102 height 12
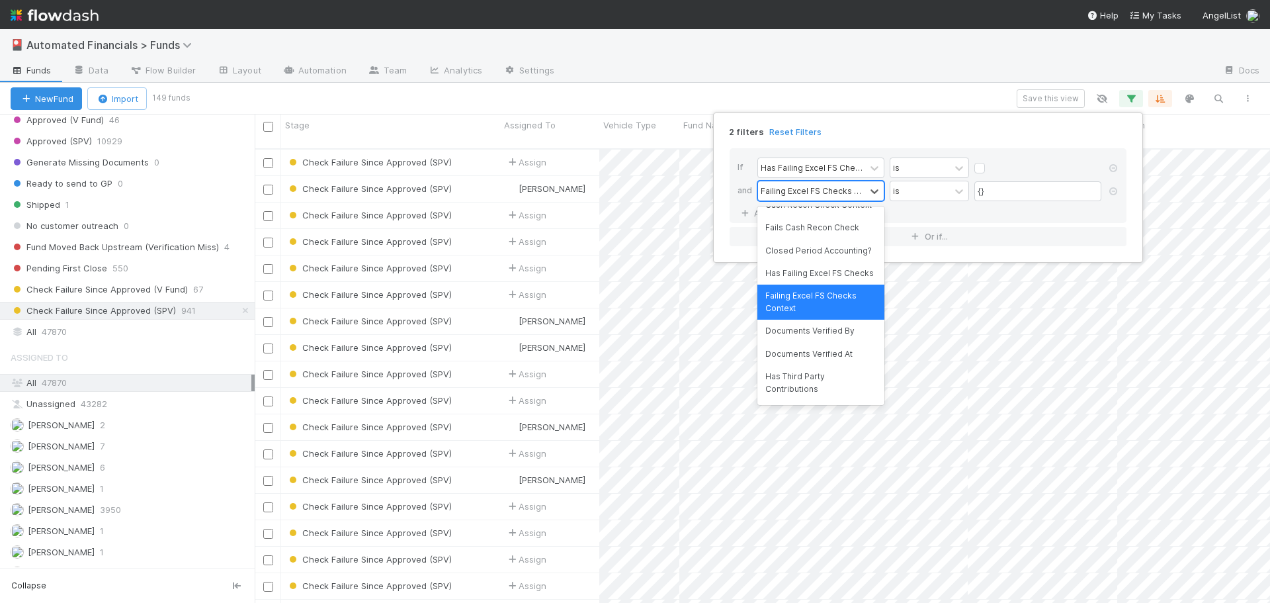
click at [860, 196] on div "Failing Excel FS Checks Context" at bounding box center [812, 191] width 102 height 12
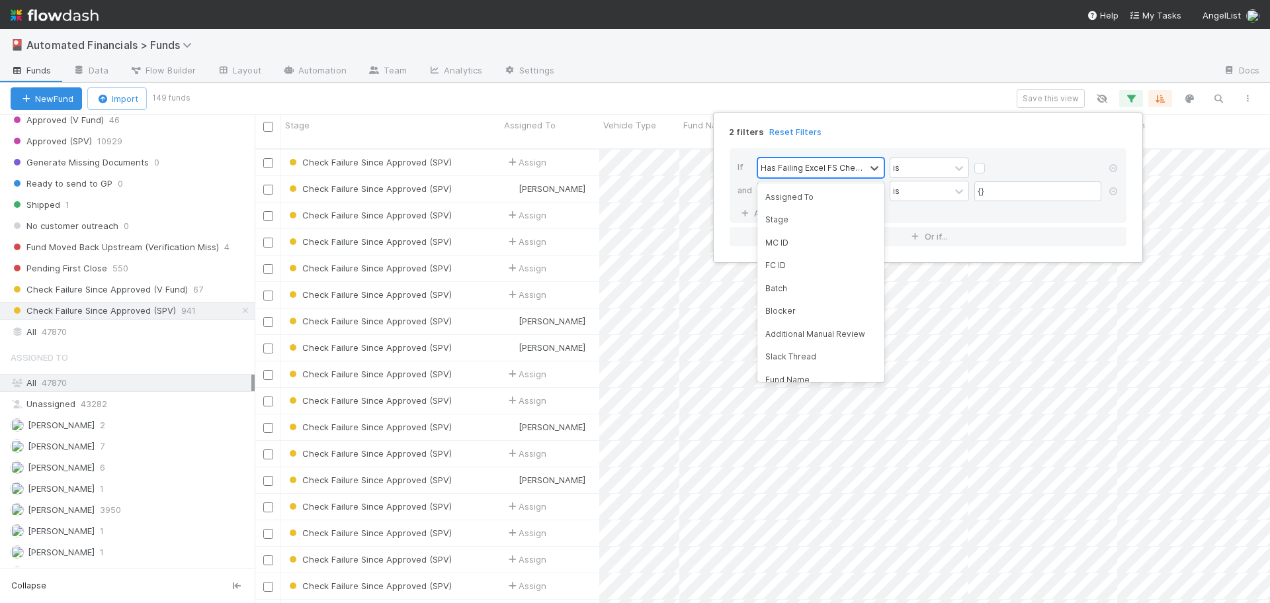
click at [849, 164] on div "Has Failing Excel FS Checks" at bounding box center [812, 167] width 102 height 12
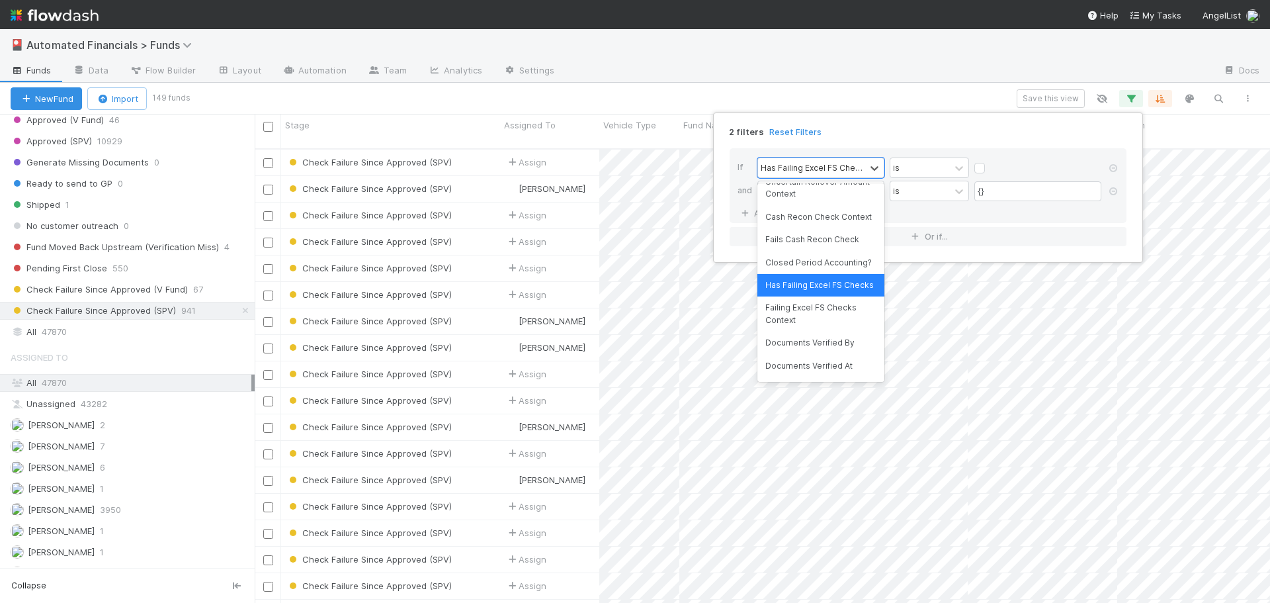
click at [909, 220] on div "If option Uncertain Rollover Amount Fails Check focused, 79 of 200. 200 results…" at bounding box center [928, 185] width 397 height 75
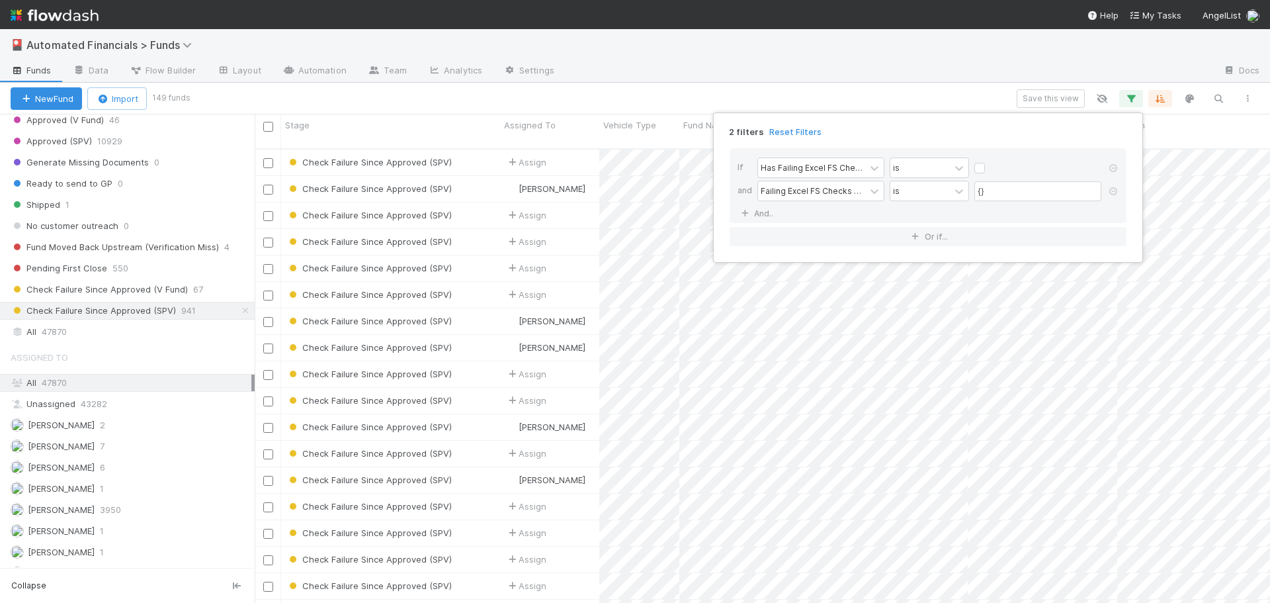
drag, startPoint x: 1113, startPoint y: 192, endPoint x: 921, endPoint y: 188, distance: 191.9
click at [1114, 193] on icon at bounding box center [1113, 191] width 13 height 8
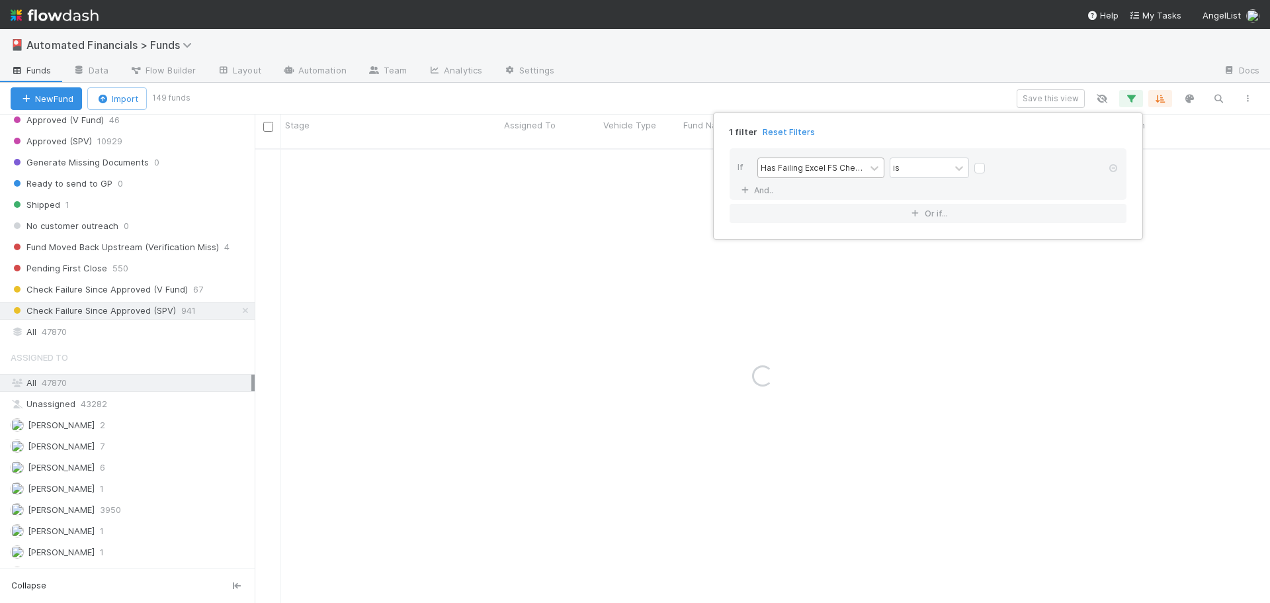
click at [828, 169] on div "Has Failing Excel FS Checks" at bounding box center [812, 167] width 102 height 12
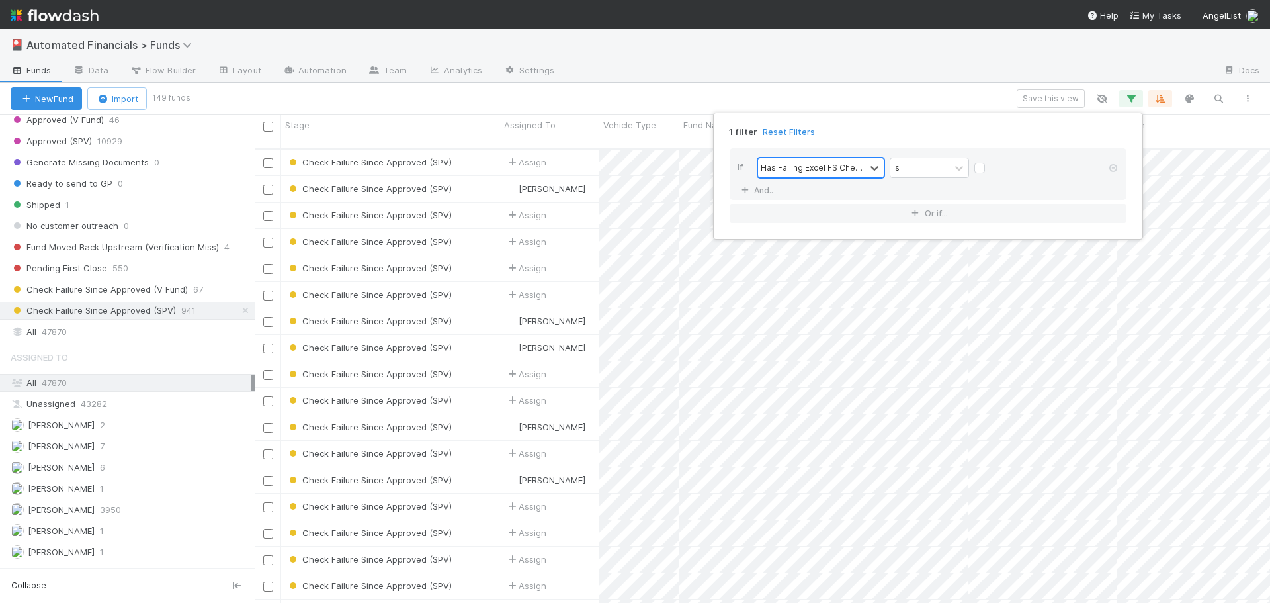
click at [828, 169] on div "Has Failing Excel FS Checks" at bounding box center [812, 167] width 102 height 12
drag, startPoint x: 828, startPoint y: 169, endPoint x: 826, endPoint y: 179, distance: 9.4
click at [826, 179] on div "0 results available. Select is focused ,type to refine list, press Down to open…" at bounding box center [932, 168] width 349 height 23
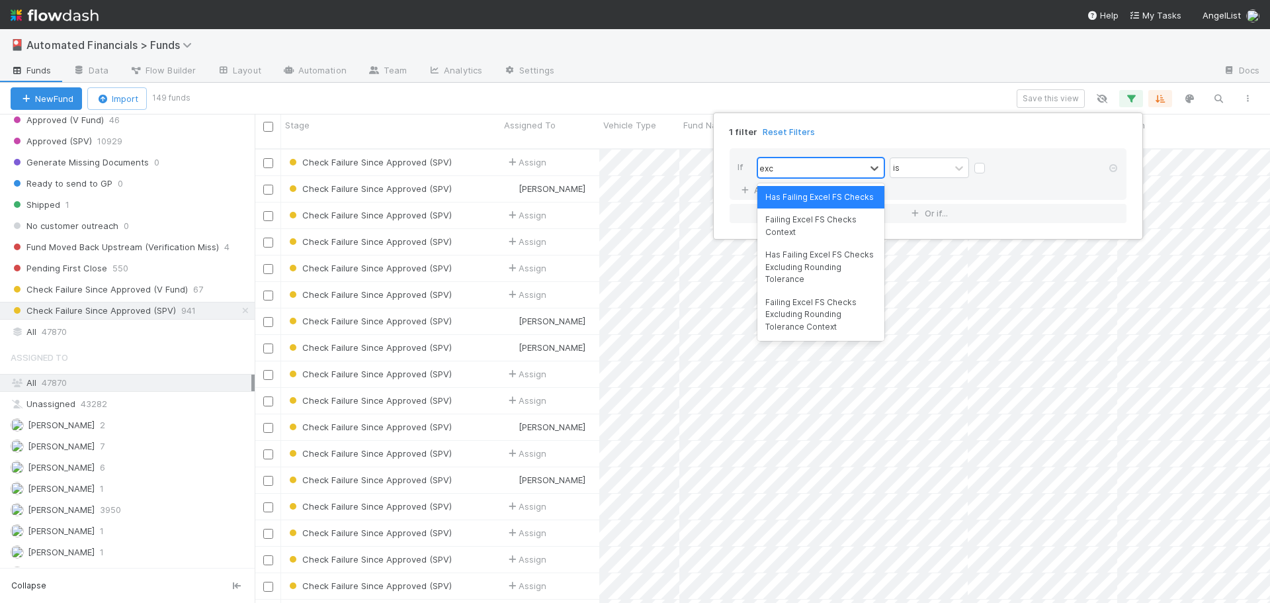
scroll to position [0, 0]
type input "excel"
click at [824, 269] on div "Has Failing Excel FS Checks Excluding Rounding Tolerance" at bounding box center [821, 266] width 127 height 47
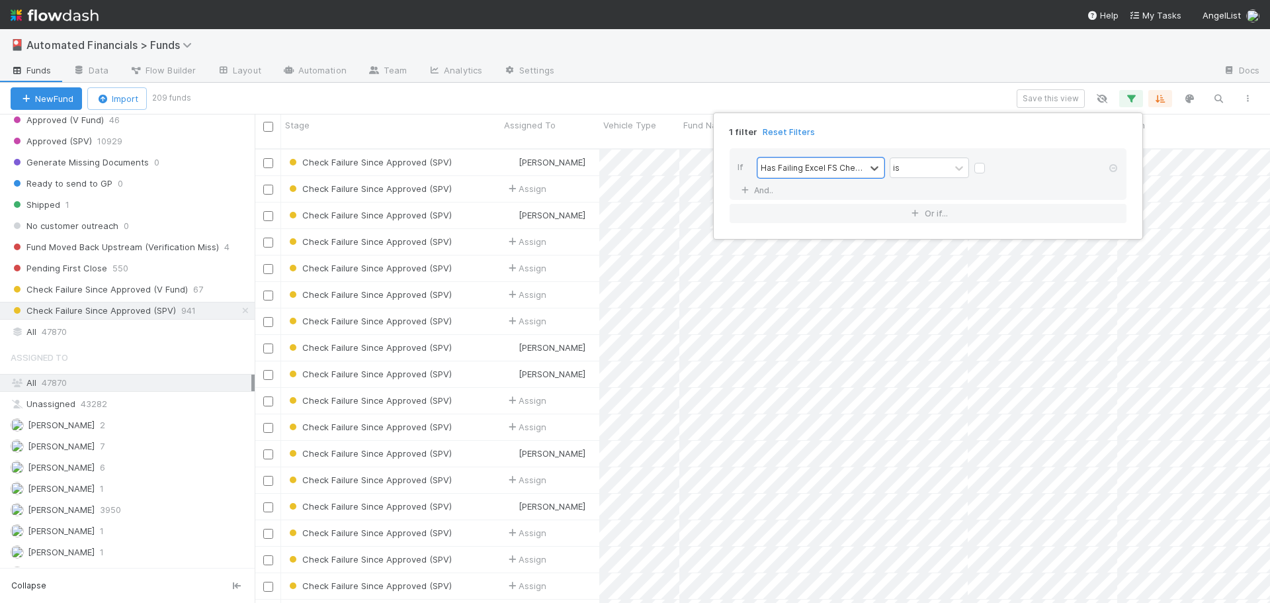
scroll to position [455, 1006]
click at [766, 191] on link "And.." at bounding box center [759, 190] width 42 height 19
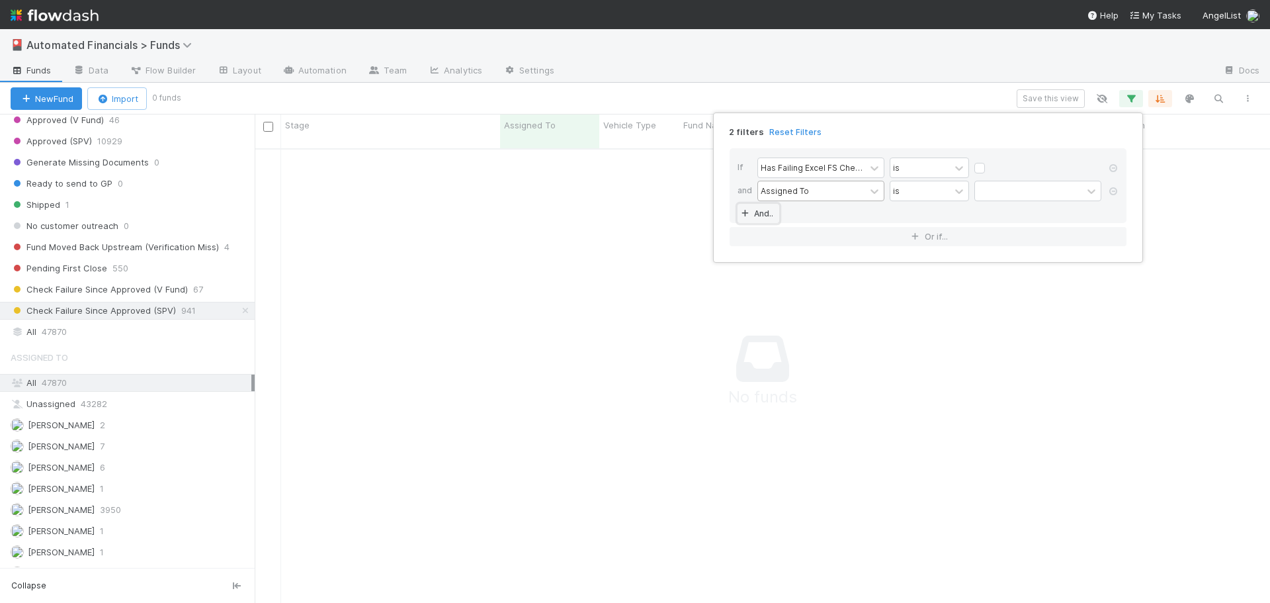
scroll to position [445, 1006]
click at [831, 194] on div "Assigned To" at bounding box center [811, 190] width 107 height 19
type input "cash"
click at [829, 245] on div "Fails Cash Recon Check" at bounding box center [821, 243] width 127 height 22
click at [991, 185] on label at bounding box center [991, 185] width 0 height 0
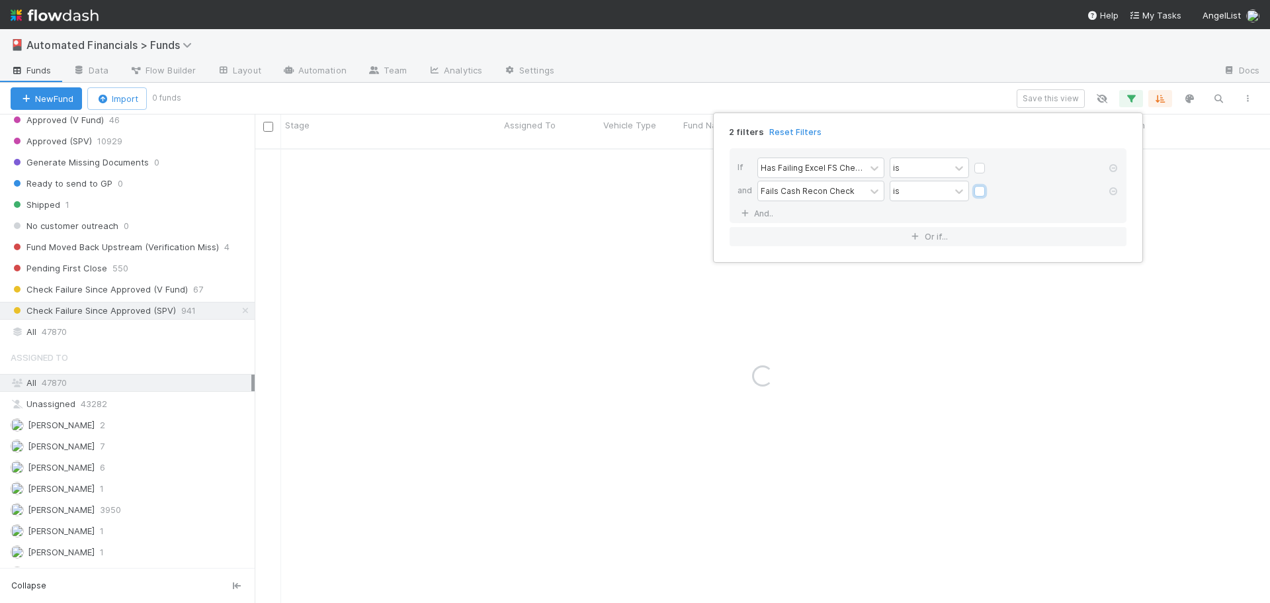
click at [982, 189] on input "checkbox" at bounding box center [980, 195] width 11 height 20
click at [991, 185] on label at bounding box center [991, 185] width 0 height 0
click at [981, 191] on input "checkbox" at bounding box center [980, 195] width 11 height 20
checkbox input "false"
click at [1004, 214] on div "If Has Failing Excel FS Checks Excluding Rounding Tolerance is and Fails Cash R…" at bounding box center [928, 185] width 397 height 75
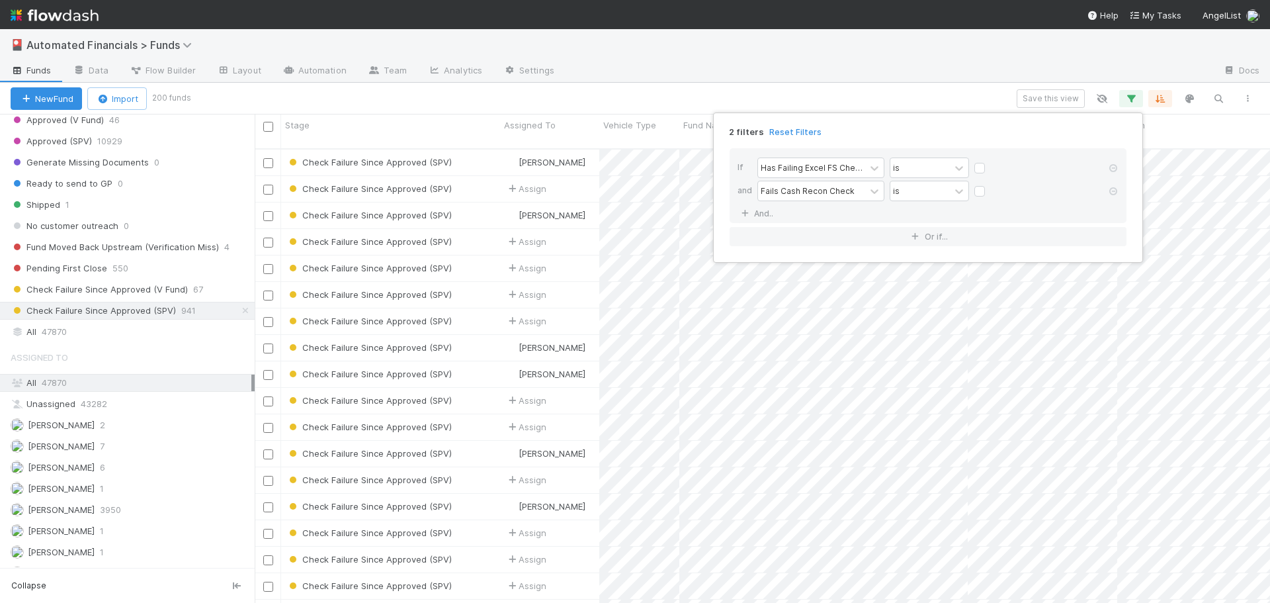
scroll to position [455, 1006]
click at [328, 100] on div "2 filters Reset Filters If Has Failing Excel FS Checks Excluding Rounding Toler…" at bounding box center [635, 301] width 1270 height 603
click at [676, 93] on div "Save this view" at bounding box center [726, 98] width 1074 height 19
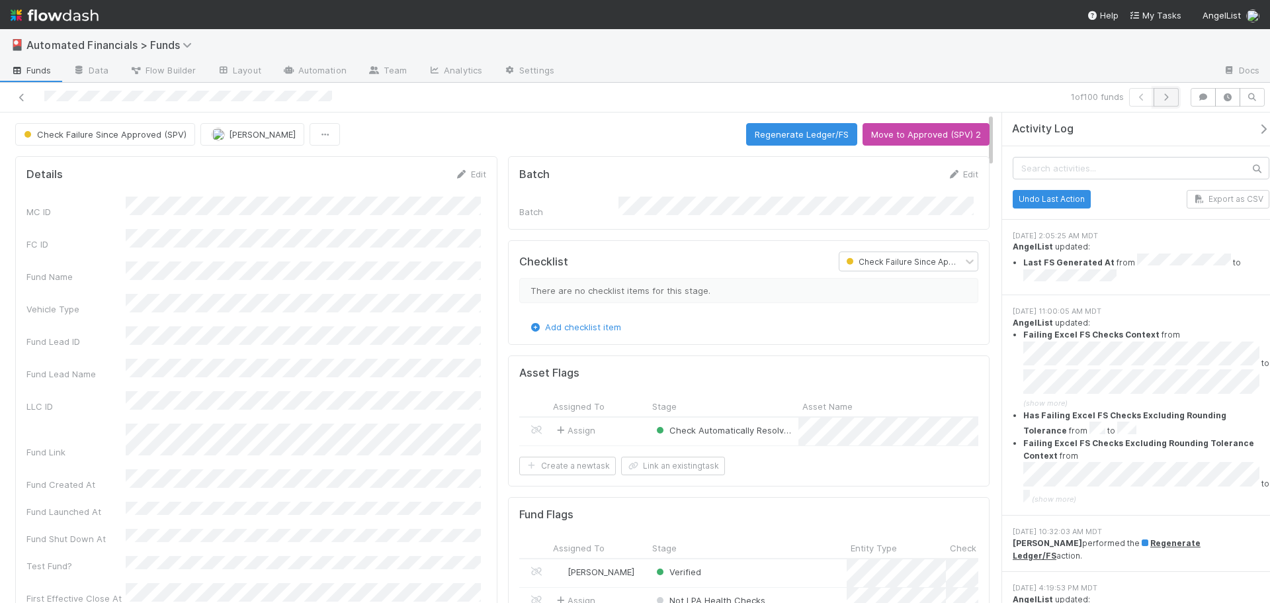
click at [1170, 99] on icon "button" at bounding box center [1166, 97] width 13 height 8
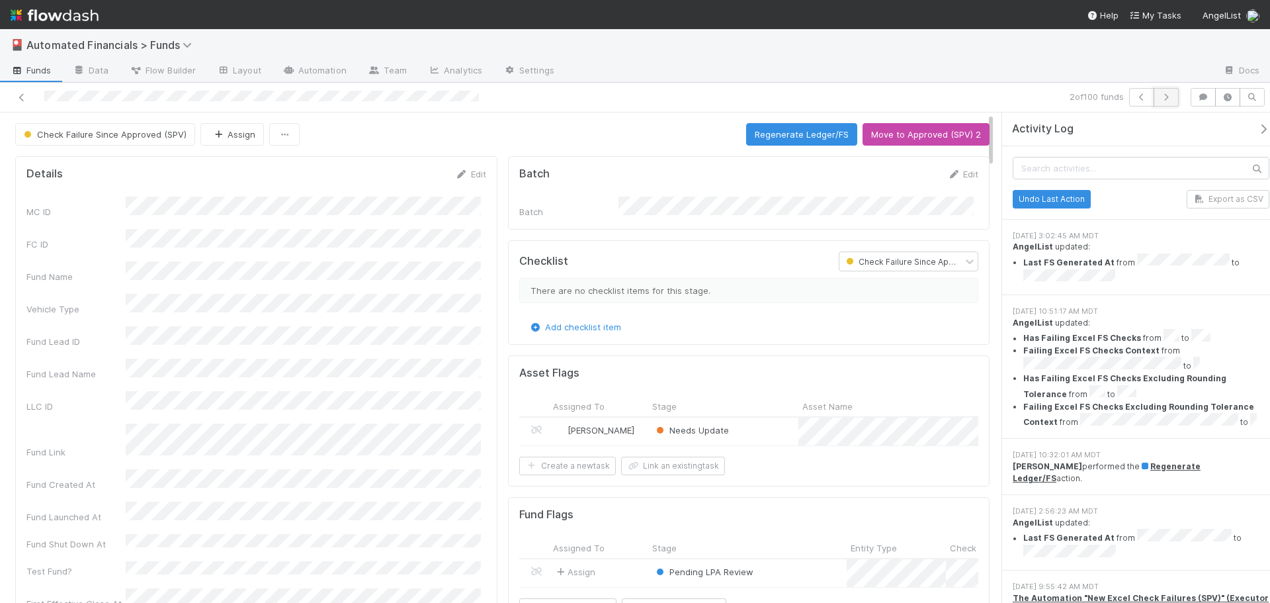
click at [1170, 100] on icon "button" at bounding box center [1166, 97] width 13 height 8
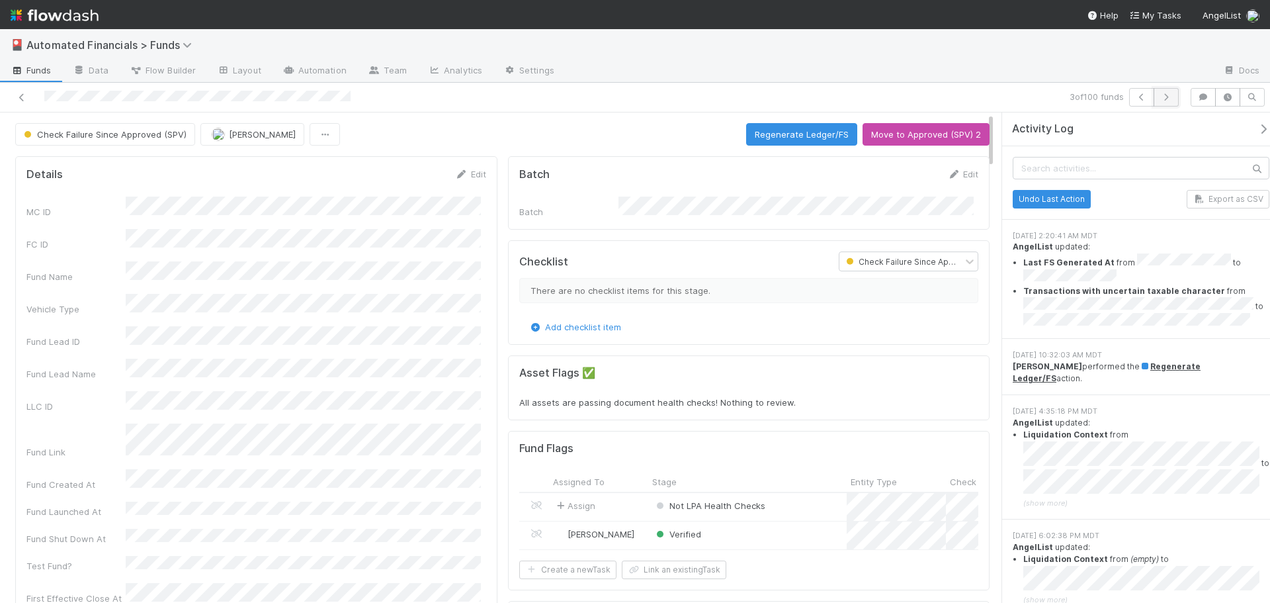
click at [1172, 97] on icon "button" at bounding box center [1166, 97] width 13 height 8
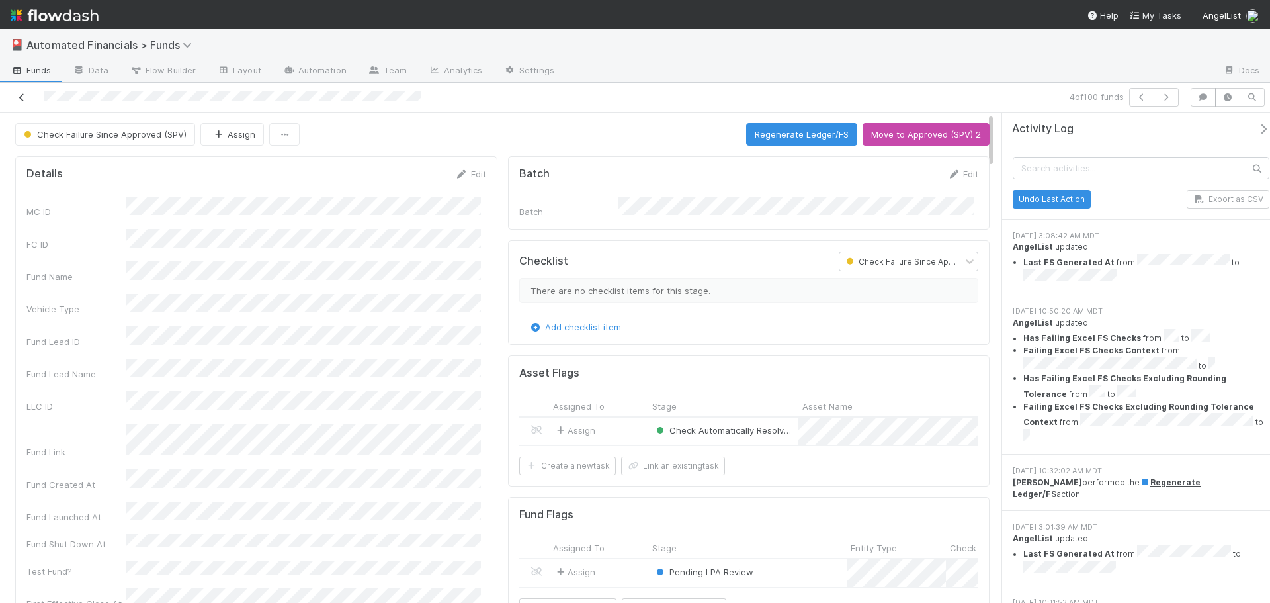
click at [23, 95] on icon at bounding box center [21, 97] width 13 height 9
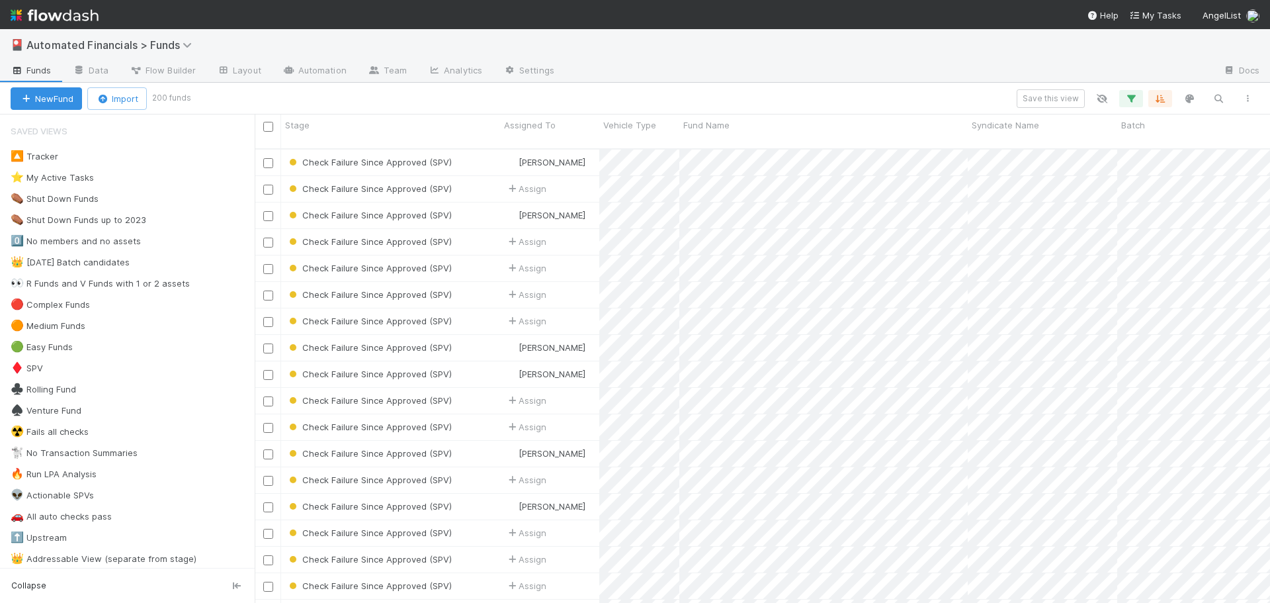
scroll to position [455, 1006]
click at [1131, 101] on icon "button" at bounding box center [1131, 99] width 13 height 12
click at [775, 95] on div "2 filters Reset Filters If Has Failing Excel FS Checks Excluding Rounding Toler…" at bounding box center [635, 301] width 1270 height 603
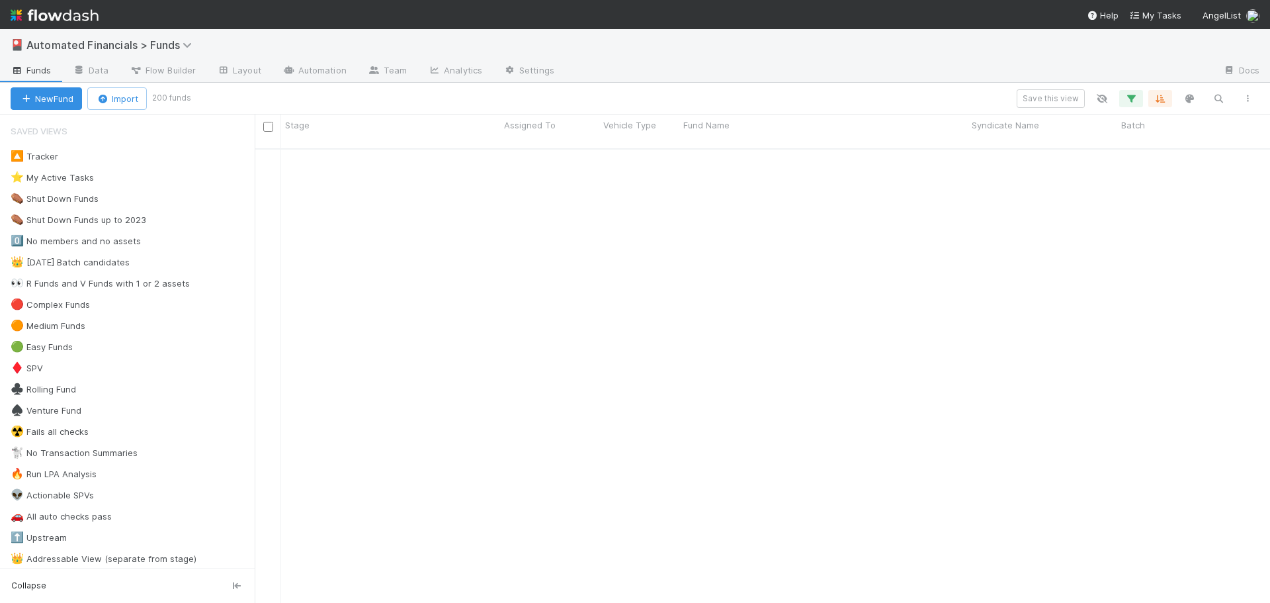
scroll to position [1654, 0]
click at [910, 452] on div "Check Failure Since Approved (SPV) Assign 11/29/24, 3:31:45 PM 8/16/25, 1:43:20…" at bounding box center [763, 382] width 1016 height 464
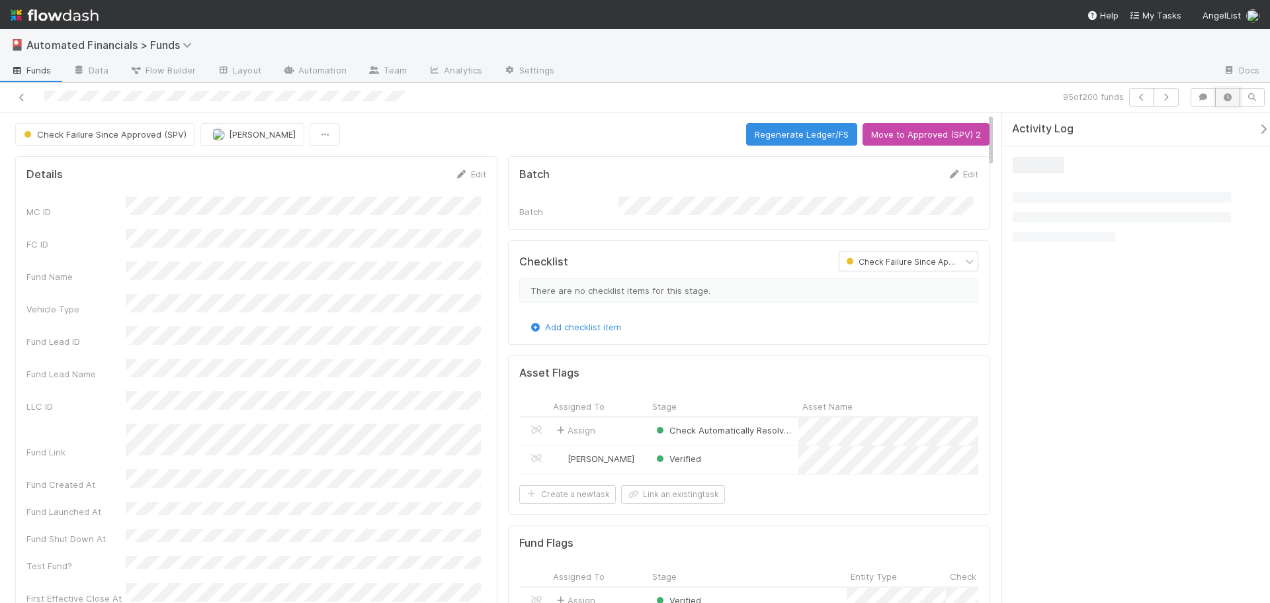
click at [1234, 97] on icon "button" at bounding box center [1227, 97] width 13 height 8
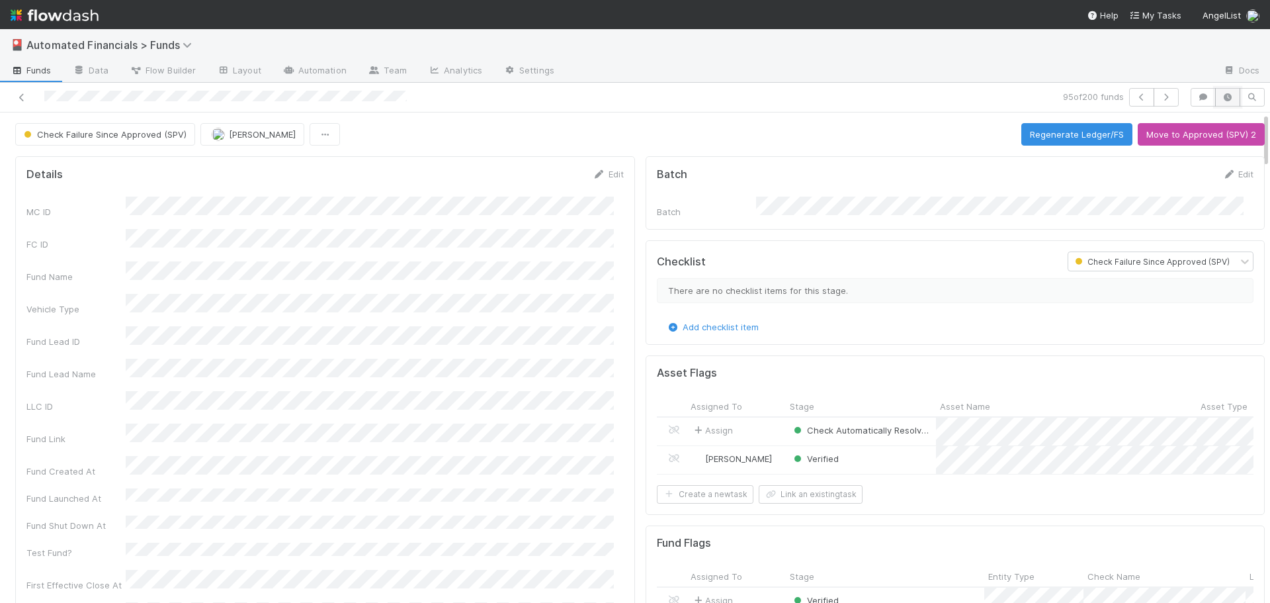
click at [1223, 99] on icon "button" at bounding box center [1227, 97] width 13 height 8
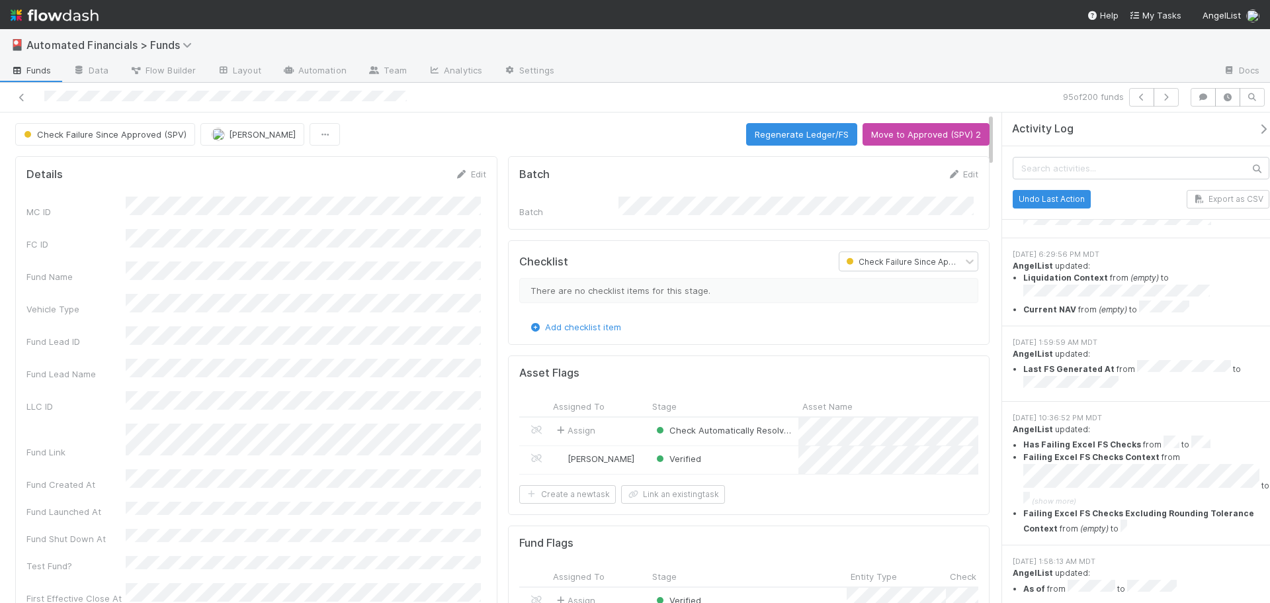
scroll to position [265, 0]
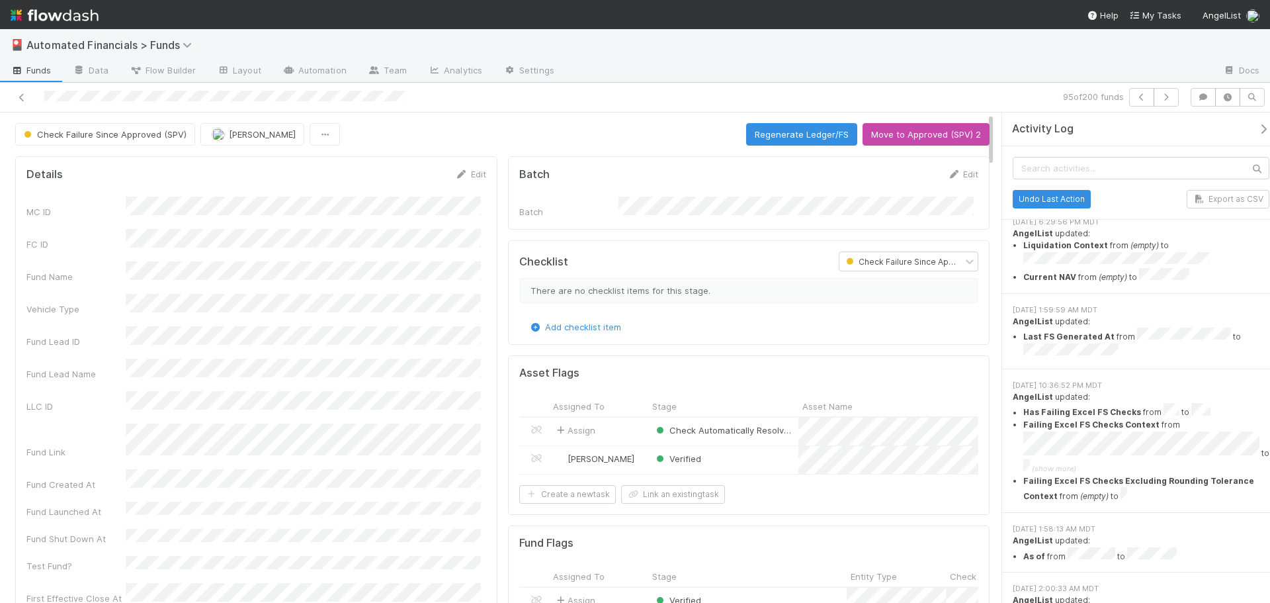
click at [932, 84] on div "95 of 200 funds" at bounding box center [635, 98] width 1270 height 30
click at [19, 98] on icon at bounding box center [21, 97] width 13 height 9
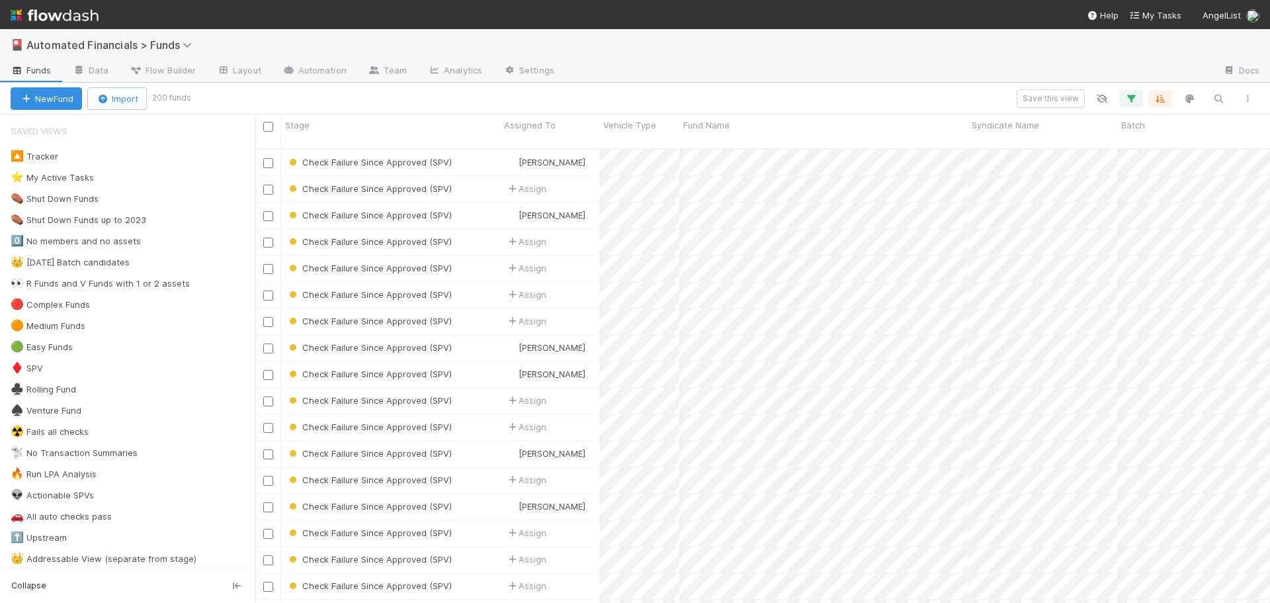
scroll to position [455, 1006]
click at [268, 128] on input "checkbox" at bounding box center [268, 127] width 10 height 10
checkbox input "true"
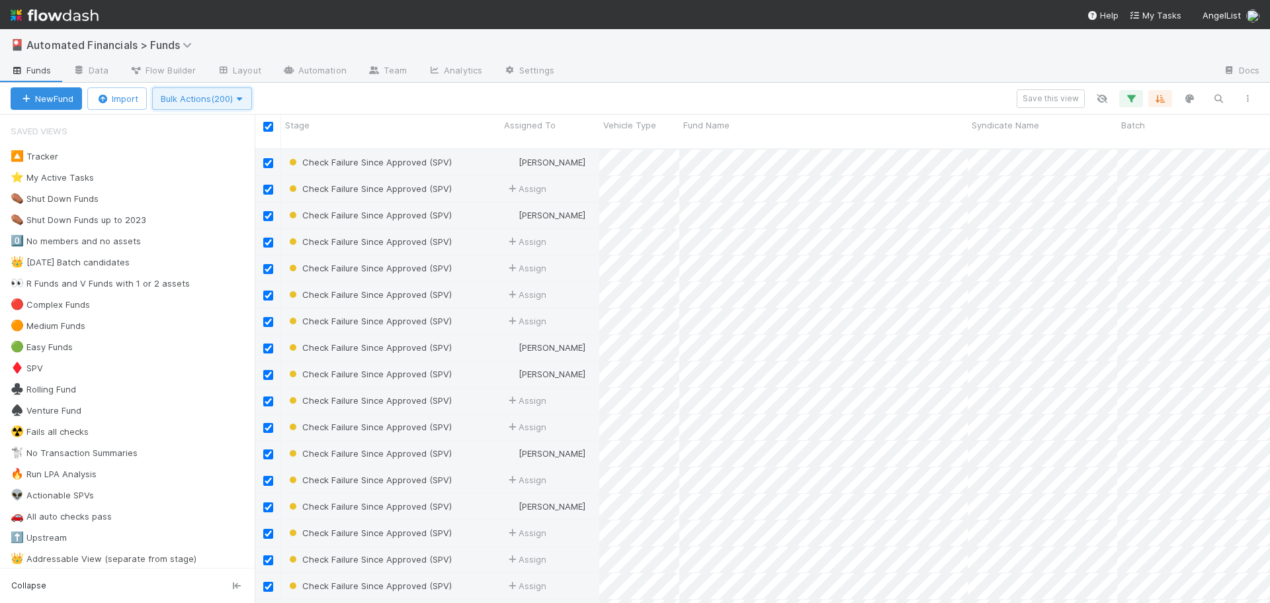
click at [202, 97] on span "Bulk Actions (200)" at bounding box center [202, 98] width 83 height 11
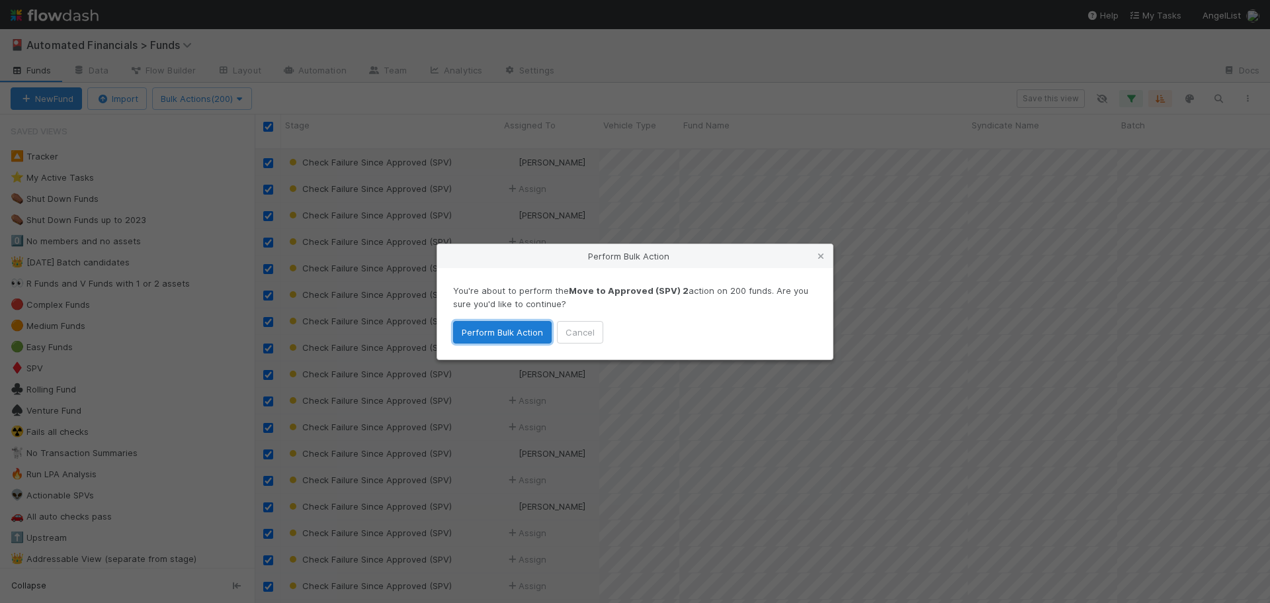
click at [532, 332] on button "Perform Bulk Action" at bounding box center [502, 332] width 99 height 22
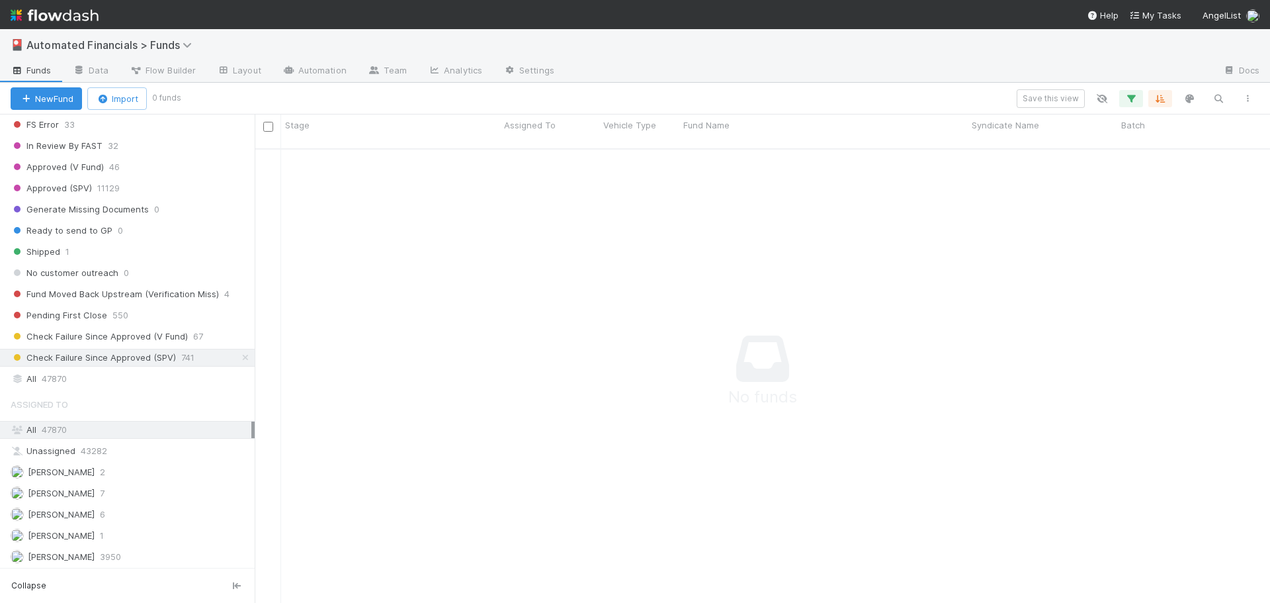
scroll to position [1654, 0]
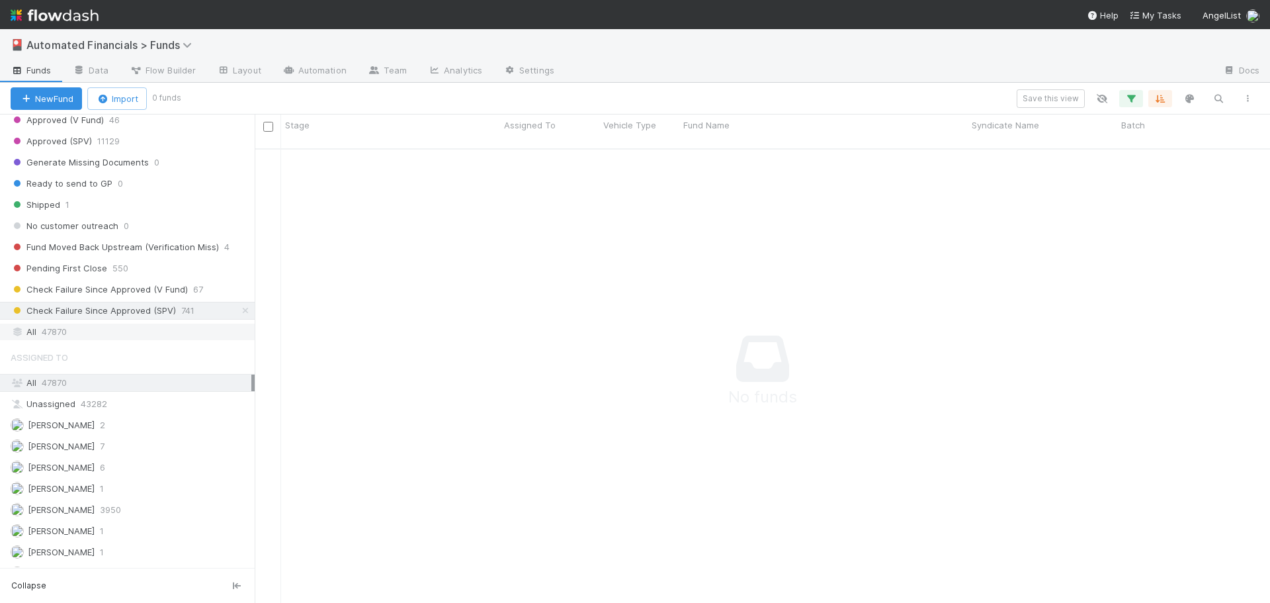
drag, startPoint x: 42, startPoint y: 335, endPoint x: 112, endPoint y: 339, distance: 70.2
click at [42, 335] on span "47870" at bounding box center [54, 332] width 25 height 17
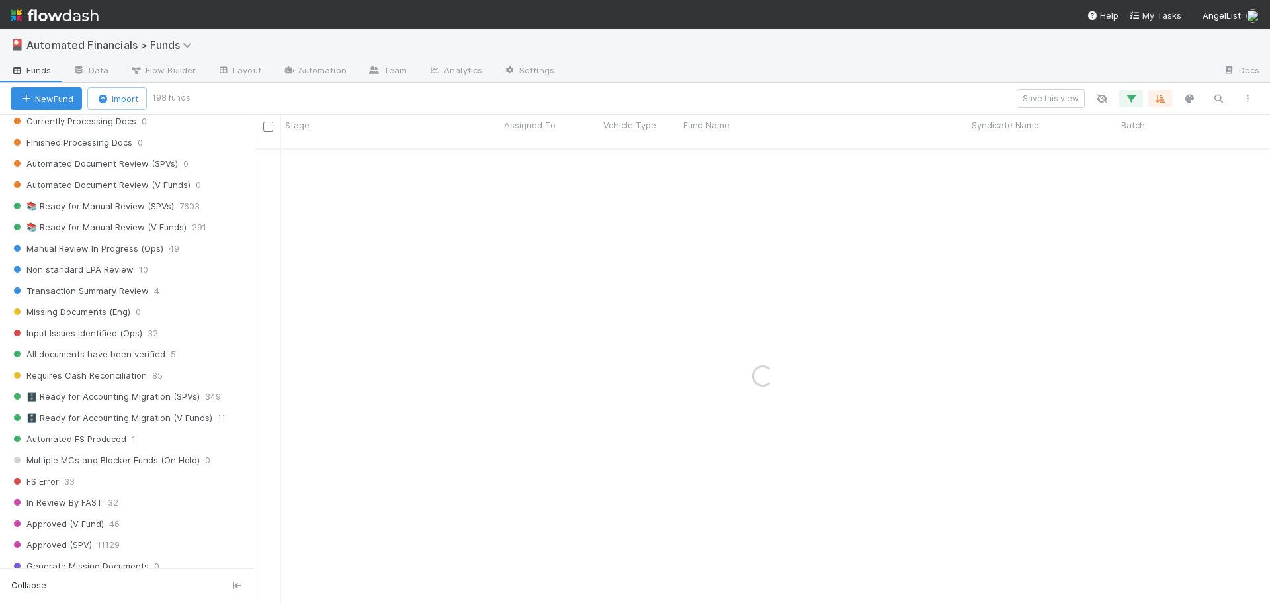
scroll to position [1059, 0]
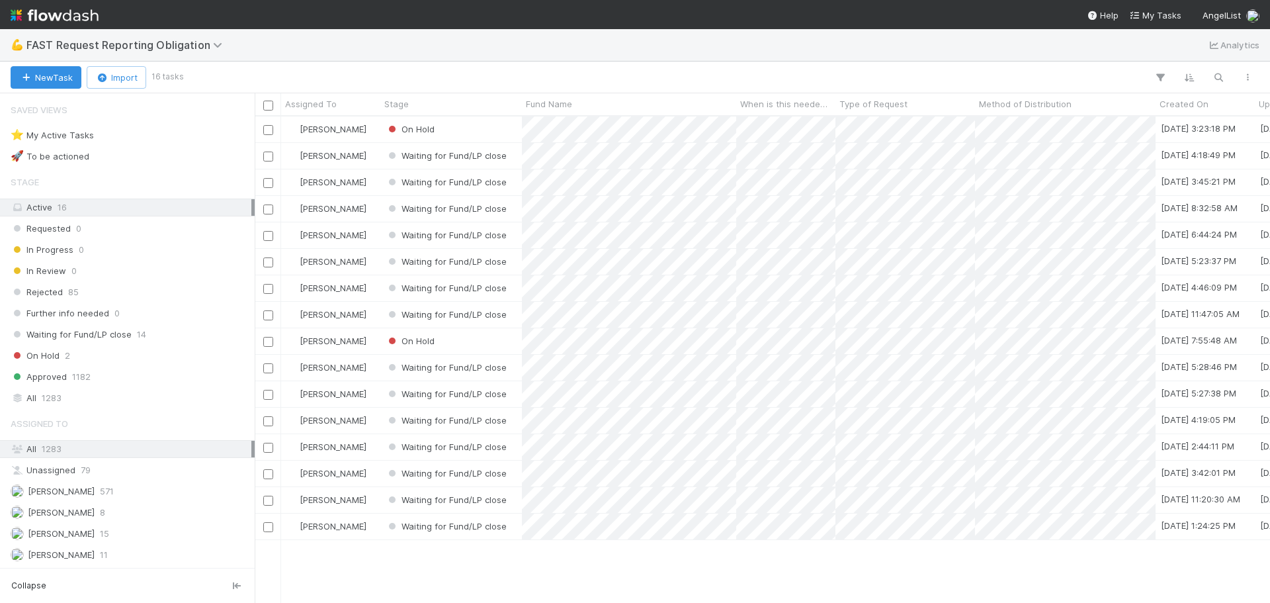
scroll to position [476, 1006]
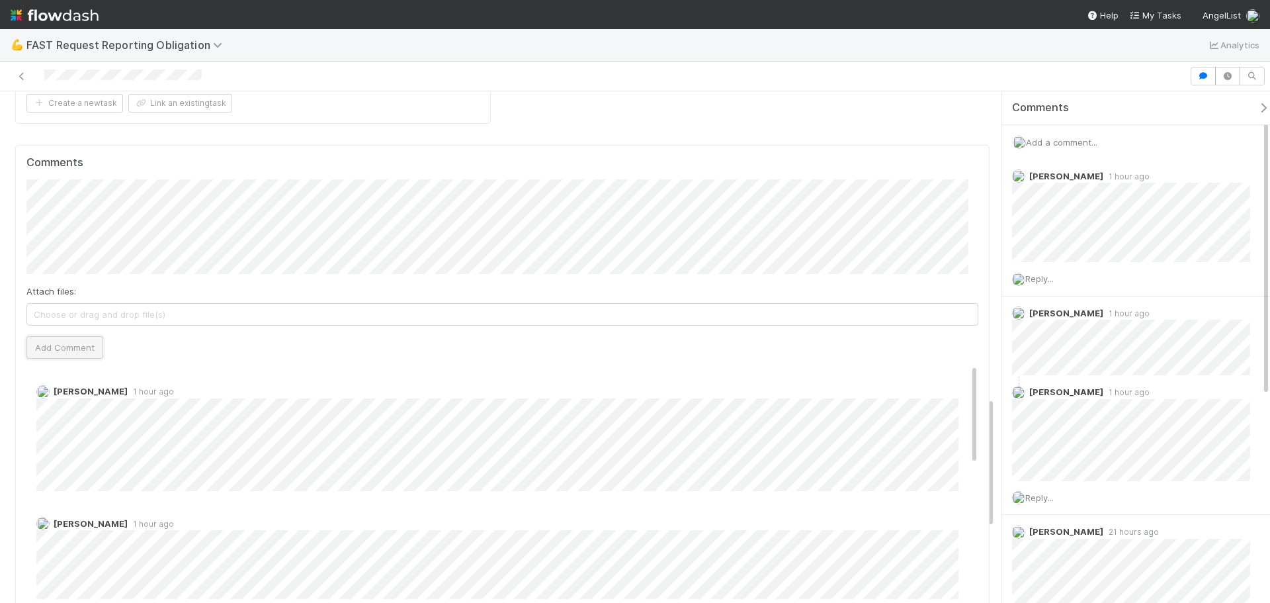
click at [73, 336] on button "Add Comment" at bounding box center [64, 347] width 77 height 22
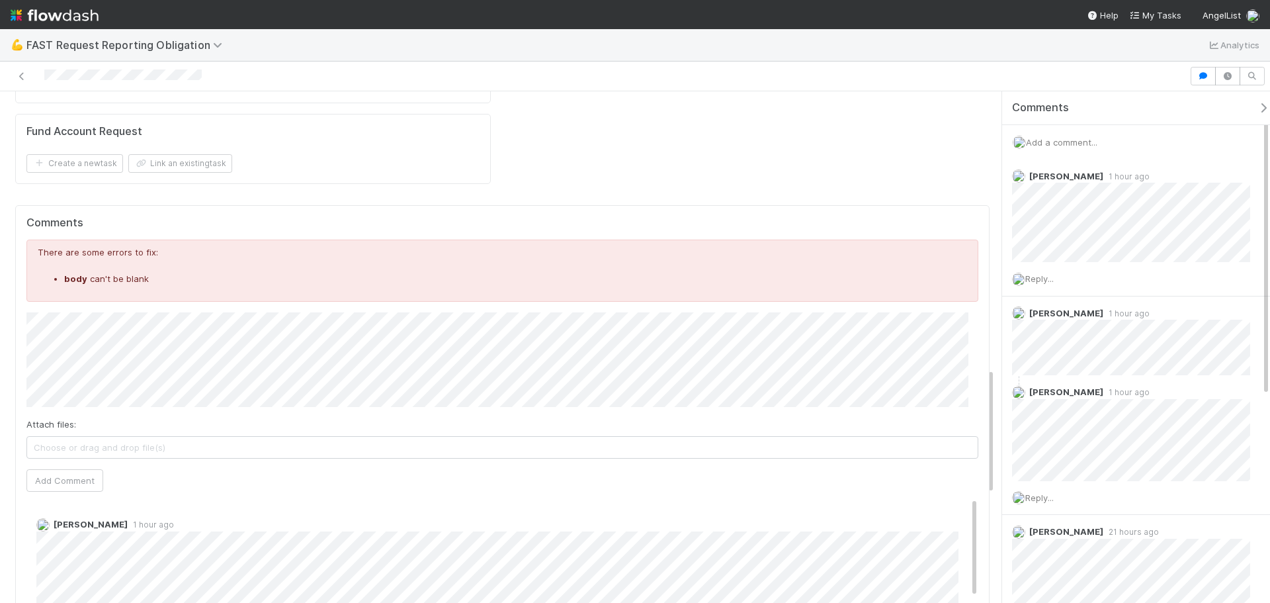
scroll to position [1131, 0]
click at [93, 271] on span "Zach Byers" at bounding box center [94, 274] width 67 height 11
click at [70, 469] on button "Add Comment" at bounding box center [64, 480] width 77 height 22
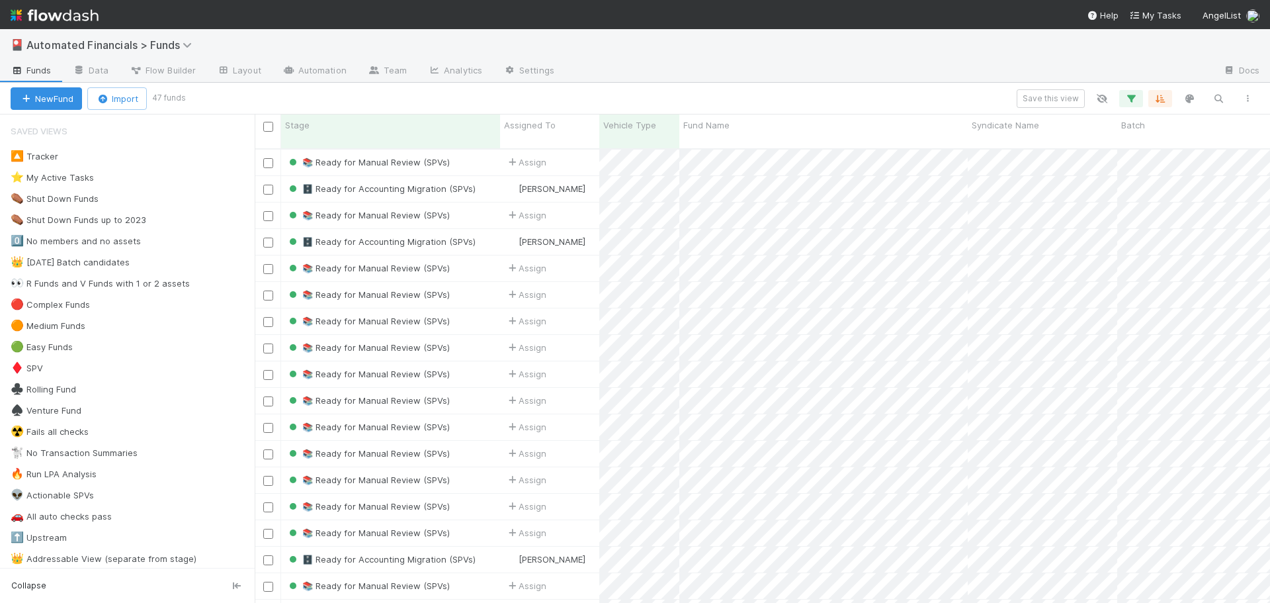
scroll to position [455, 1006]
click at [1132, 96] on icon "button" at bounding box center [1131, 99] width 13 height 12
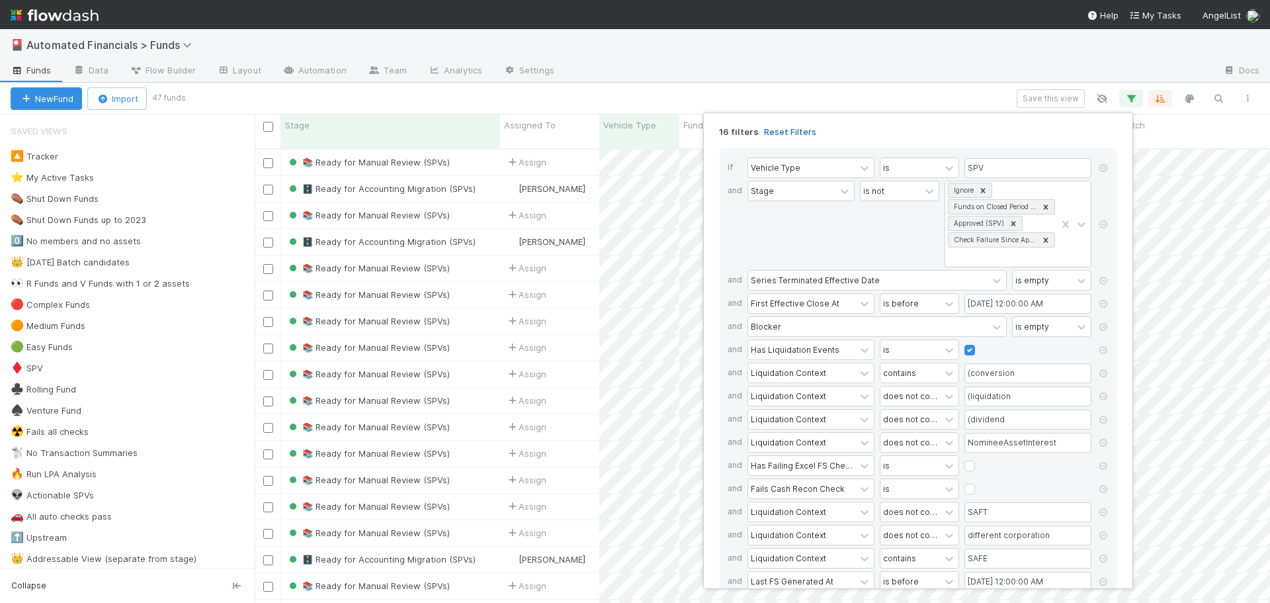
click at [782, 132] on link "Reset Filters" at bounding box center [790, 131] width 52 height 11
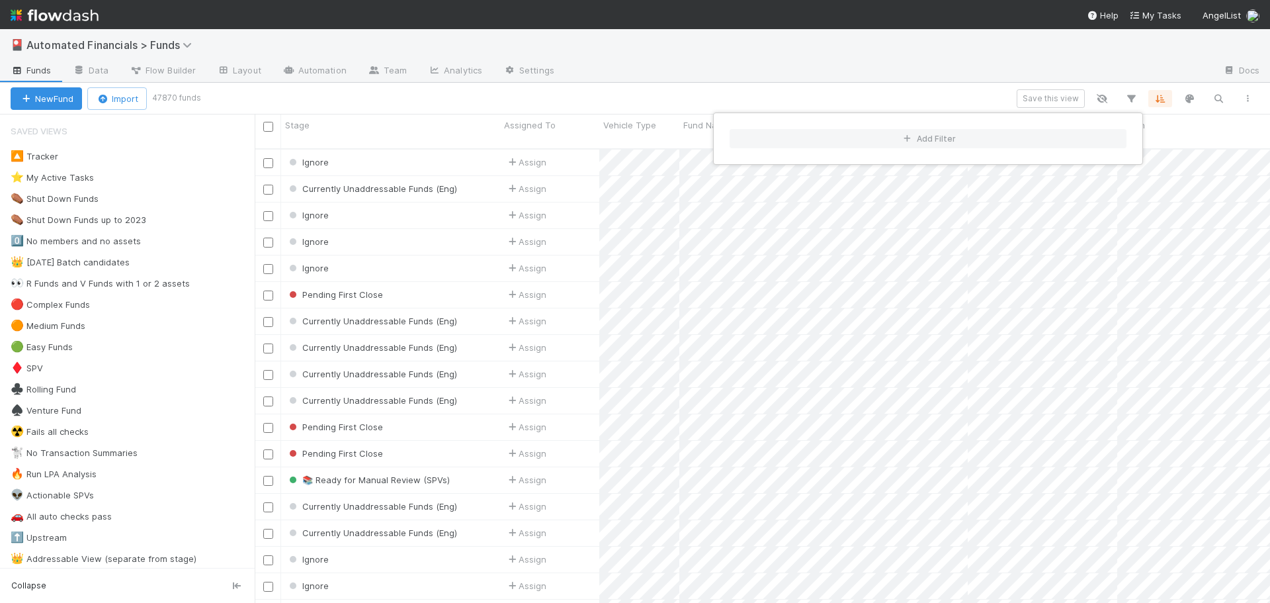
click at [998, 75] on div "Add Filter" at bounding box center [635, 301] width 1270 height 603
click at [1218, 97] on div "Add Filter" at bounding box center [635, 301] width 1270 height 603
click at [1221, 97] on icon "button" at bounding box center [1218, 99] width 13 height 12
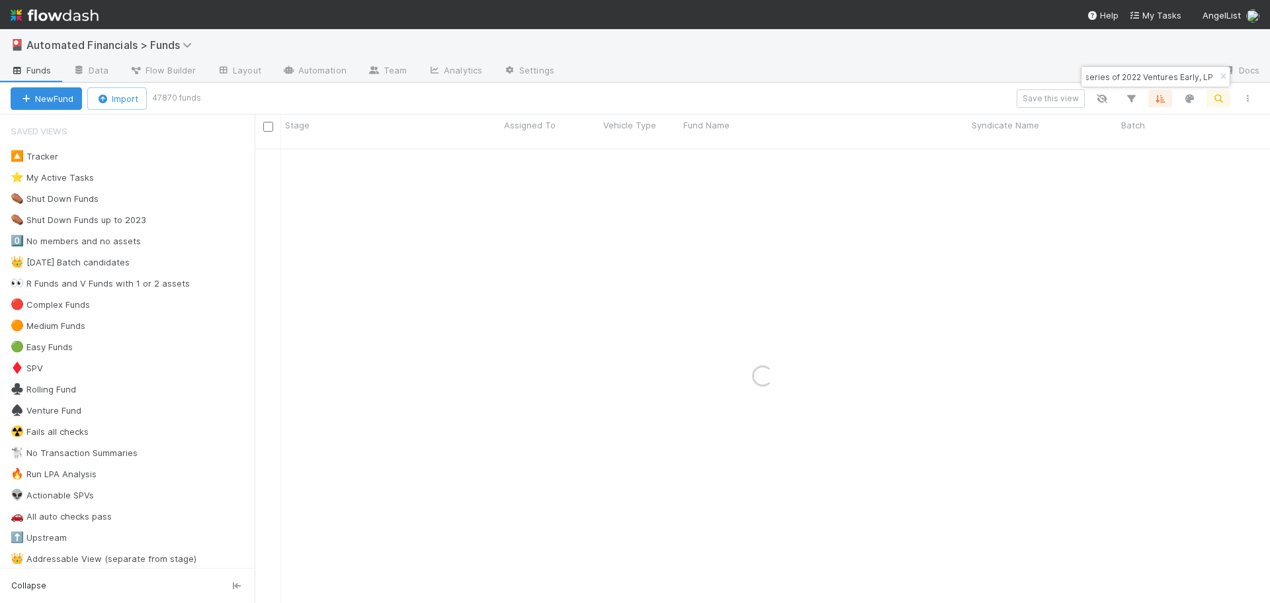
type input "FA-0616 Gaingels Fund I, a series of 2022 Ventures Early, LP"
click at [896, 91] on div "Save this view" at bounding box center [731, 98] width 1064 height 19
click at [484, 150] on div "Check Failure Since Approved (SPV)" at bounding box center [390, 163] width 219 height 26
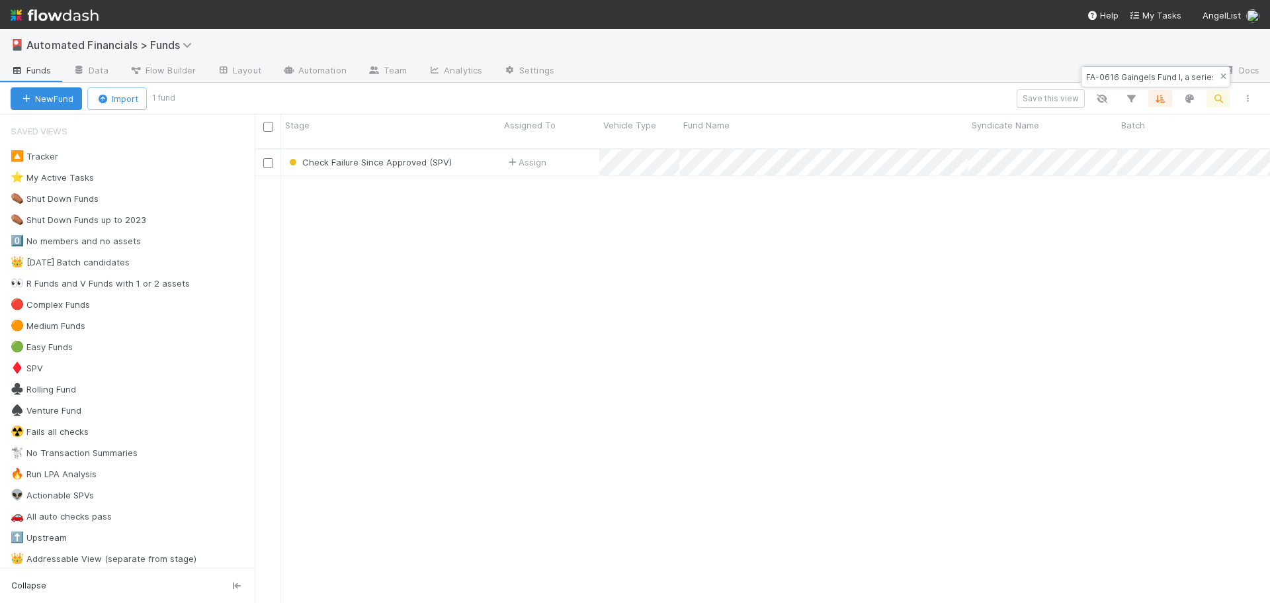
click at [1219, 75] on icon "button" at bounding box center [1223, 77] width 13 height 8
click at [1223, 97] on icon "button" at bounding box center [1218, 99] width 13 height 12
type input "GR-0307 Gaingels Fund I, a series of Zachary Ginsburg Funds, LP"
click at [482, 153] on div "Check Failure Since Approved (SPV)" at bounding box center [390, 163] width 219 height 26
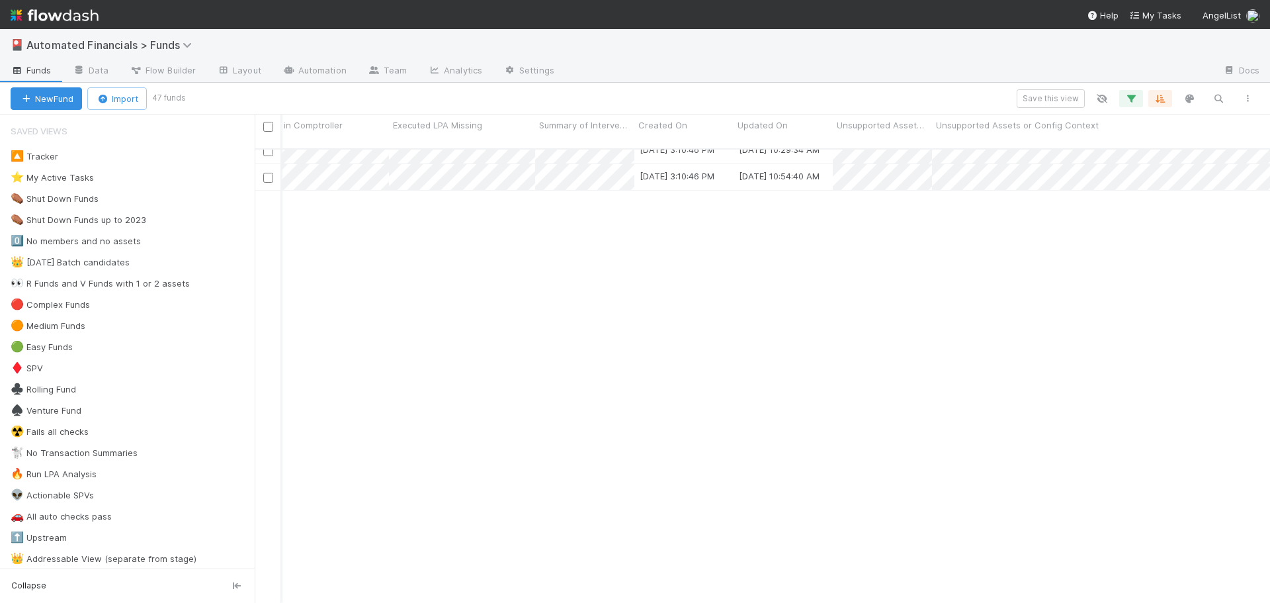
scroll to position [260, 7102]
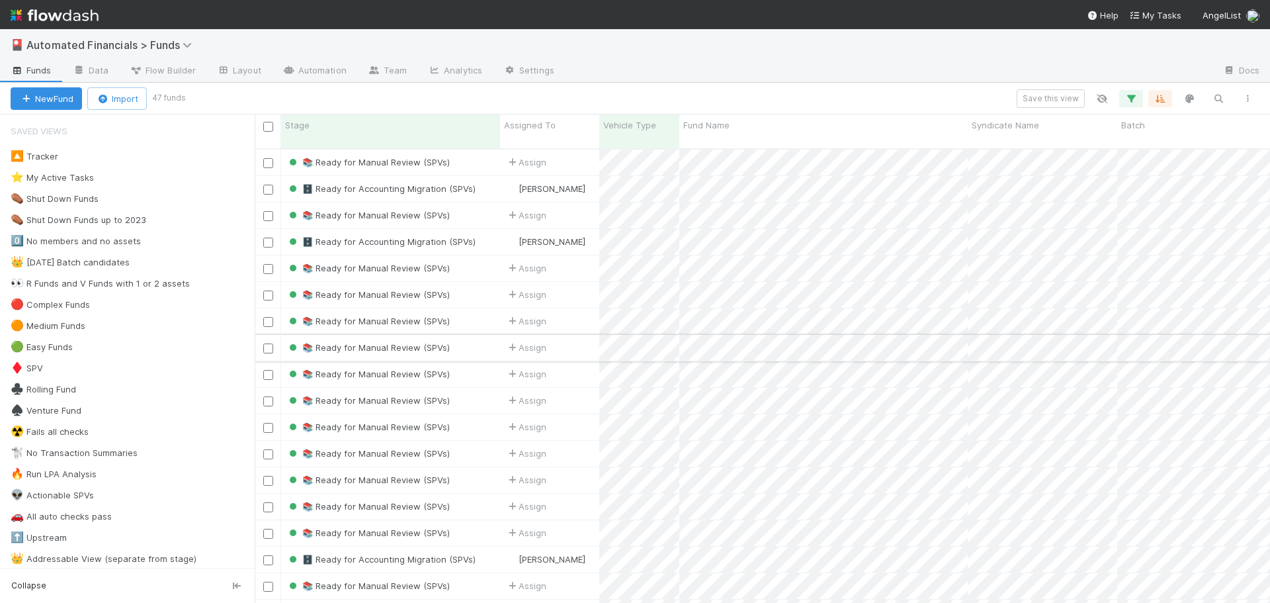
scroll to position [0, 7102]
click at [860, 101] on div "Save this view" at bounding box center [722, 98] width 1079 height 19
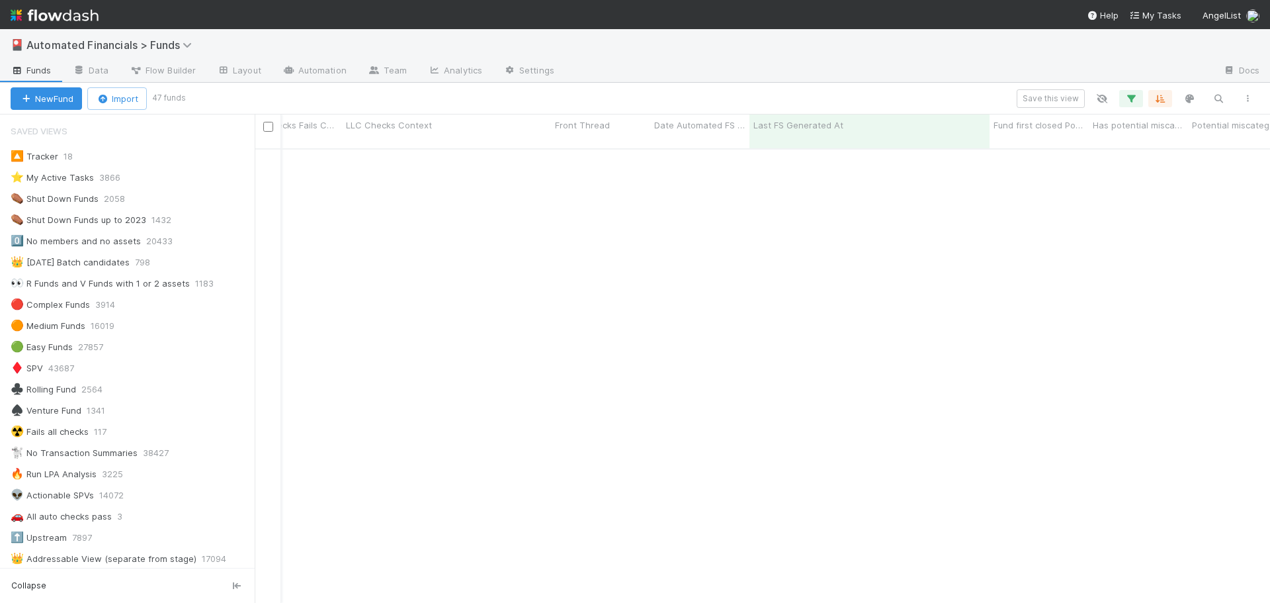
scroll to position [789, 10718]
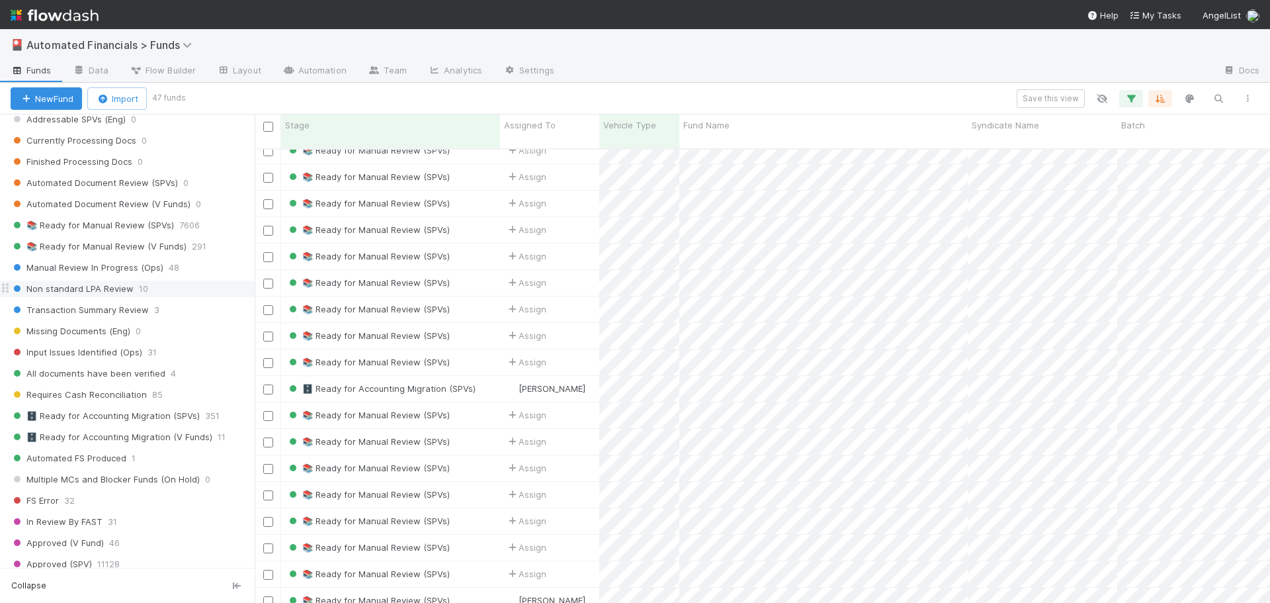
scroll to position [1191, 0]
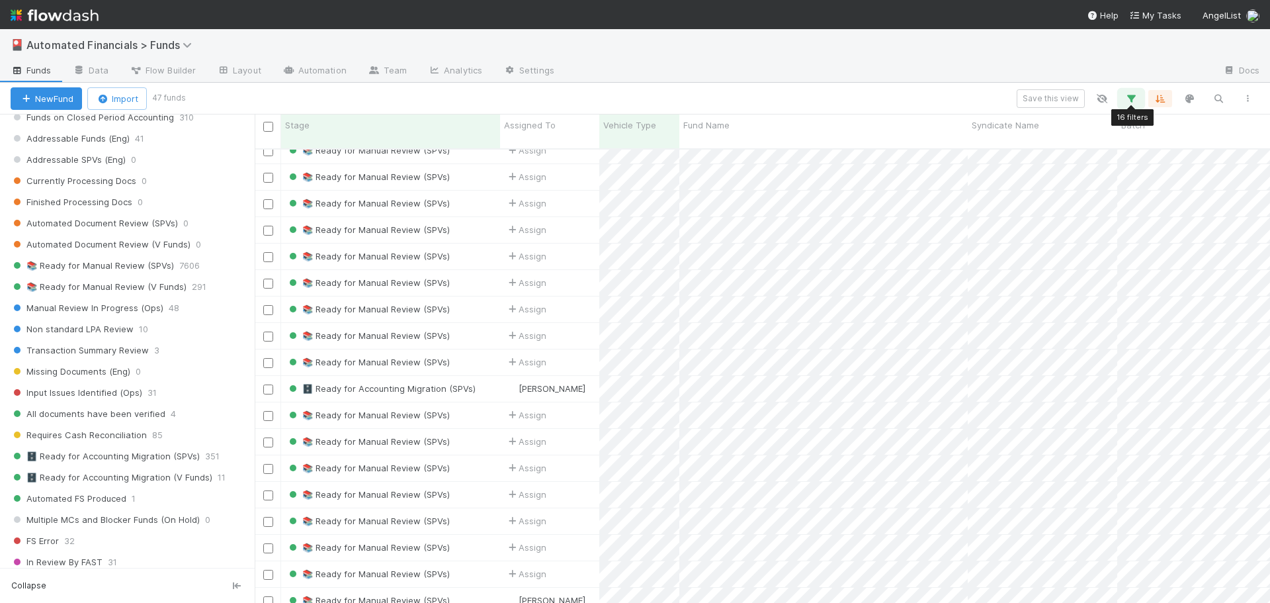
click at [1133, 97] on icon "button" at bounding box center [1131, 99] width 13 height 12
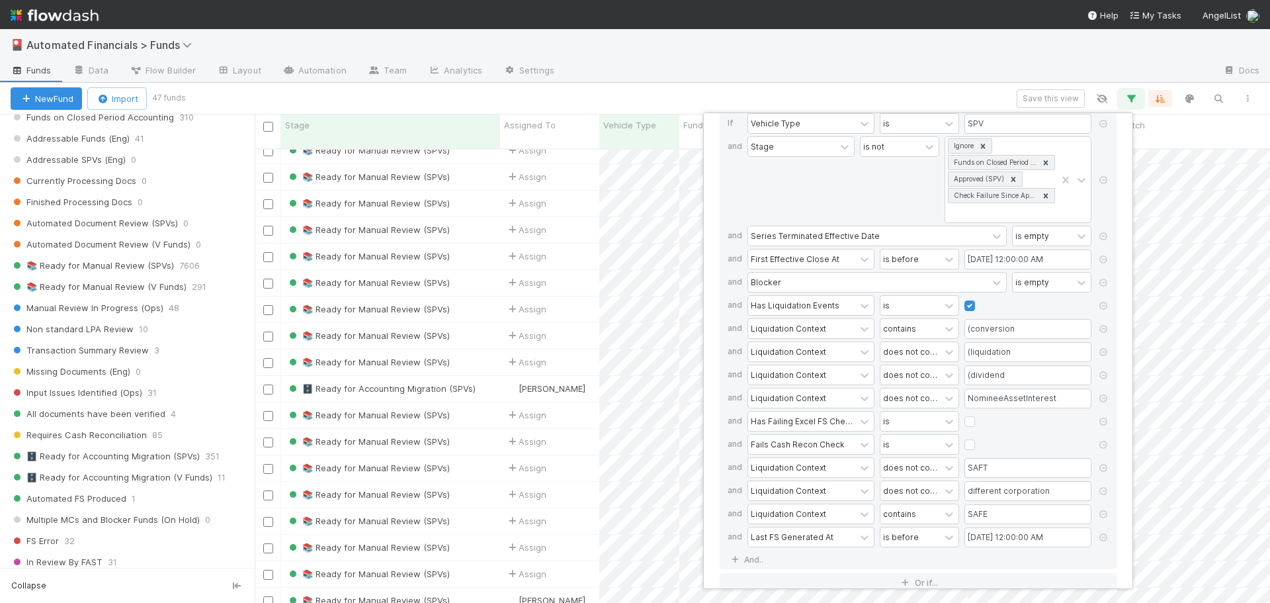
scroll to position [64, 0]
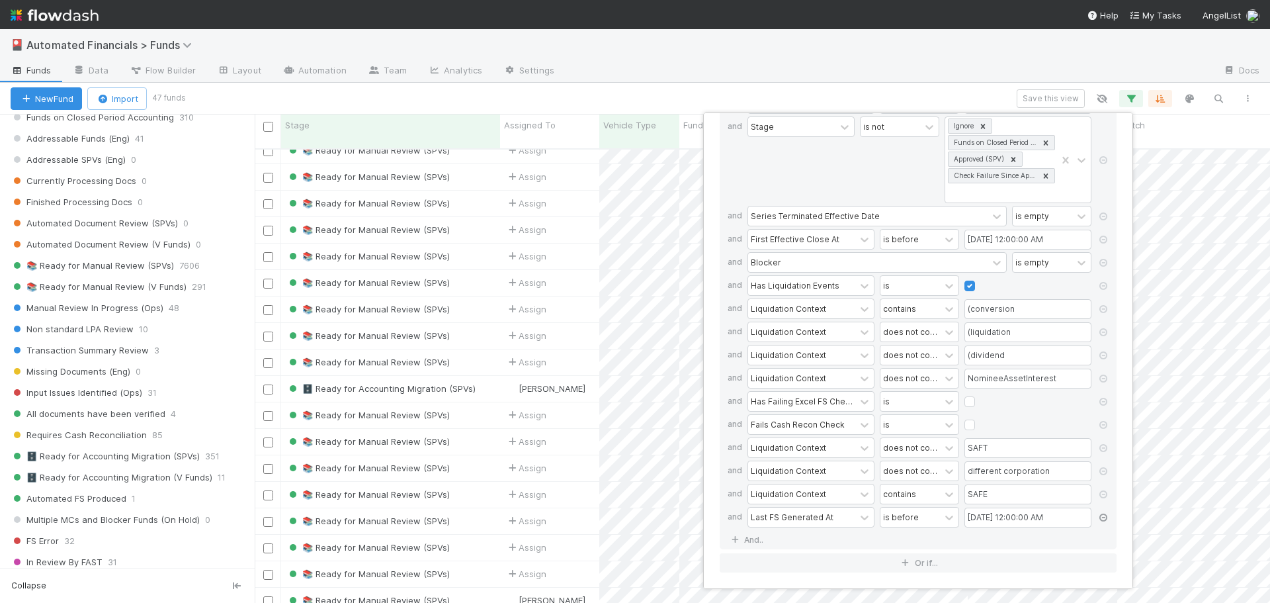
click at [1104, 517] on icon at bounding box center [1103, 517] width 13 height 8
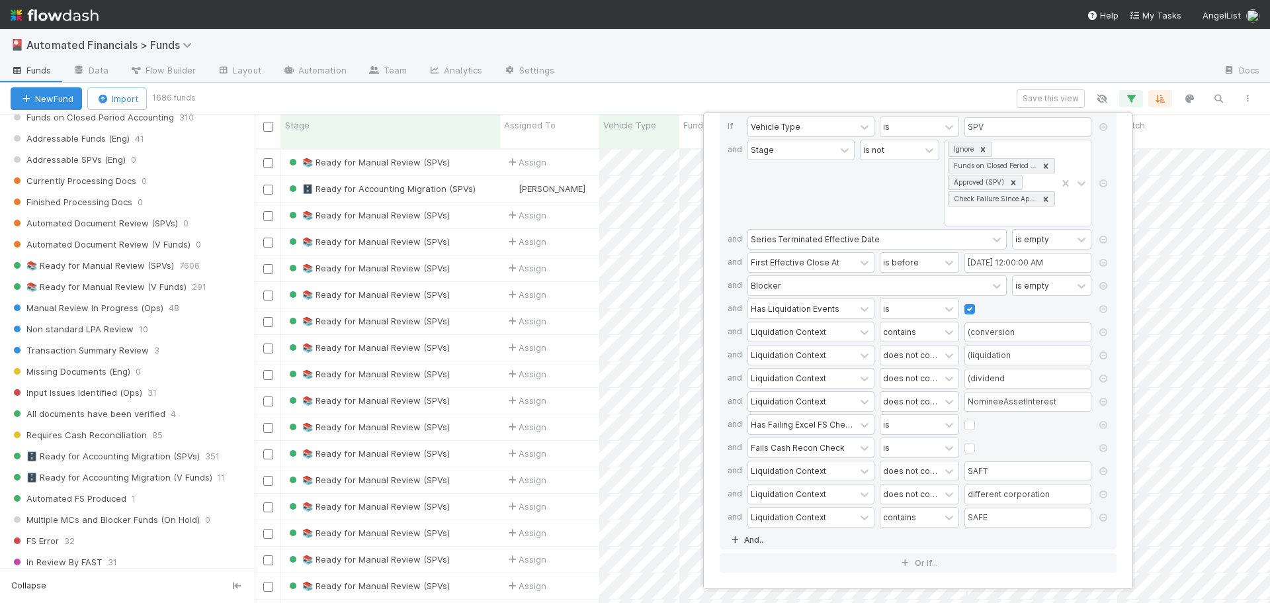
scroll to position [455, 1006]
click at [750, 541] on link "And.." at bounding box center [749, 539] width 42 height 19
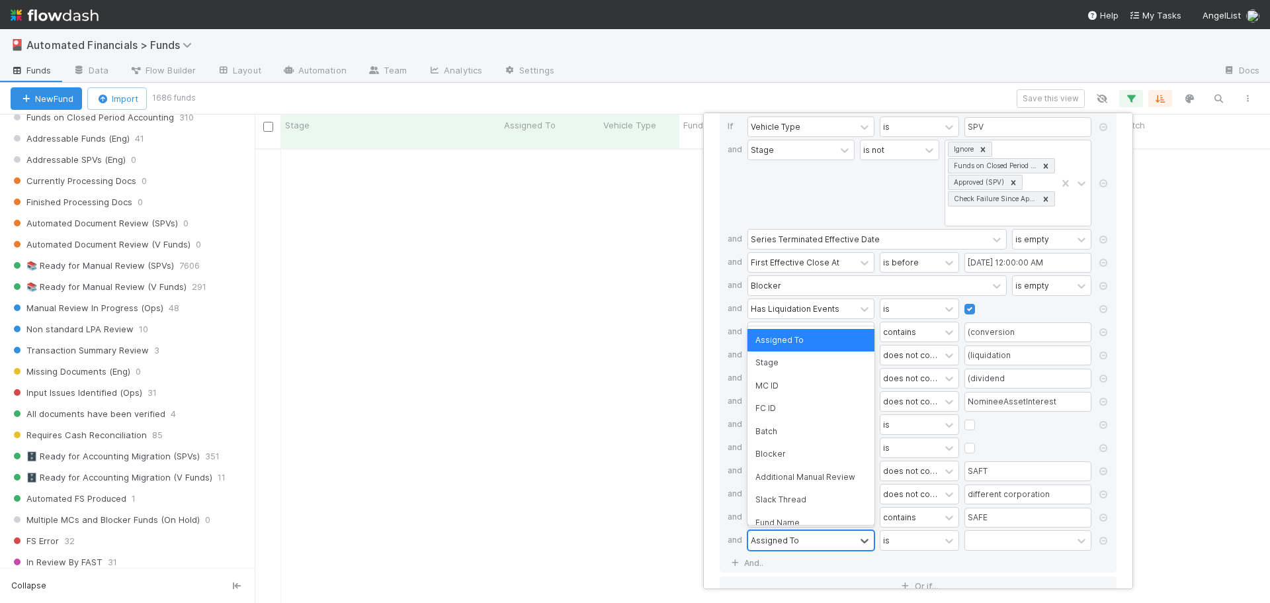
click at [765, 543] on div "Assigned To" at bounding box center [775, 540] width 48 height 12
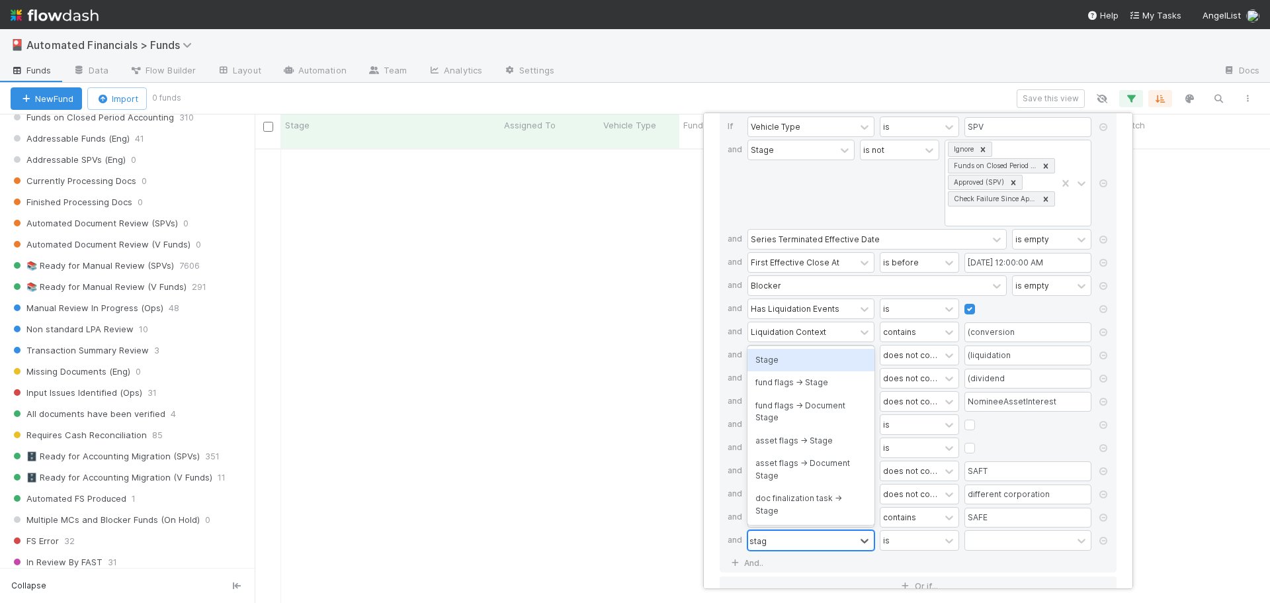
type input "stage"
click at [768, 368] on div "Stage" at bounding box center [811, 360] width 127 height 22
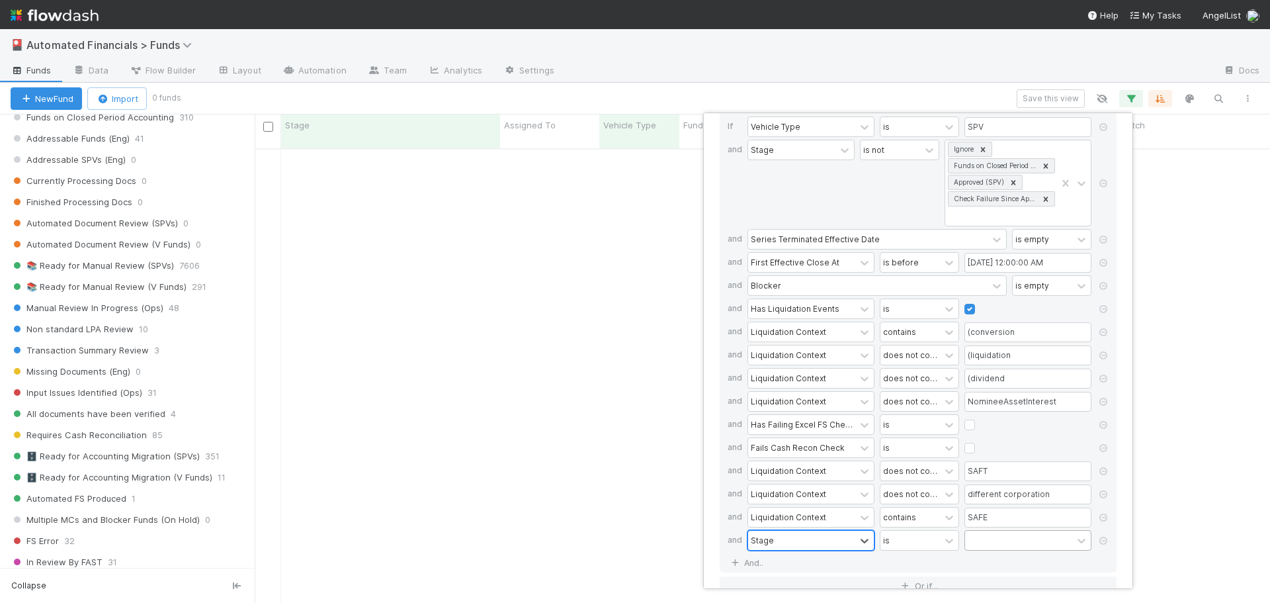
click at [1012, 537] on div at bounding box center [1018, 540] width 107 height 19
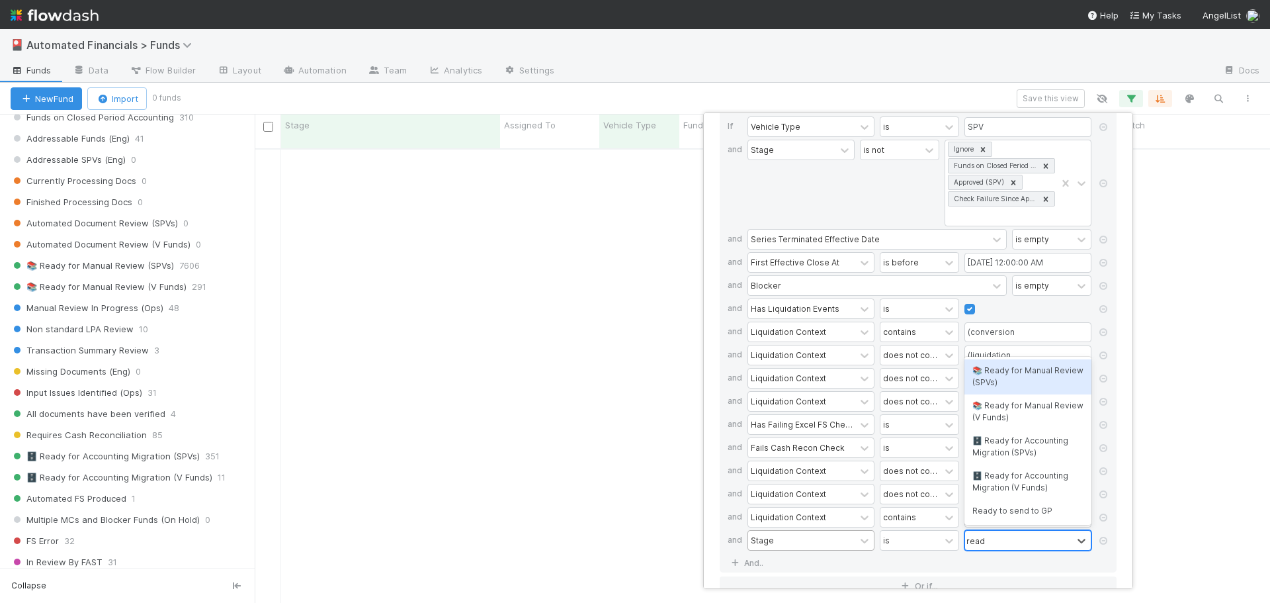
type input "ready"
click at [1016, 449] on div "🗄️ Ready for Accounting Migration (SPVs)" at bounding box center [1028, 446] width 127 height 35
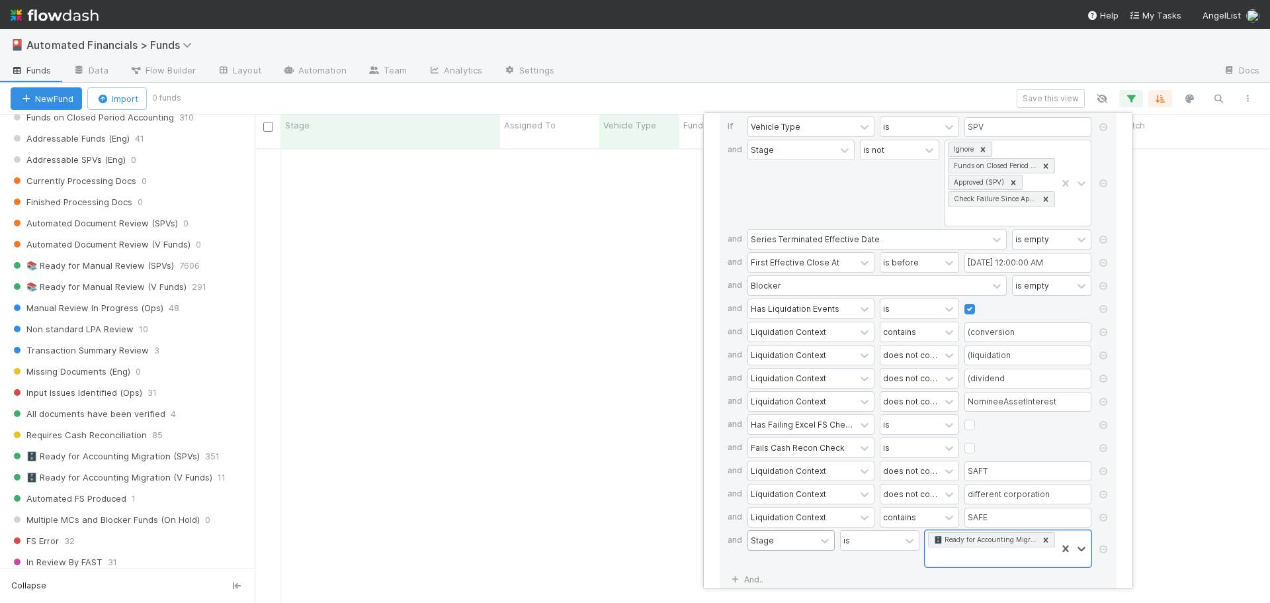
click at [877, 558] on div "is" at bounding box center [879, 548] width 79 height 37
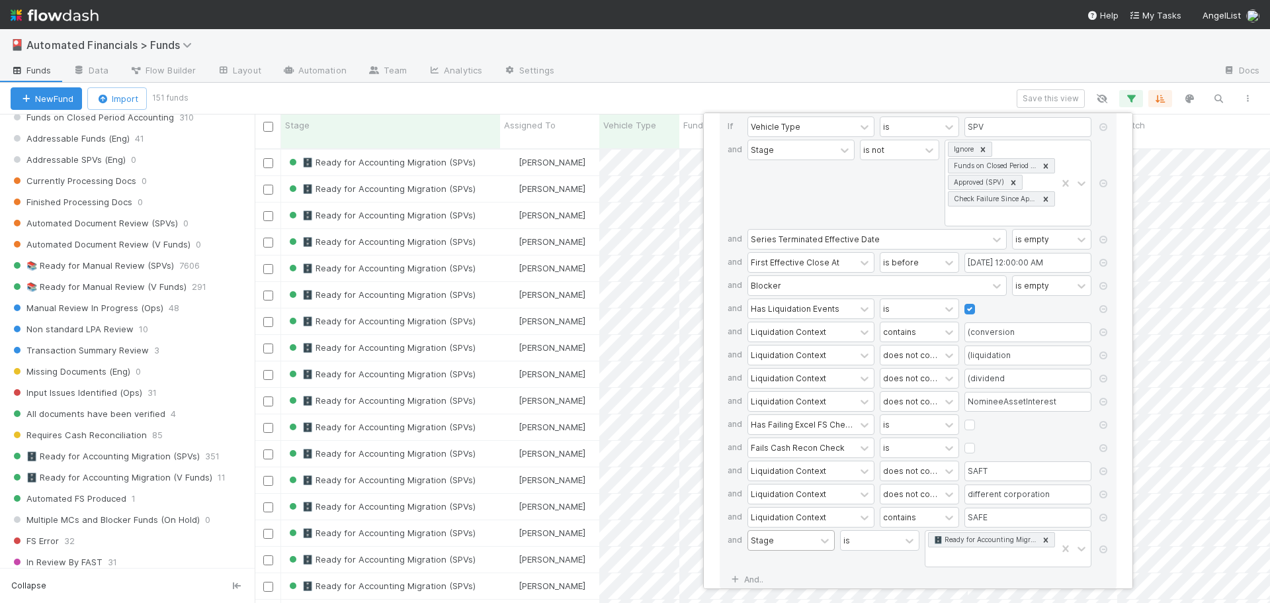
scroll to position [455, 1006]
click at [1046, 539] on icon at bounding box center [1045, 539] width 9 height 9
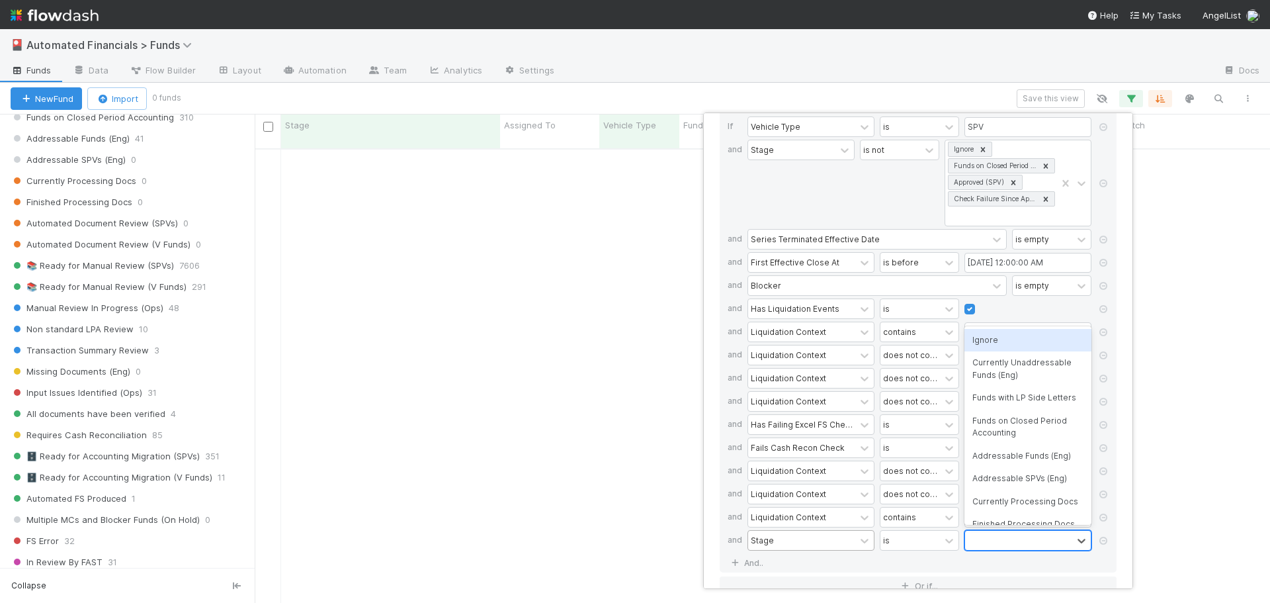
scroll to position [445, 1006]
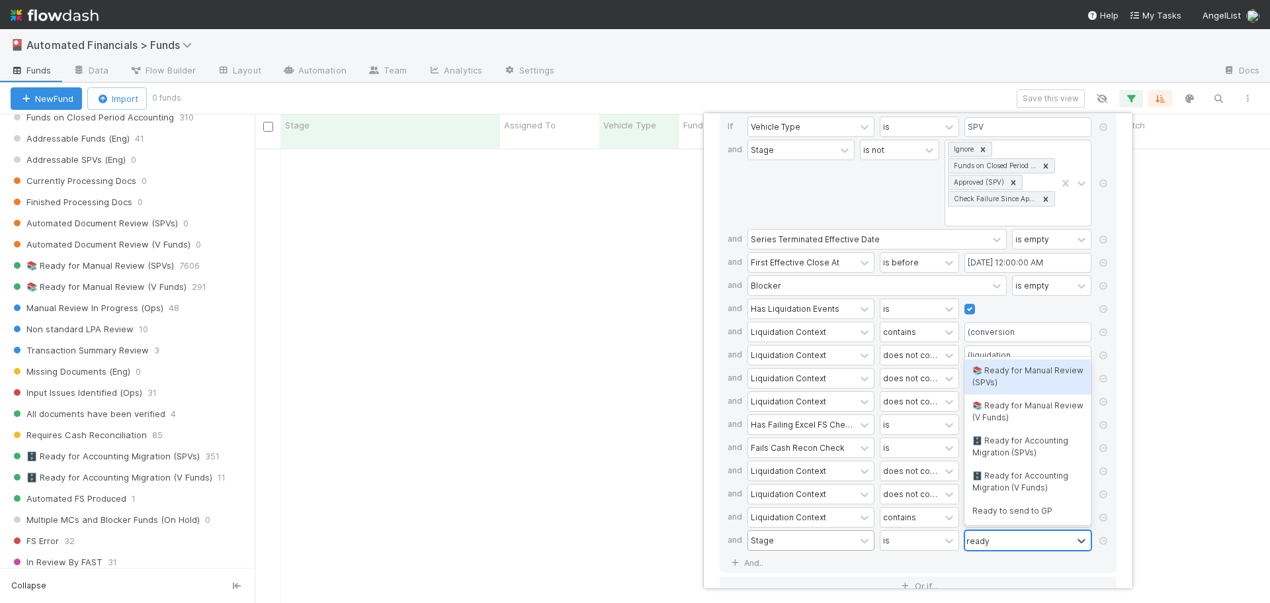
type input "ready f"
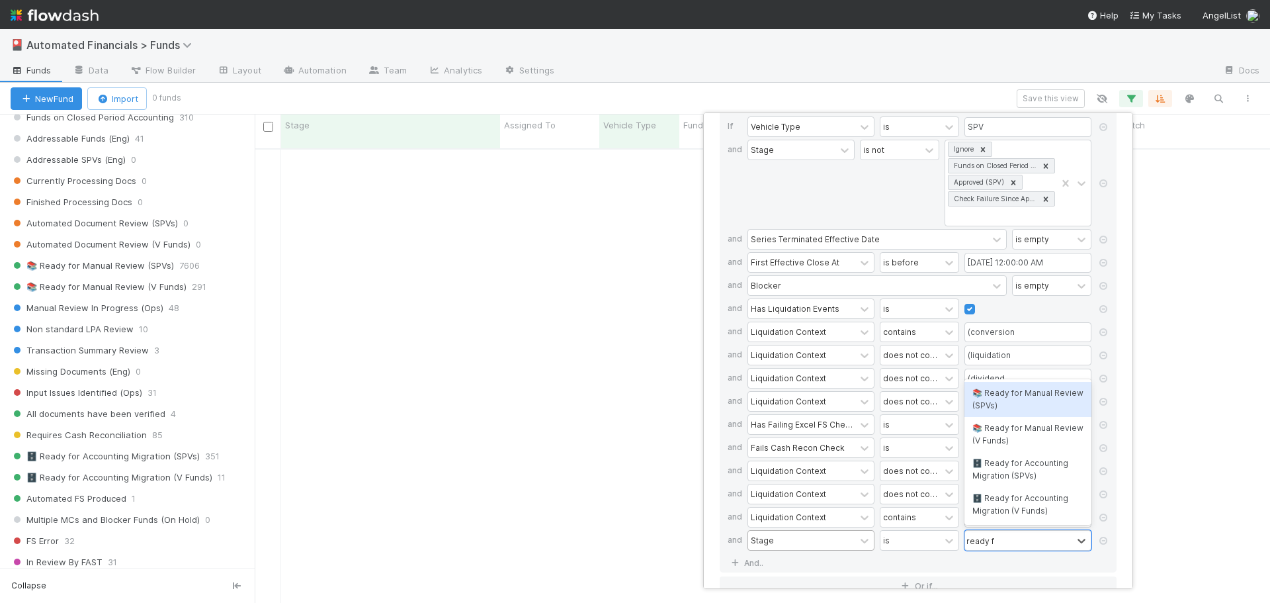
click at [1002, 402] on div "📚 Ready for Manual Review (SPVs)" at bounding box center [1028, 399] width 127 height 35
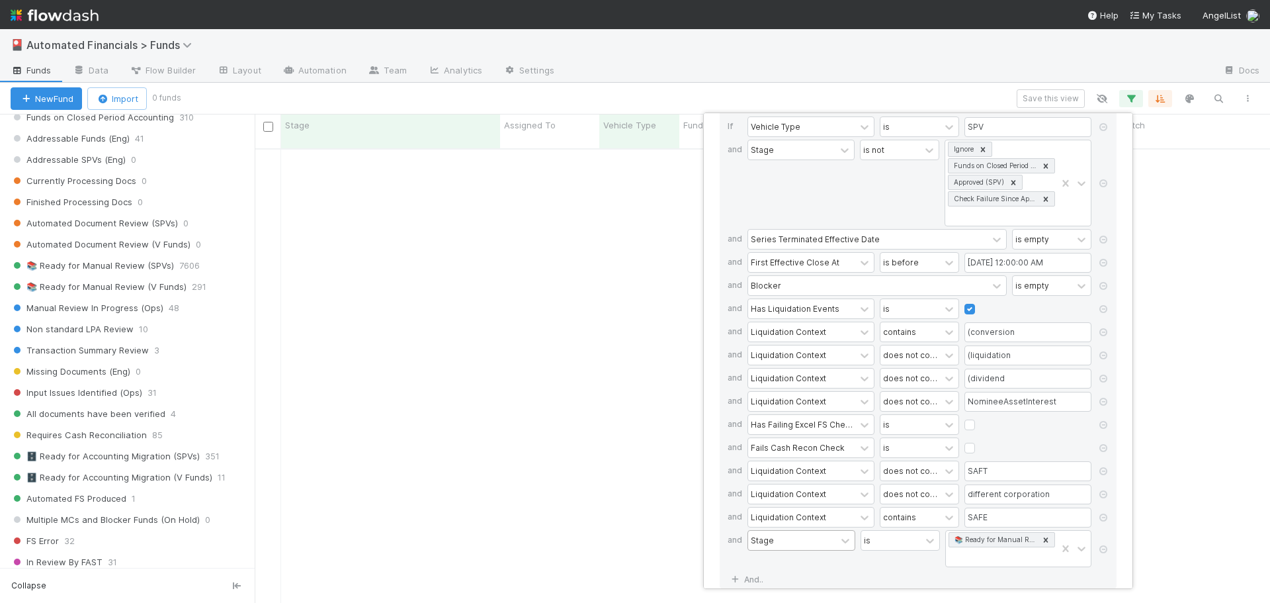
click at [904, 564] on div "is" at bounding box center [900, 548] width 79 height 37
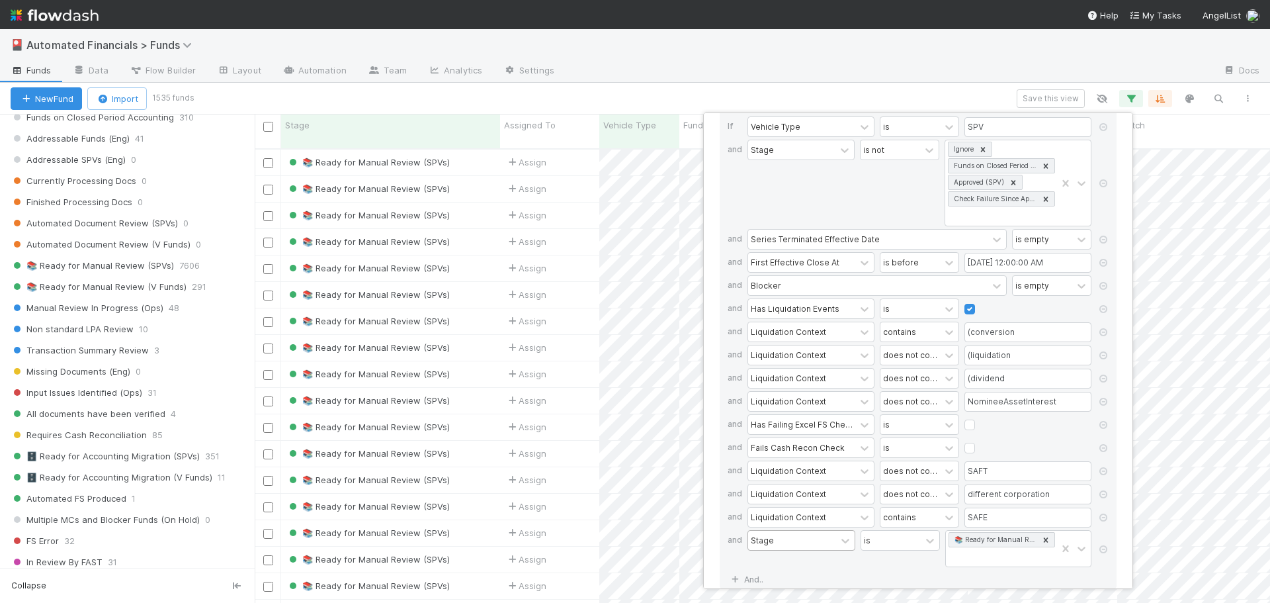
scroll to position [455, 1006]
click at [962, 98] on div "16 filters Reset Filters If Vehicle Type is SPV and Stage is not Ignore Funds o…" at bounding box center [635, 301] width 1270 height 603
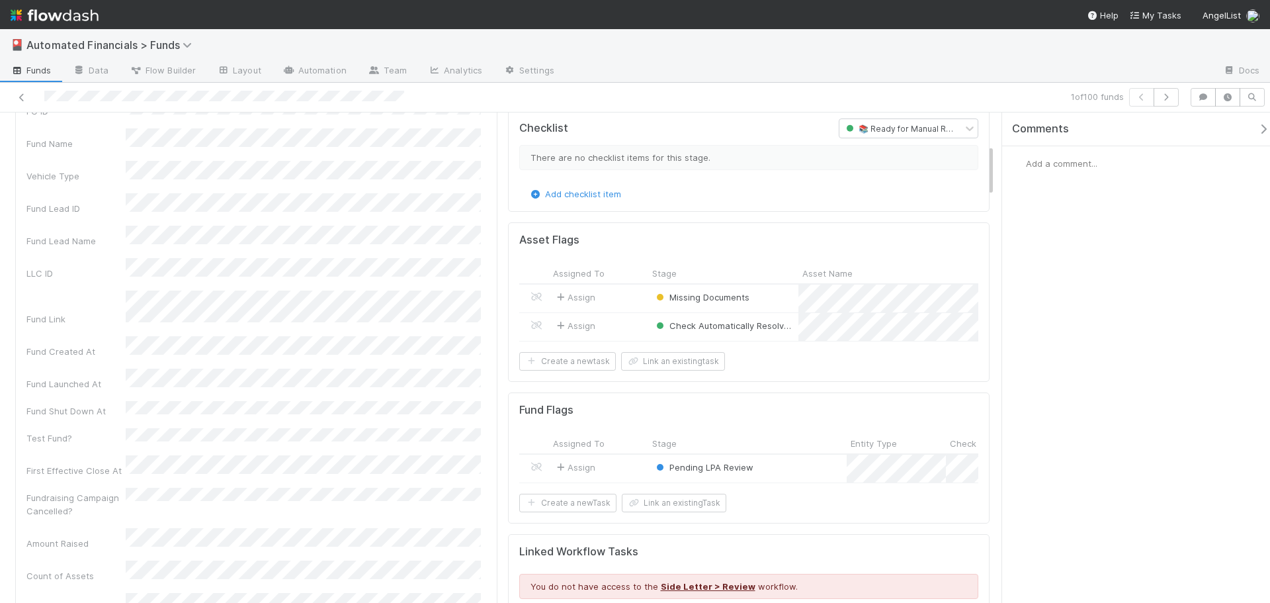
scroll to position [132, 0]
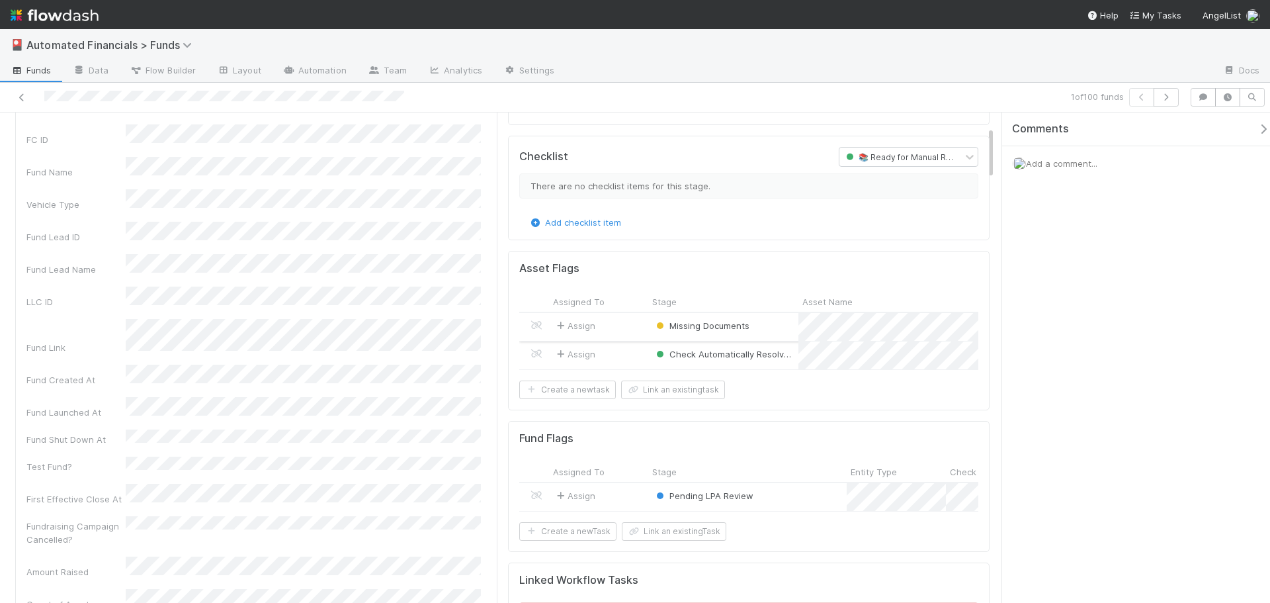
click at [627, 325] on div "Assign" at bounding box center [598, 327] width 99 height 28
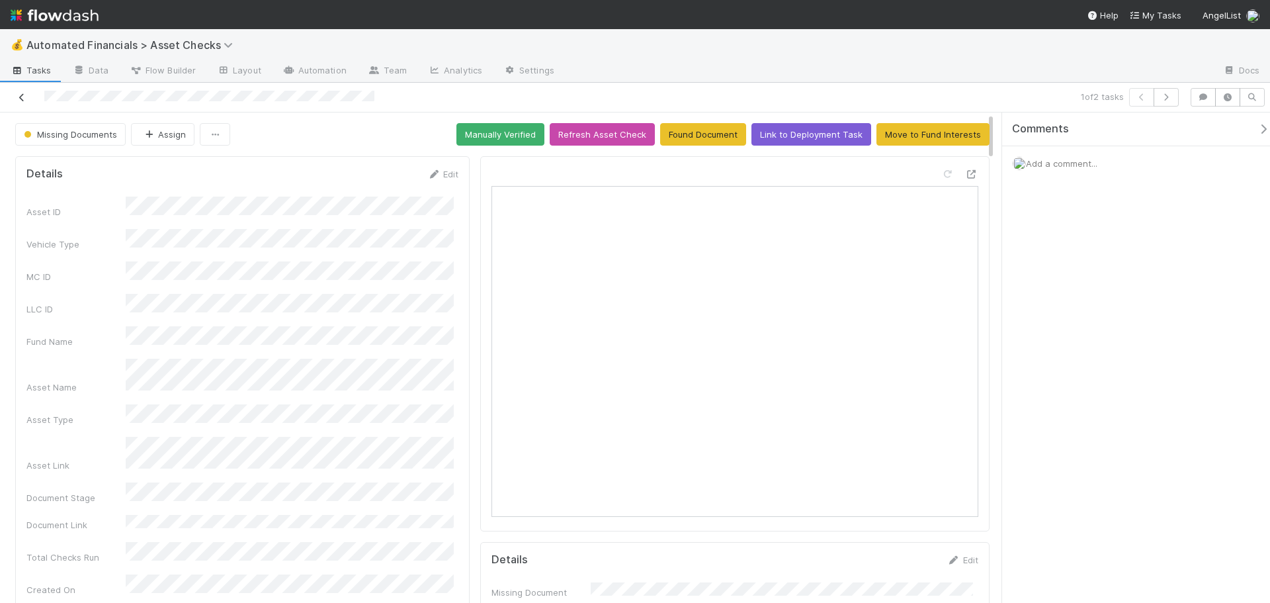
click at [19, 95] on icon at bounding box center [21, 97] width 13 height 9
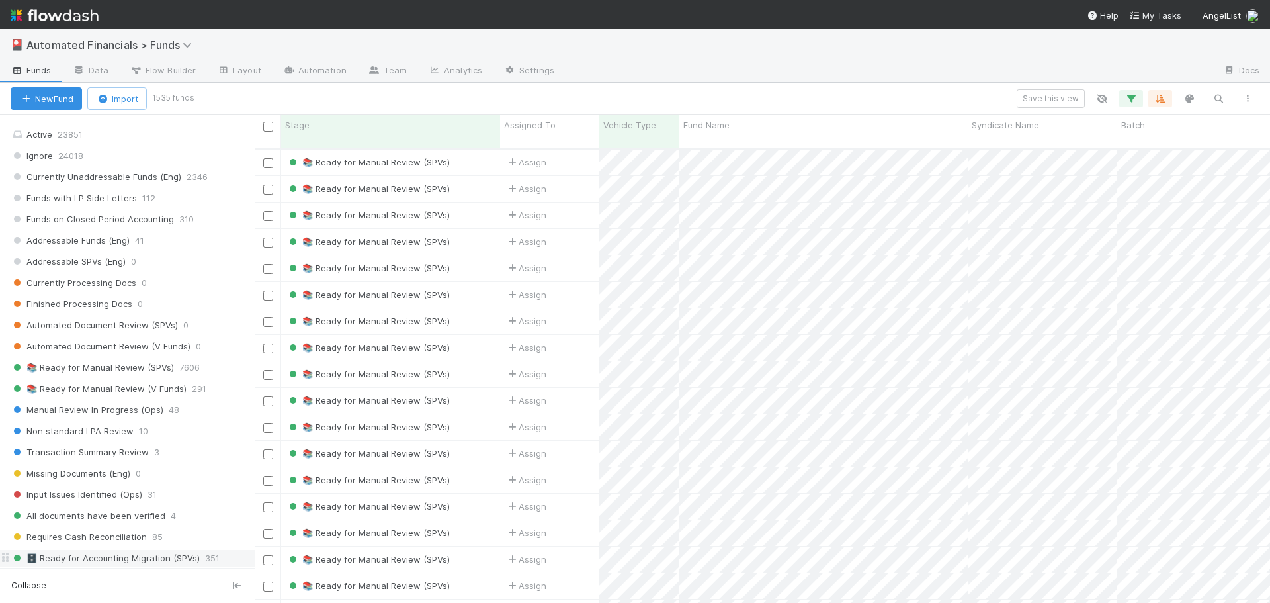
scroll to position [1088, 0]
click at [474, 155] on div "📚 Ready for Manual Review (SPVs)" at bounding box center [390, 163] width 219 height 26
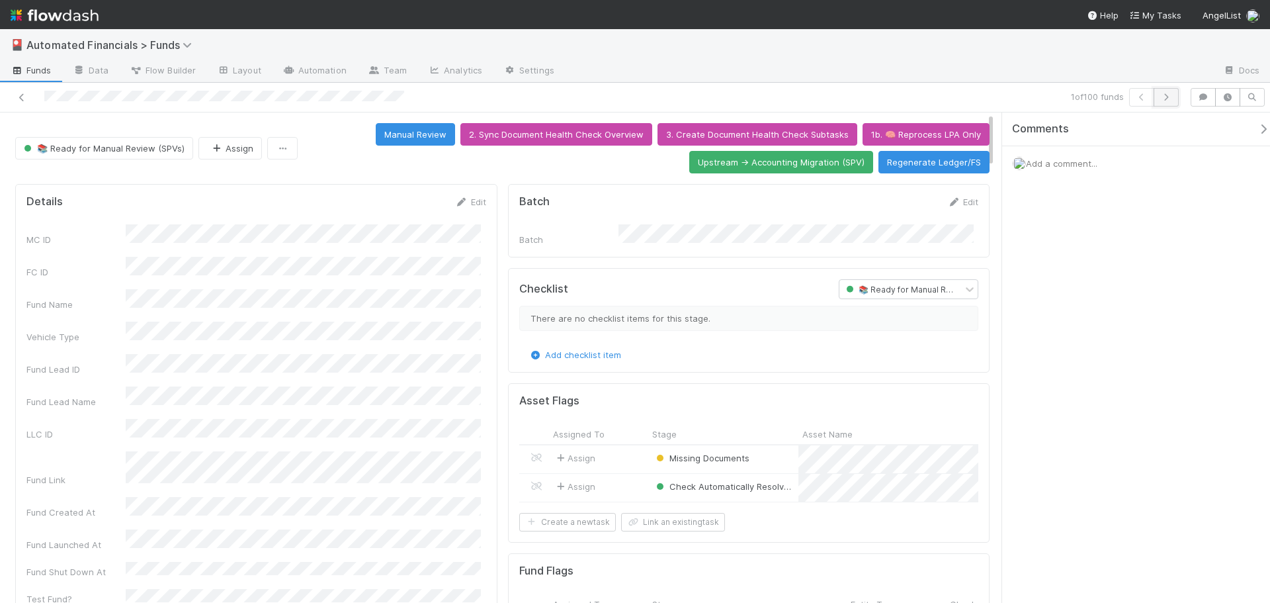
click at [1170, 97] on icon "button" at bounding box center [1166, 97] width 13 height 8
